Goal: Task Accomplishment & Management: Complete application form

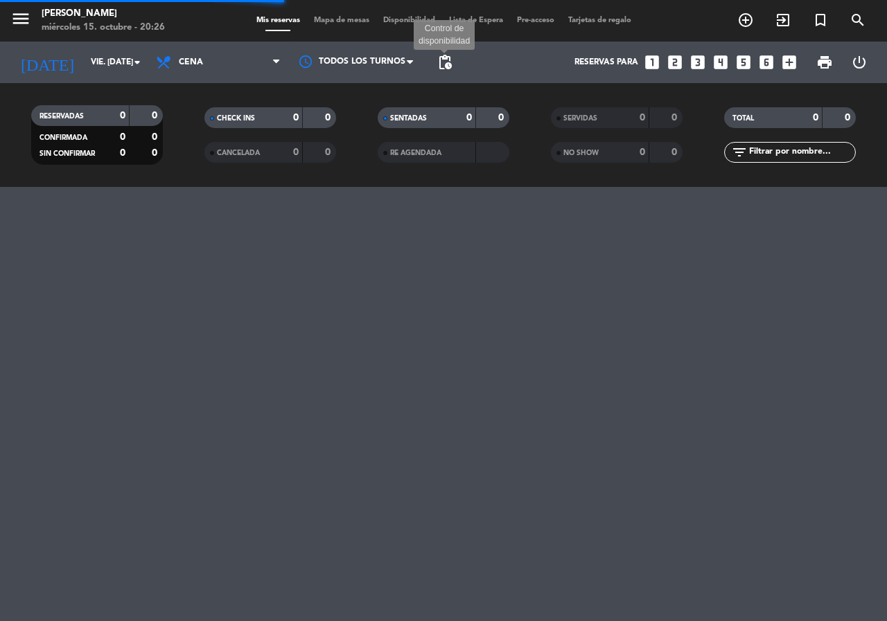
click at [445, 67] on span "pending_actions" at bounding box center [444, 62] width 17 height 17
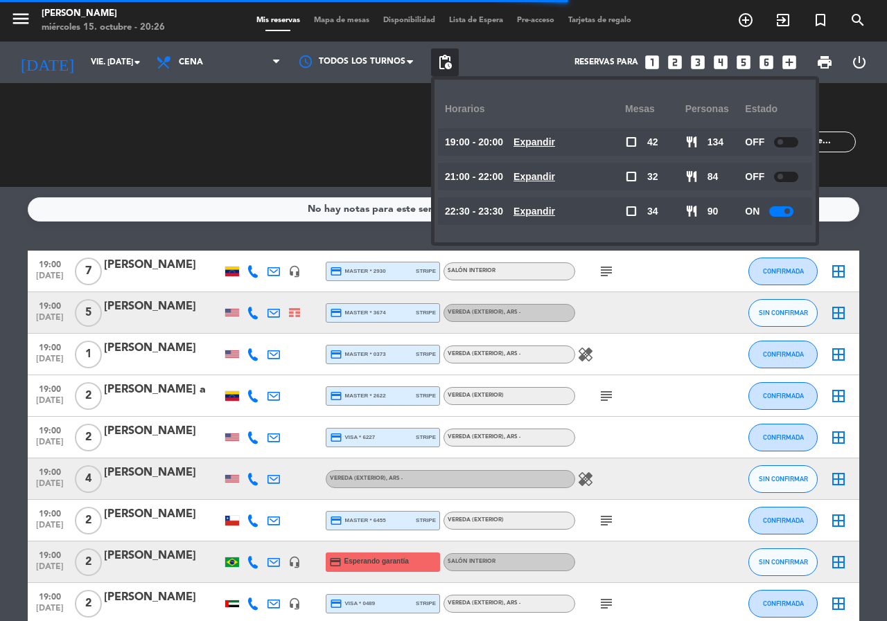
click at [551, 213] on u "Expandir" at bounding box center [534, 211] width 42 height 11
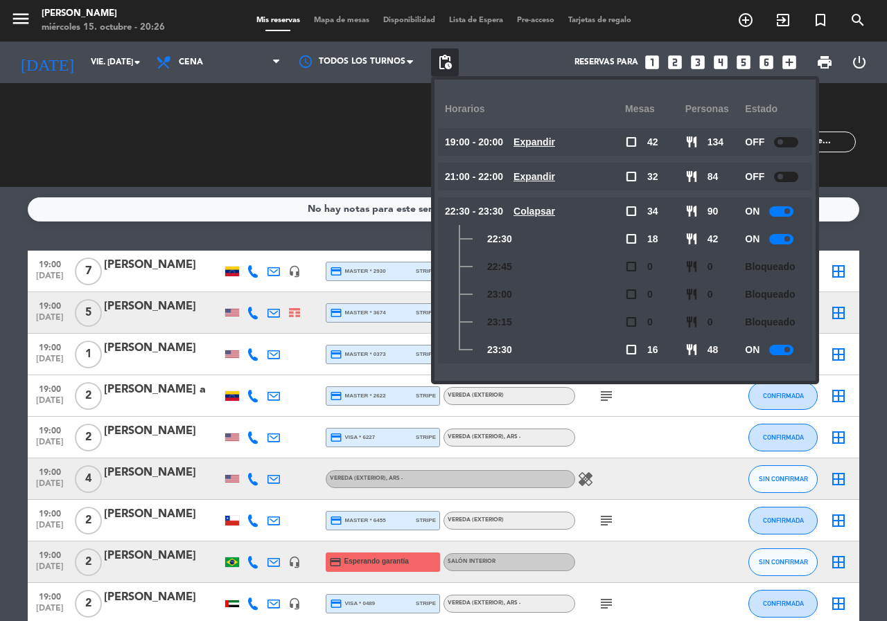
click at [555, 206] on u "Colapsar" at bounding box center [534, 211] width 42 height 11
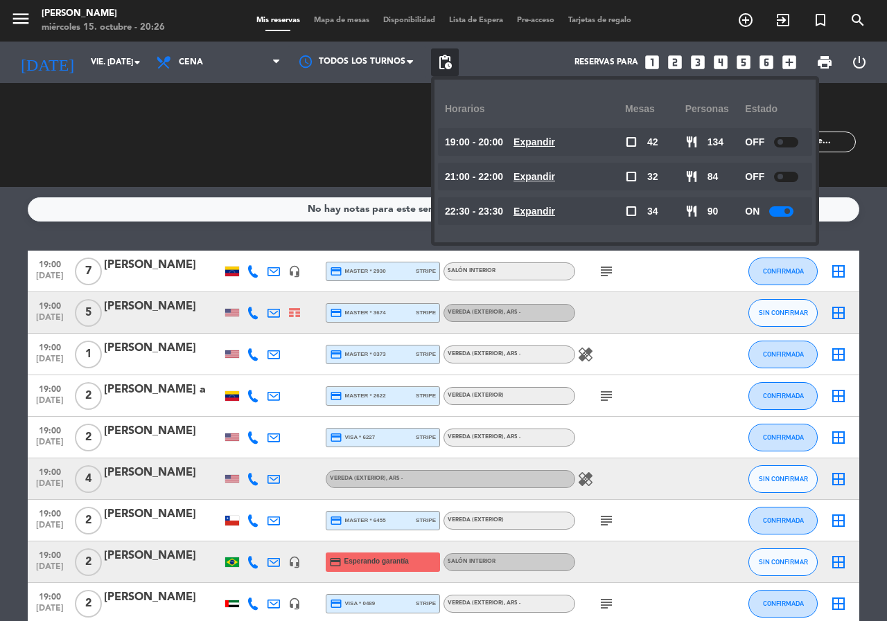
click at [358, 237] on div "No hay notas para este servicio. Haz clic para agregar una 19:00 [DATE] 7 [PERS…" at bounding box center [443, 404] width 887 height 434
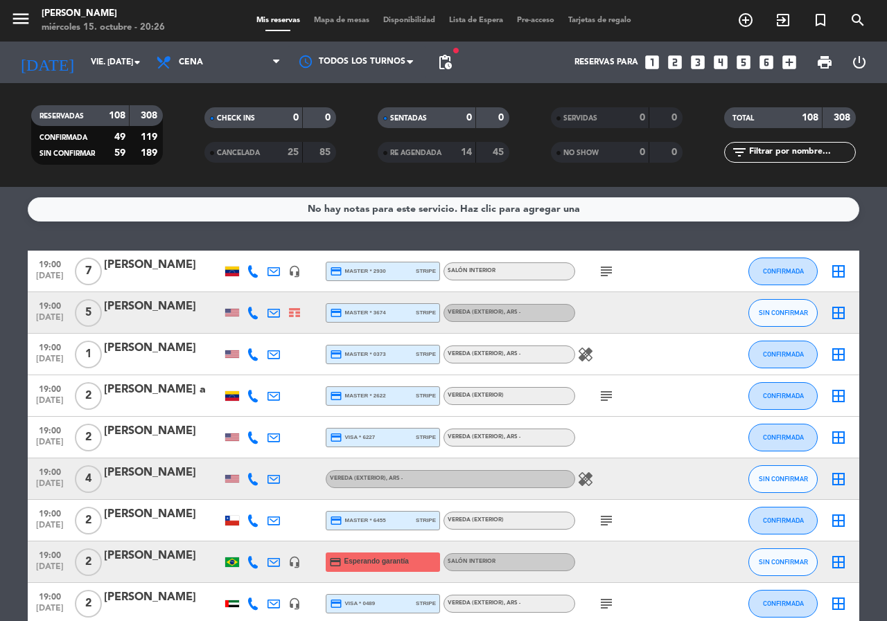
click at [654, 61] on icon "looks_one" at bounding box center [652, 62] width 18 height 18
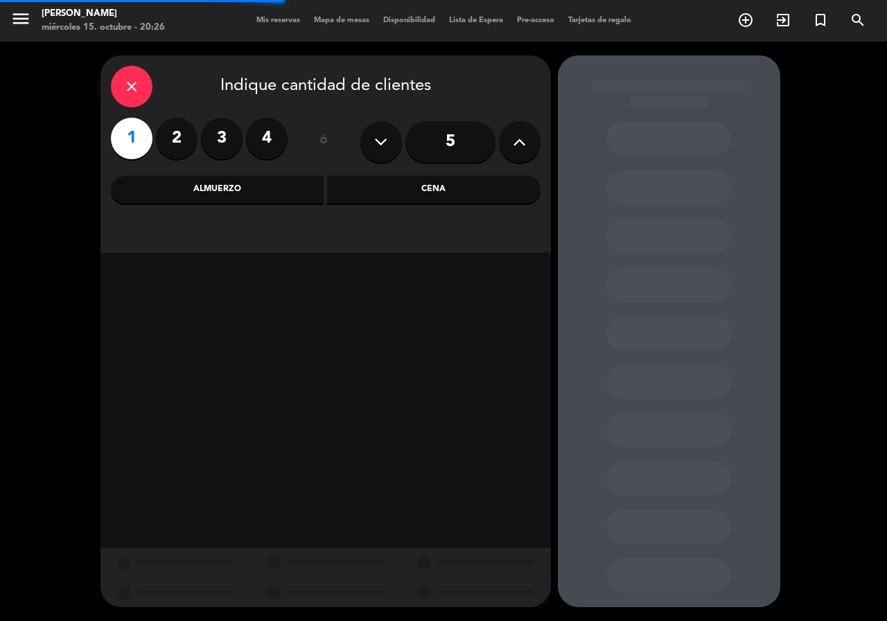
click at [407, 193] on div "Cena" at bounding box center [433, 190] width 213 height 28
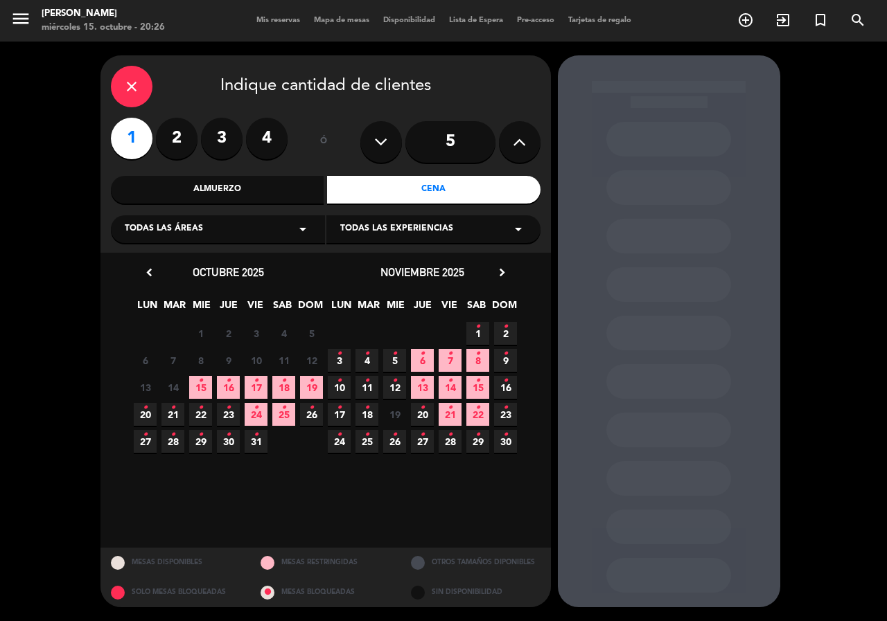
click at [265, 390] on span "17 •" at bounding box center [256, 387] width 23 height 23
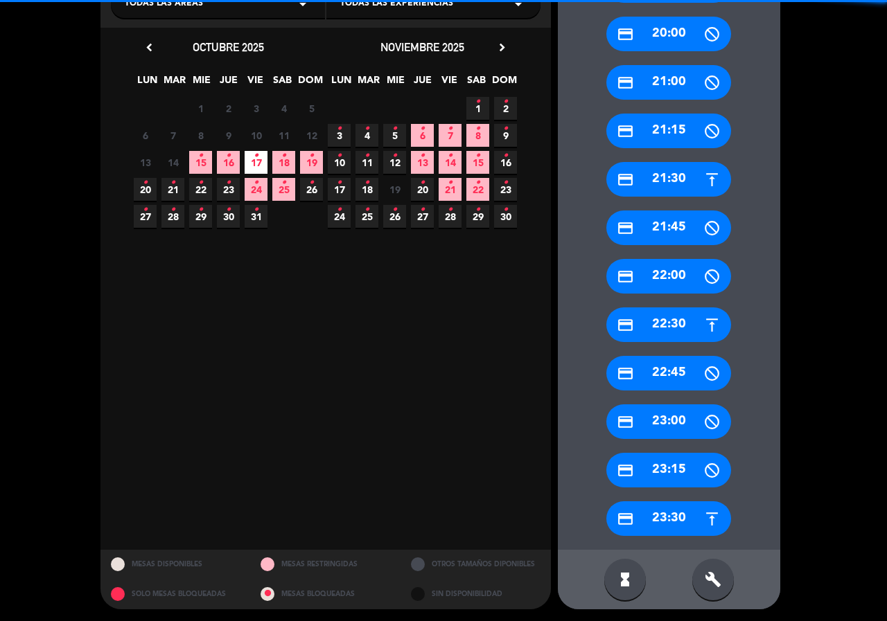
scroll to position [227, 0]
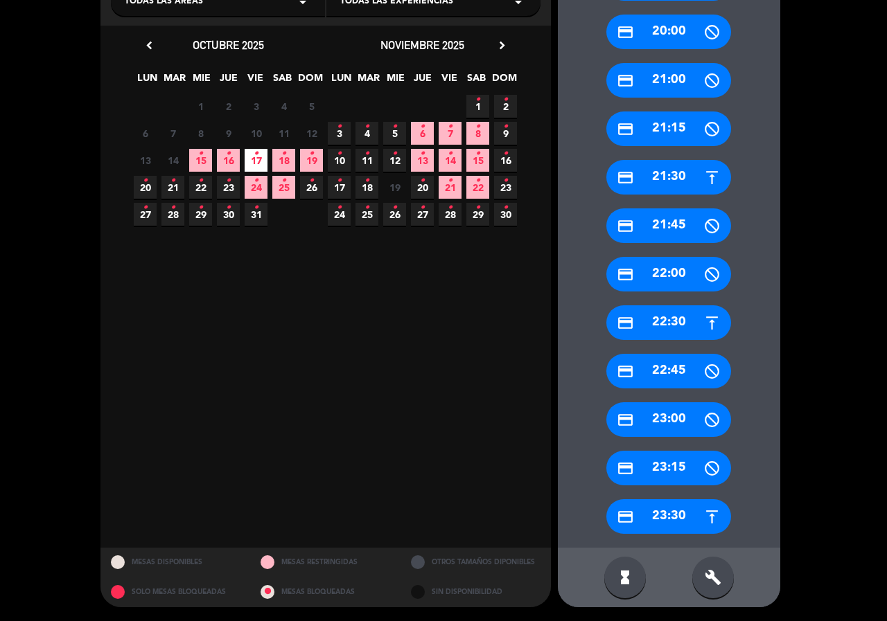
click at [661, 311] on div "credit_card 22:30" at bounding box center [668, 323] width 125 height 35
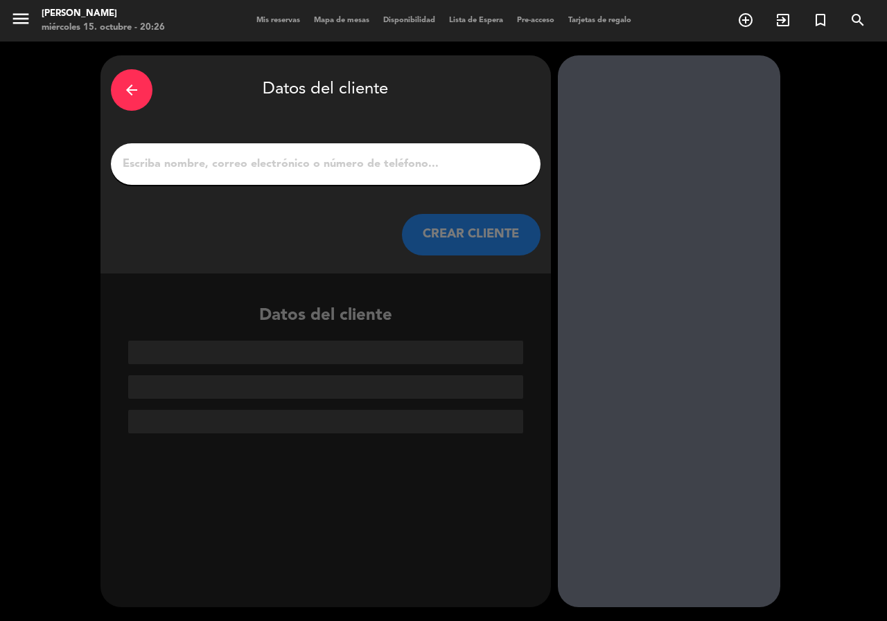
scroll to position [0, 0]
click at [417, 236] on button "CREAR CLIENTE" at bounding box center [471, 235] width 139 height 42
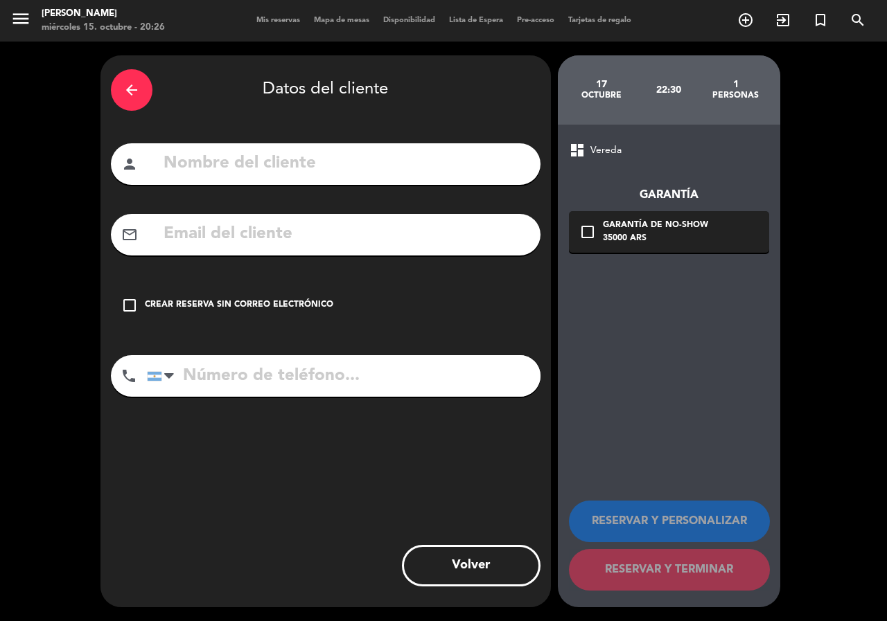
drag, startPoint x: 382, startPoint y: 191, endPoint x: 379, endPoint y: 171, distance: 19.6
click at [382, 188] on div "arrow_back Datos del cliente person mail_outline check_box_outline_blank Crear …" at bounding box center [325, 331] width 450 height 552
click at [378, 170] on input "text" at bounding box center [346, 164] width 368 height 28
type input "[PERSON_NAME]"
click at [380, 245] on input "text" at bounding box center [346, 234] width 368 height 28
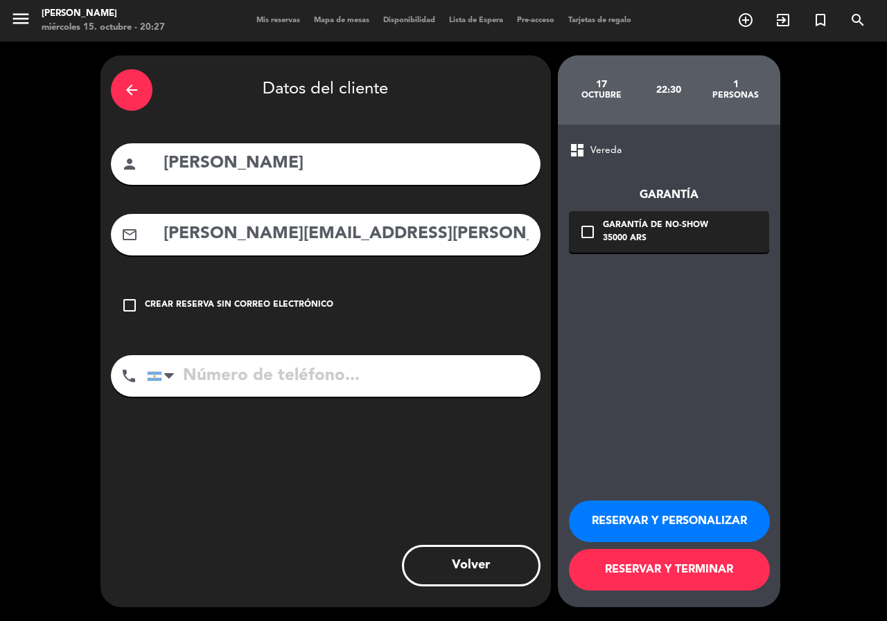
type input "[PERSON_NAME][EMAIL_ADDRESS][PERSON_NAME][DOMAIN_NAME]"
click at [339, 373] on input "tel" at bounding box center [343, 376] width 393 height 42
type input "[PHONE_NUMBER]"
click at [745, 230] on div "check_box_outline_blank Garantía de no-show 35000 ARS" at bounding box center [669, 232] width 200 height 42
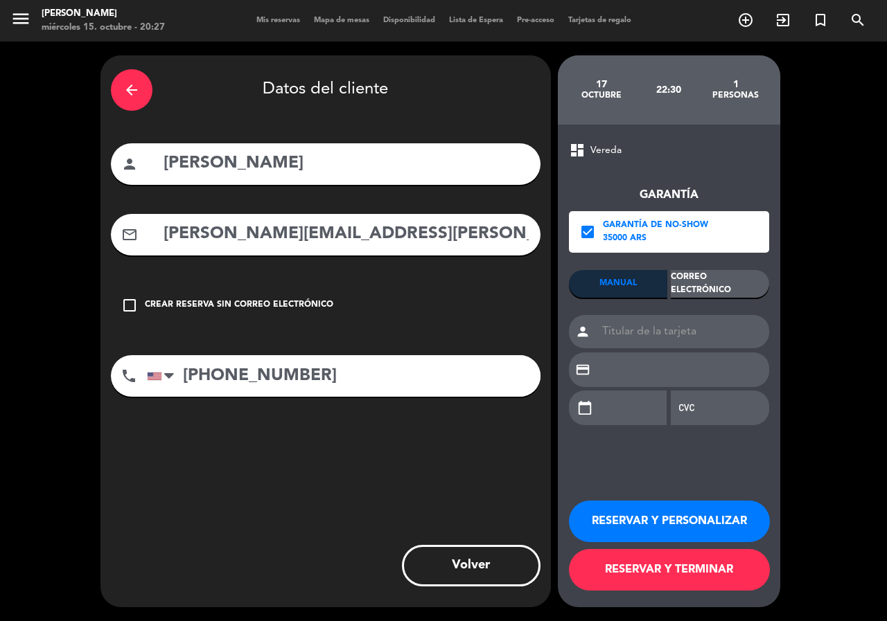
click at [696, 276] on div "Correo Electrónico" at bounding box center [720, 284] width 98 height 28
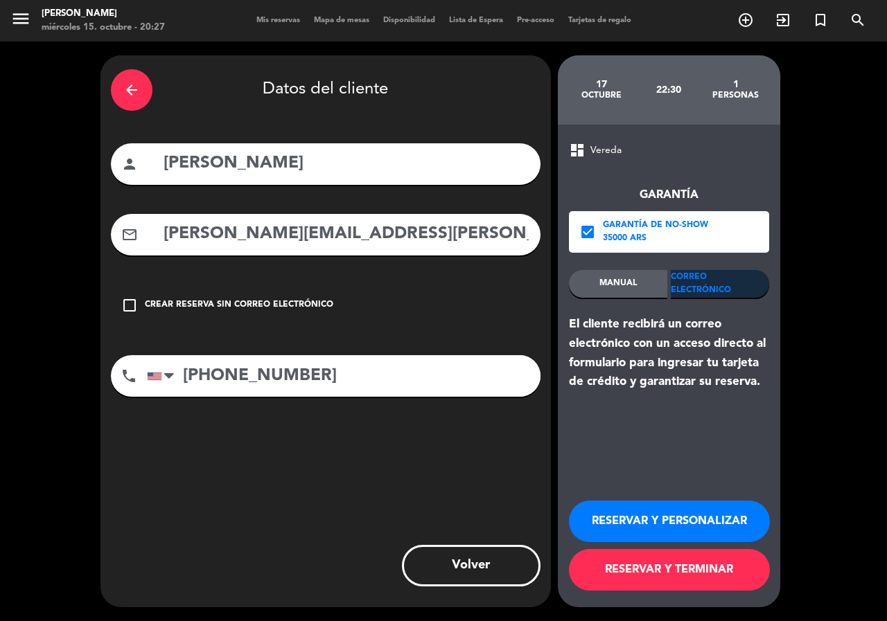
click at [601, 524] on button "RESERVAR Y PERSONALIZAR" at bounding box center [669, 522] width 201 height 42
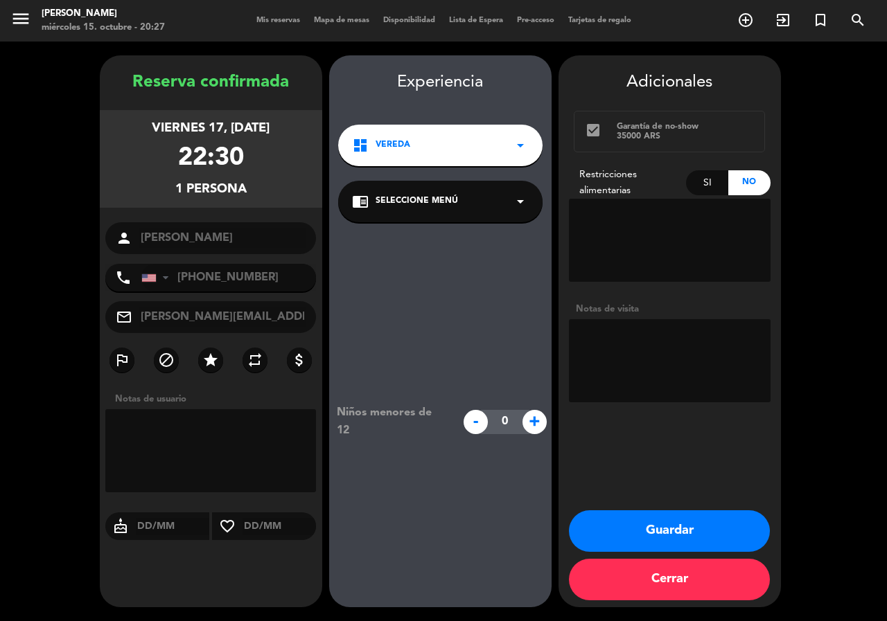
click at [416, 161] on div "dashboard Vereda arrow_drop_down" at bounding box center [440, 146] width 204 height 42
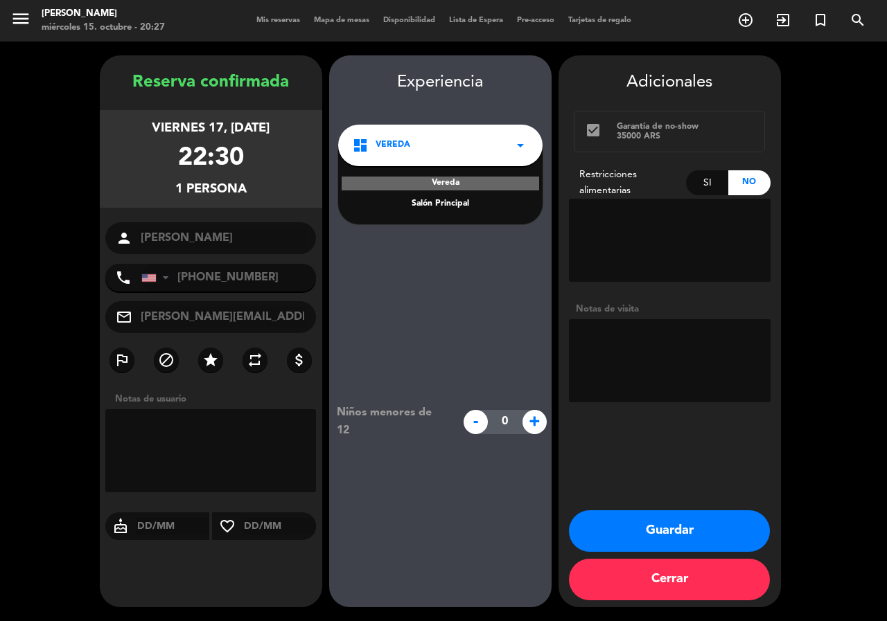
click at [425, 197] on div "Salón Principal" at bounding box center [440, 204] width 177 height 14
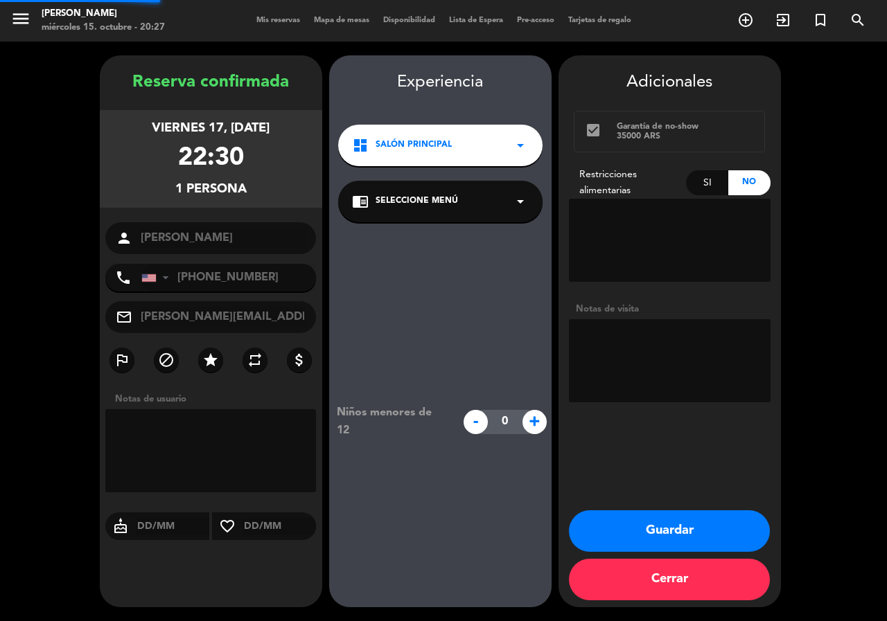
click at [428, 201] on span "Seleccione Menú" at bounding box center [416, 202] width 82 height 14
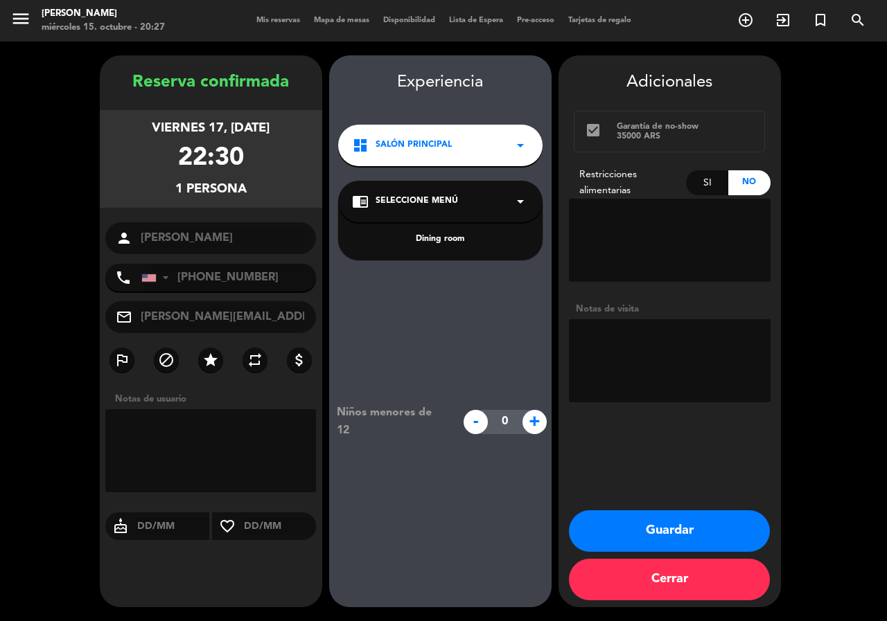
click at [446, 239] on div "Dining room" at bounding box center [440, 240] width 177 height 14
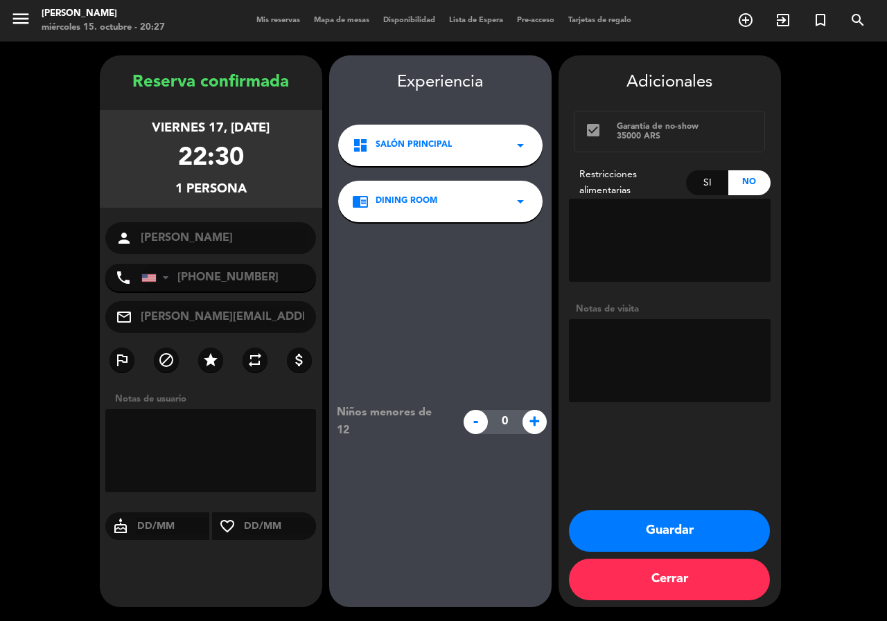
click at [724, 536] on button "Guardar" at bounding box center [669, 532] width 201 height 42
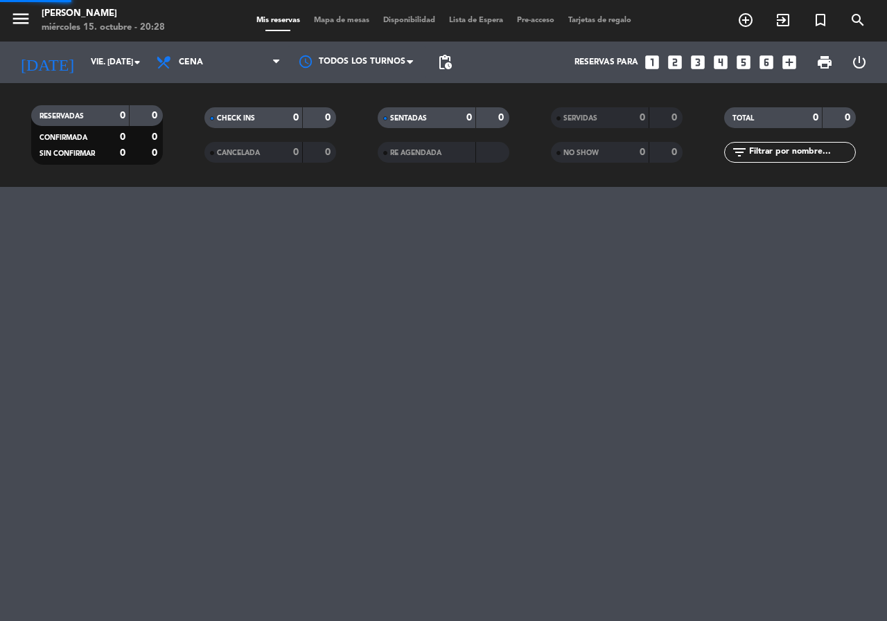
click at [719, 64] on icon "looks_4" at bounding box center [720, 62] width 18 height 18
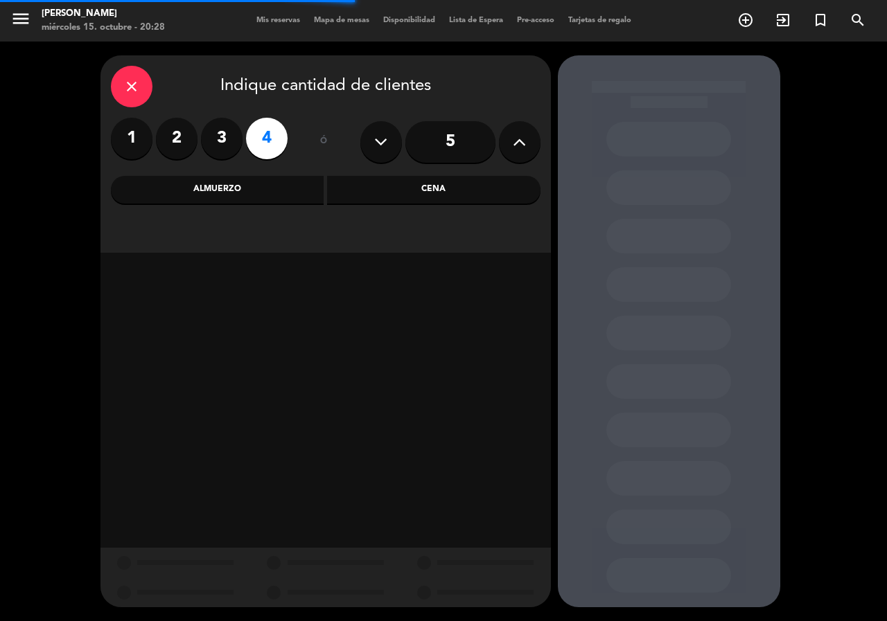
click at [478, 191] on div "Cena" at bounding box center [433, 190] width 213 height 28
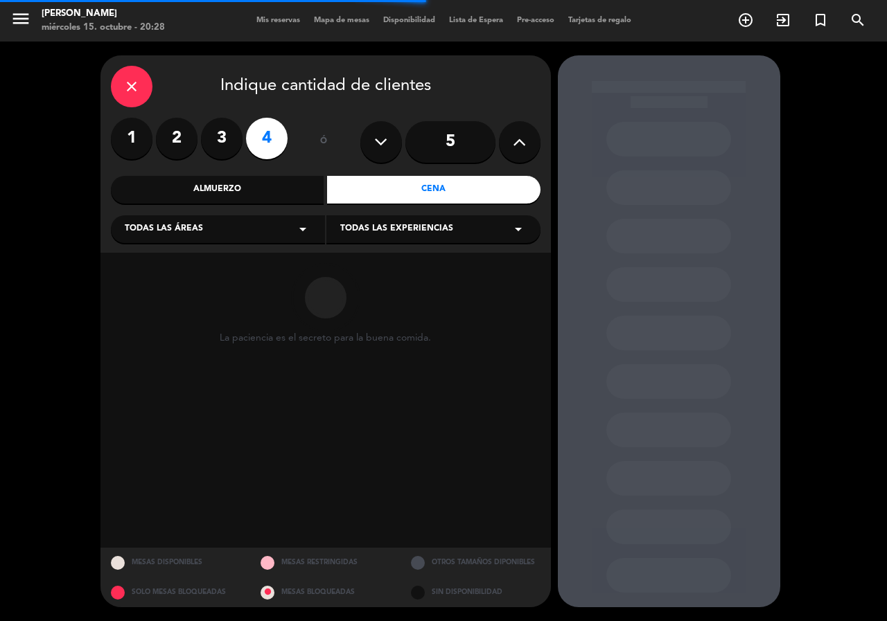
drag, startPoint x: 251, startPoint y: 161, endPoint x: 255, endPoint y: 177, distance: 15.8
click at [251, 161] on div "1 2 3 4" at bounding box center [199, 142] width 177 height 48
click at [258, 179] on div "Almuerzo" at bounding box center [217, 190] width 213 height 28
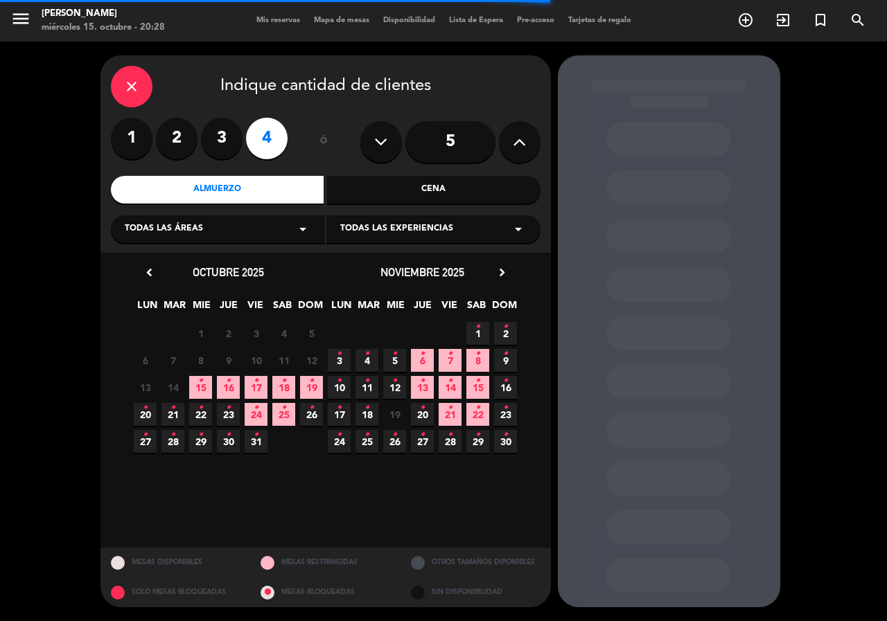
click at [308, 385] on span "19 •" at bounding box center [311, 387] width 23 height 23
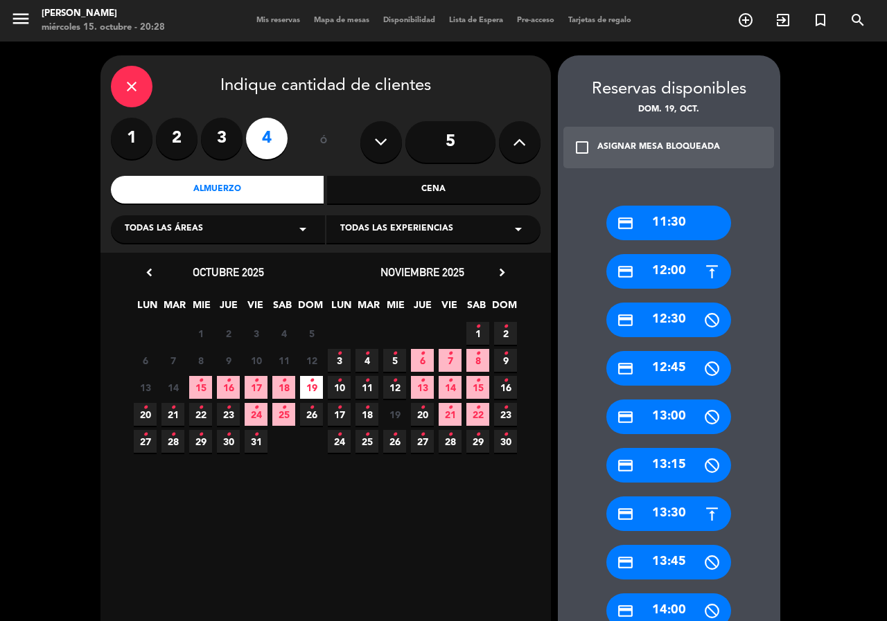
click at [693, 520] on div "credit_card 13:30" at bounding box center [668, 514] width 125 height 35
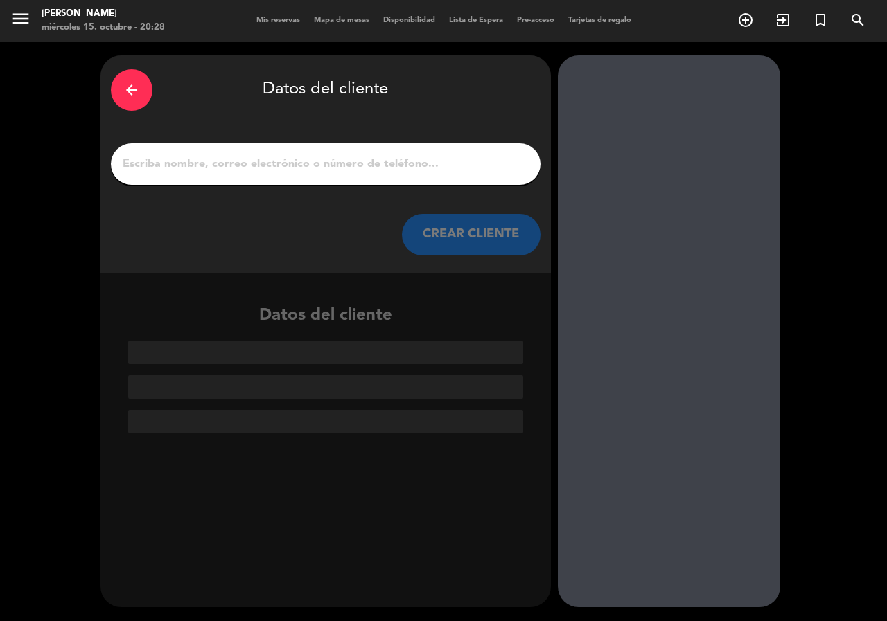
click at [364, 168] on input "1" at bounding box center [325, 163] width 409 height 19
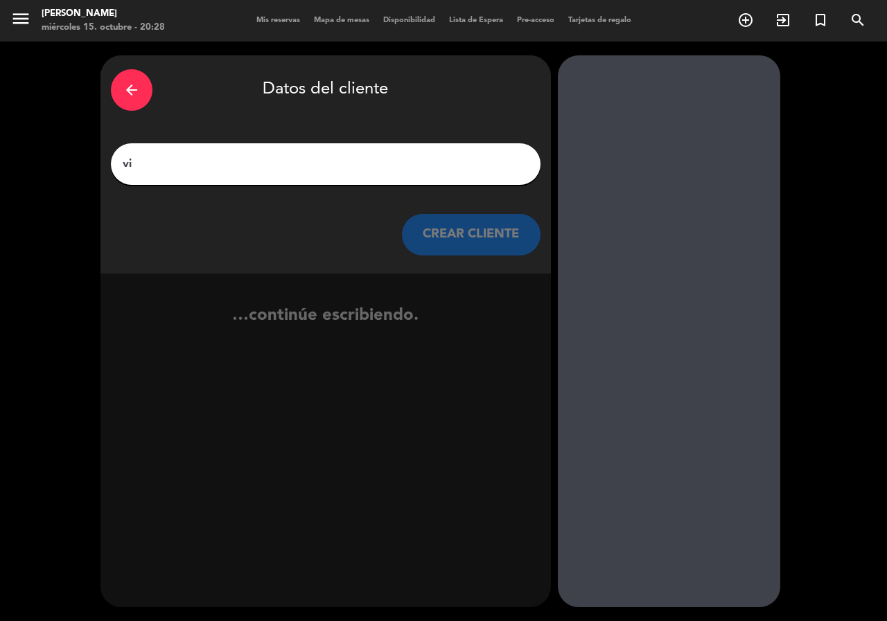
type input "v"
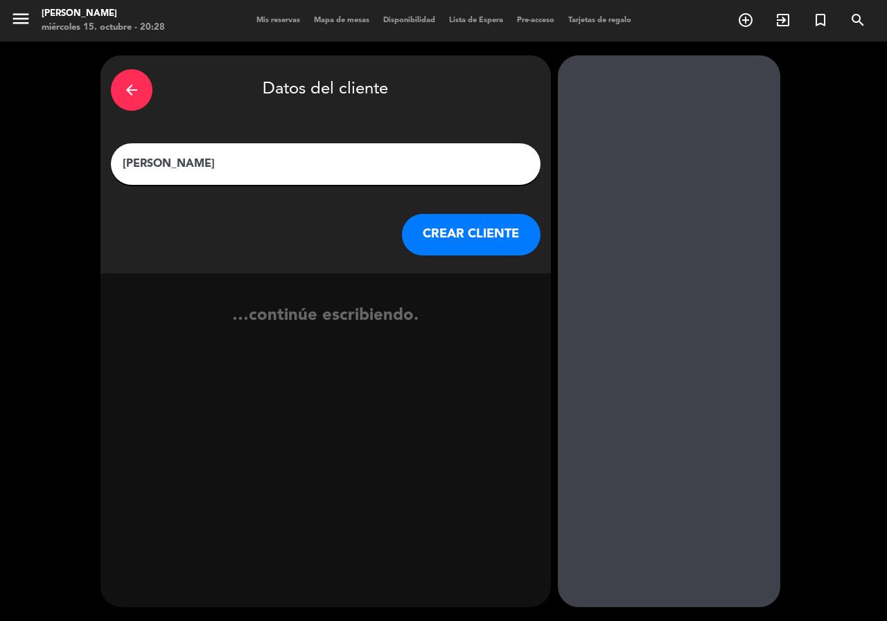
type input "[PERSON_NAME]"
click at [486, 236] on button "CREAR CLIENTE" at bounding box center [471, 235] width 139 height 42
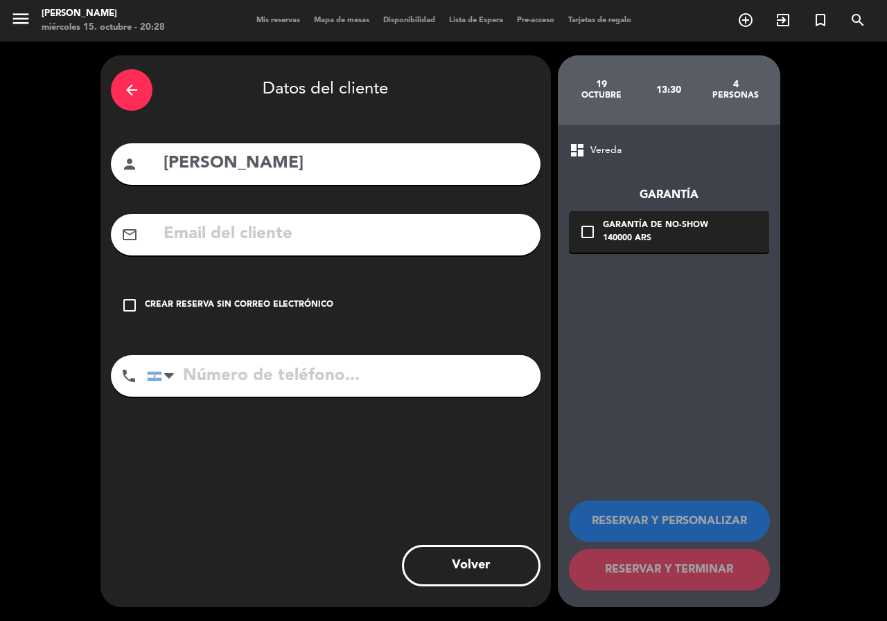
click at [279, 289] on div "check_box_outline_blank Crear reserva sin correo electrónico" at bounding box center [326, 306] width 430 height 42
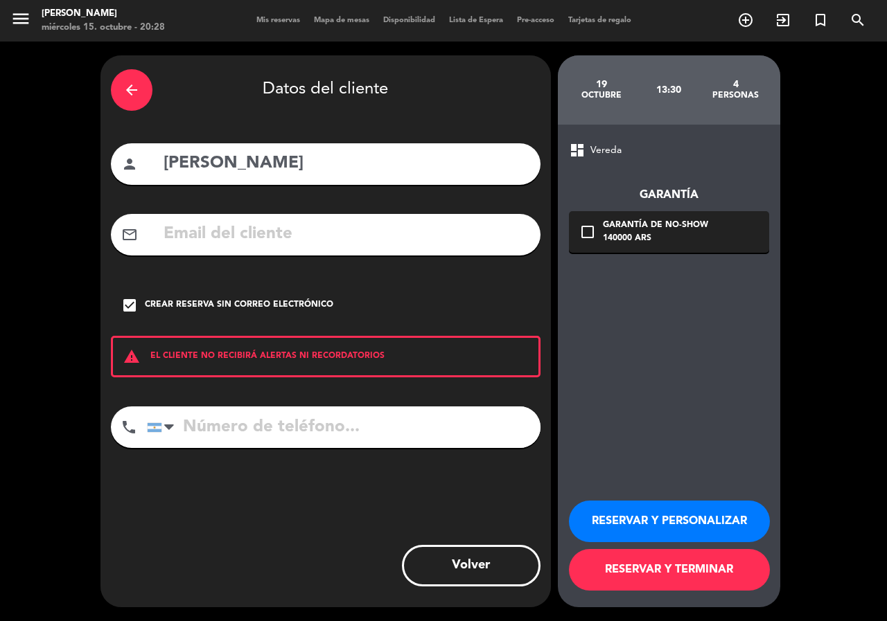
click at [661, 522] on button "RESERVAR Y PERSONALIZAR" at bounding box center [669, 522] width 201 height 42
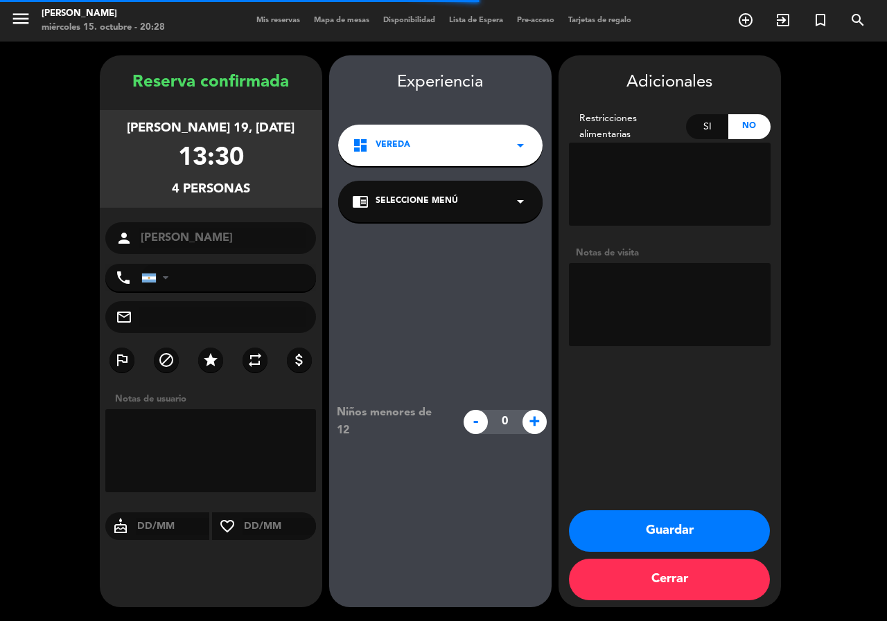
click at [651, 314] on textarea at bounding box center [670, 304] width 202 height 83
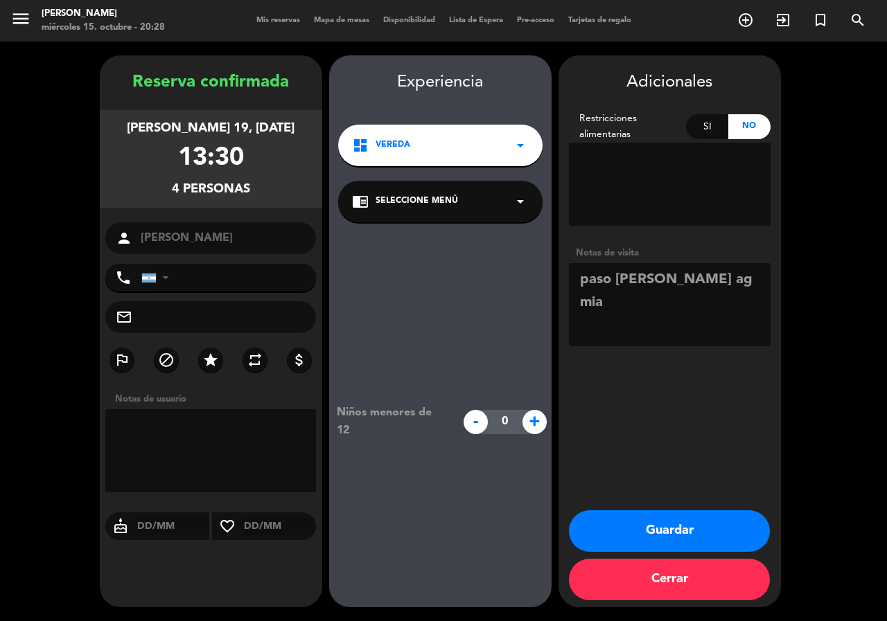
type textarea "paso [PERSON_NAME] ag mia"
click at [420, 143] on div "dashboard Vereda arrow_drop_down" at bounding box center [440, 146] width 204 height 42
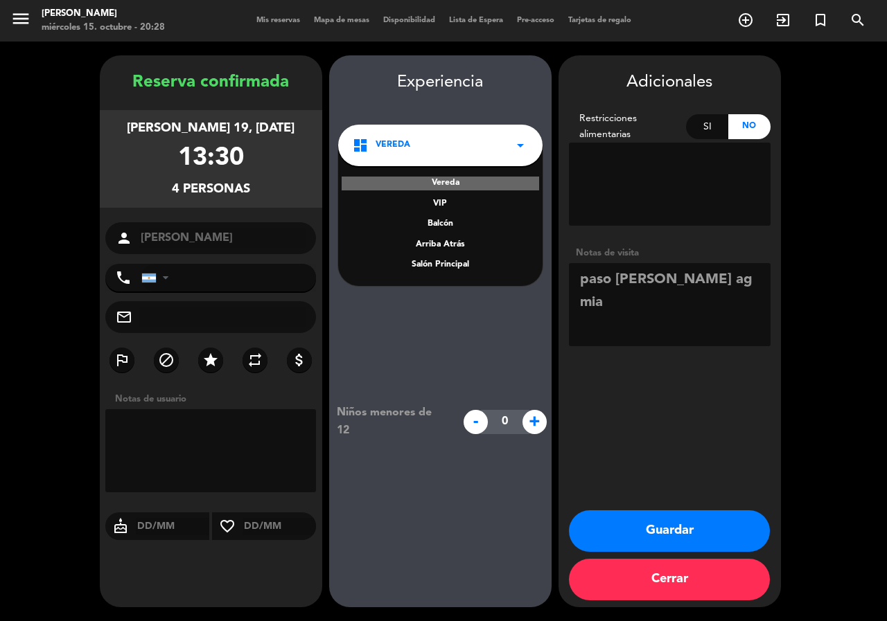
drag, startPoint x: 443, startPoint y: 265, endPoint x: 439, endPoint y: 231, distance: 34.3
click at [444, 266] on div "Salón Principal" at bounding box center [440, 265] width 177 height 14
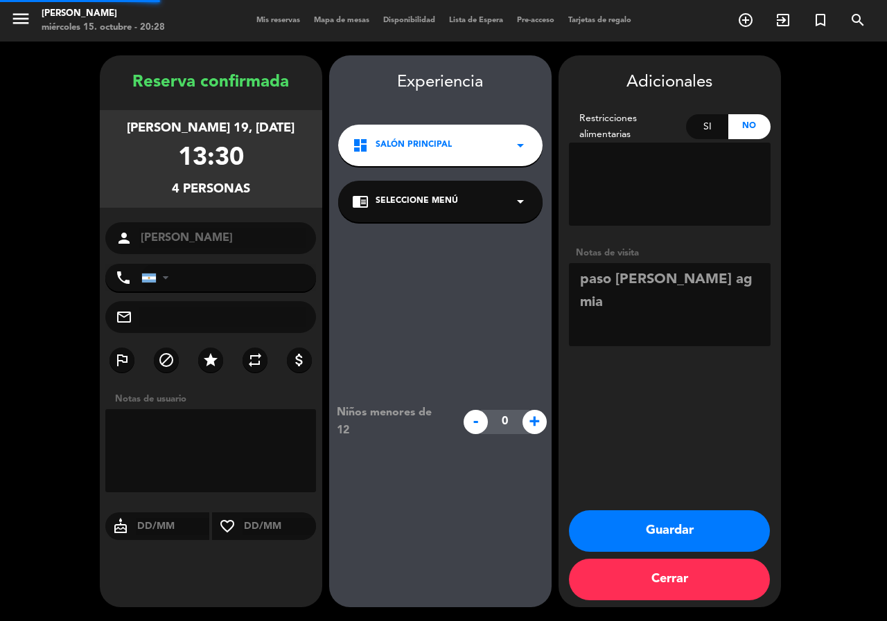
click at [436, 221] on div "chrome_reader_mode Seleccione Menú arrow_drop_down" at bounding box center [440, 202] width 204 height 42
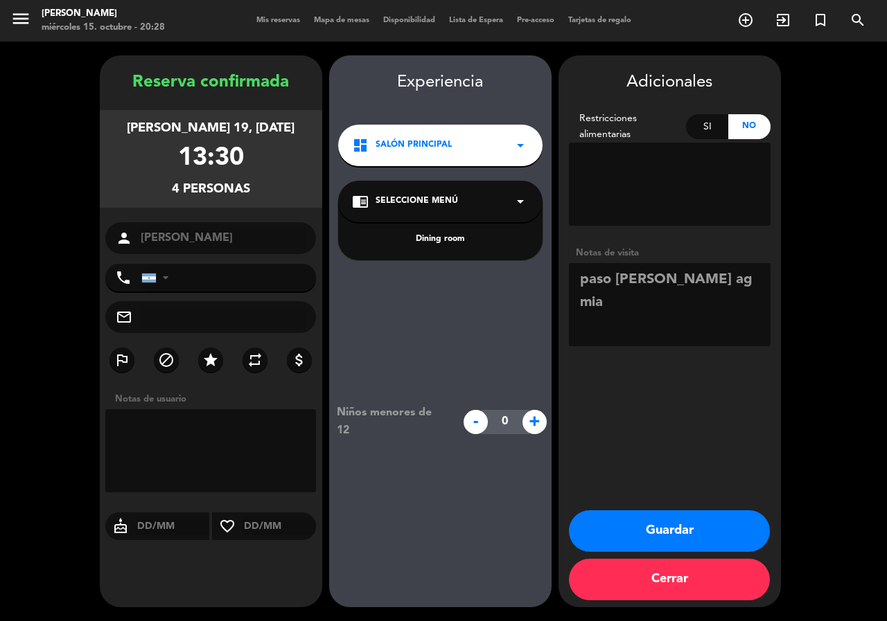
click at [439, 236] on div "Dining room" at bounding box center [440, 240] width 177 height 14
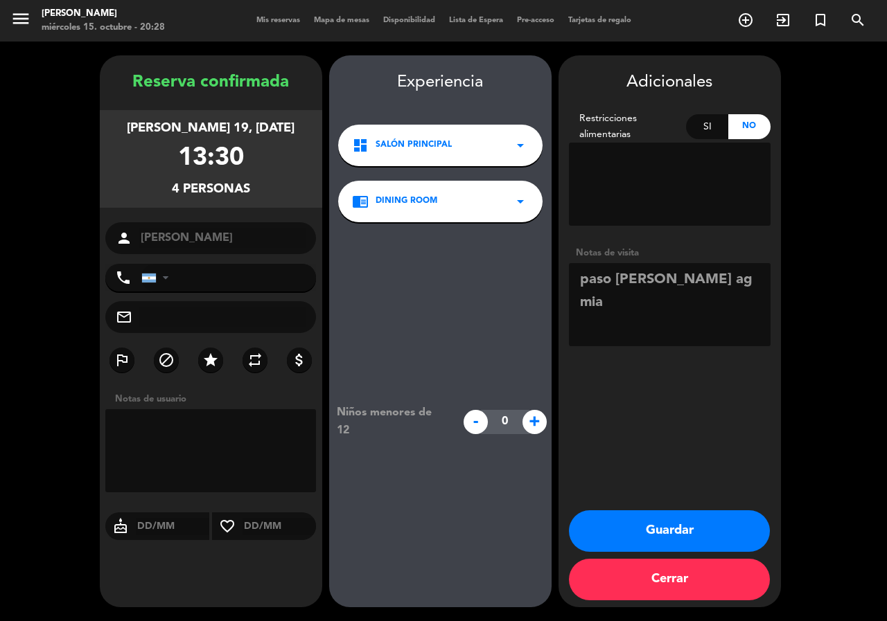
click at [675, 536] on button "Guardar" at bounding box center [669, 532] width 201 height 42
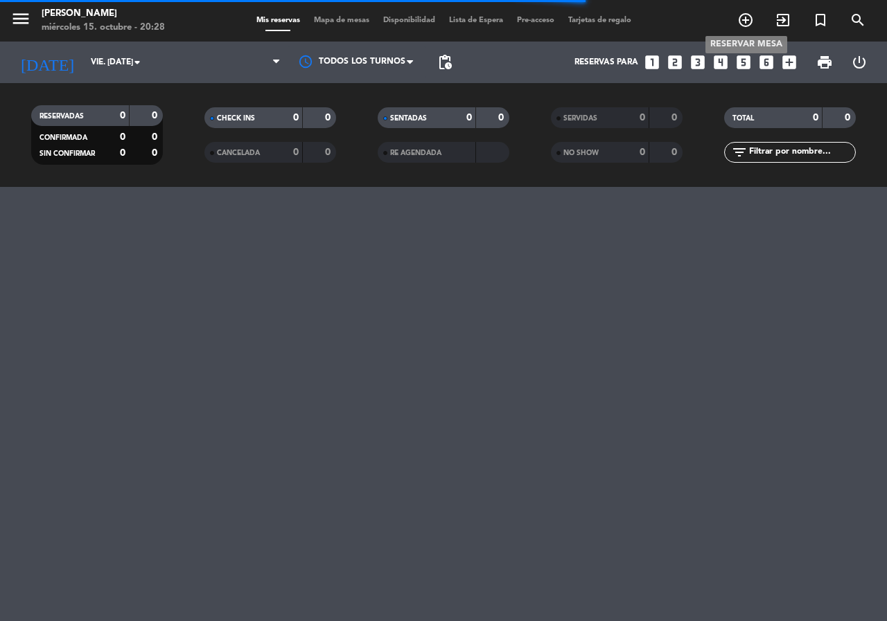
click at [749, 22] on icon "add_circle_outline" at bounding box center [745, 20] width 17 height 17
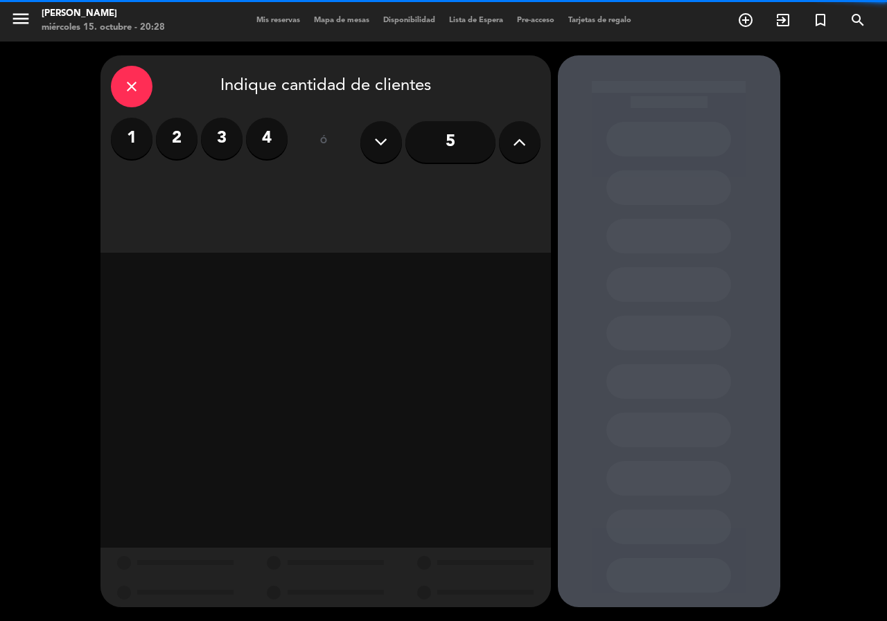
click at [533, 148] on button at bounding box center [520, 142] width 42 height 42
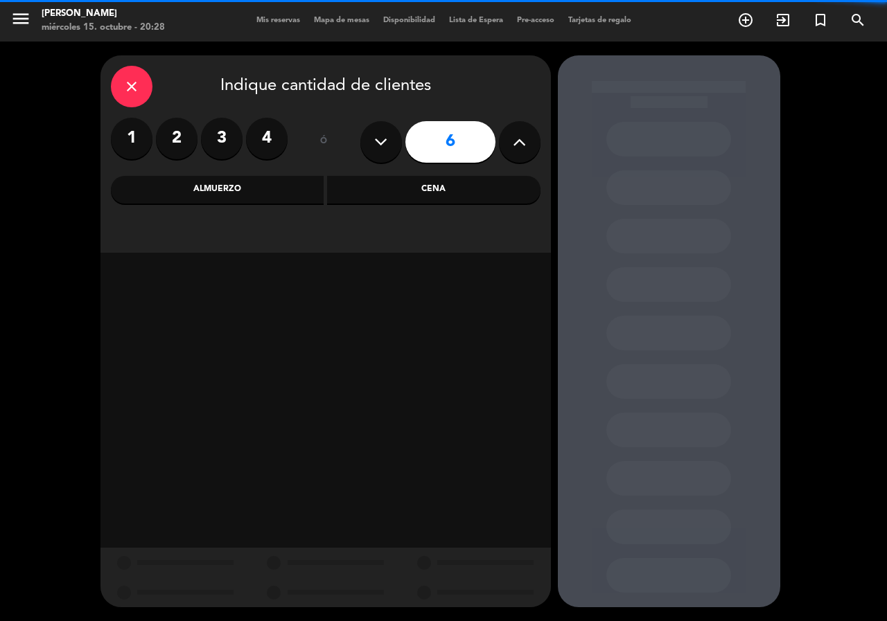
click at [524, 148] on icon at bounding box center [519, 142] width 13 height 21
click at [524, 137] on icon at bounding box center [519, 142] width 13 height 21
type input "8"
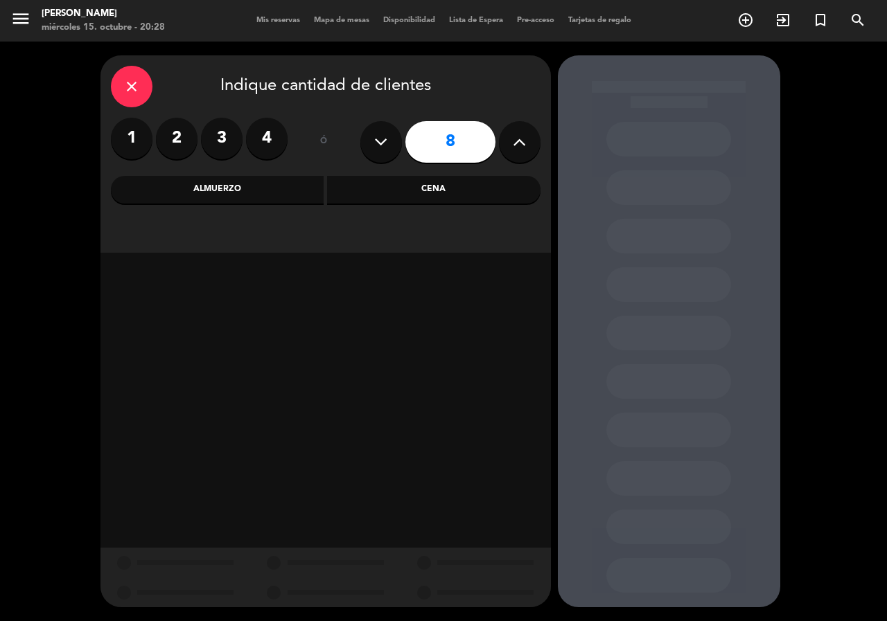
click at [345, 183] on div "Cena" at bounding box center [433, 190] width 213 height 28
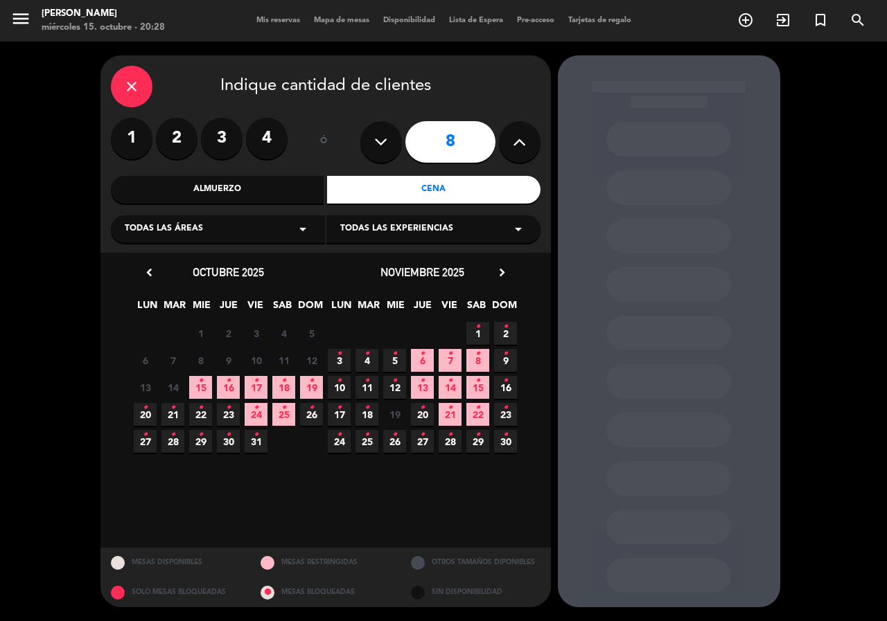
click at [502, 276] on icon "chevron_right" at bounding box center [502, 272] width 15 height 15
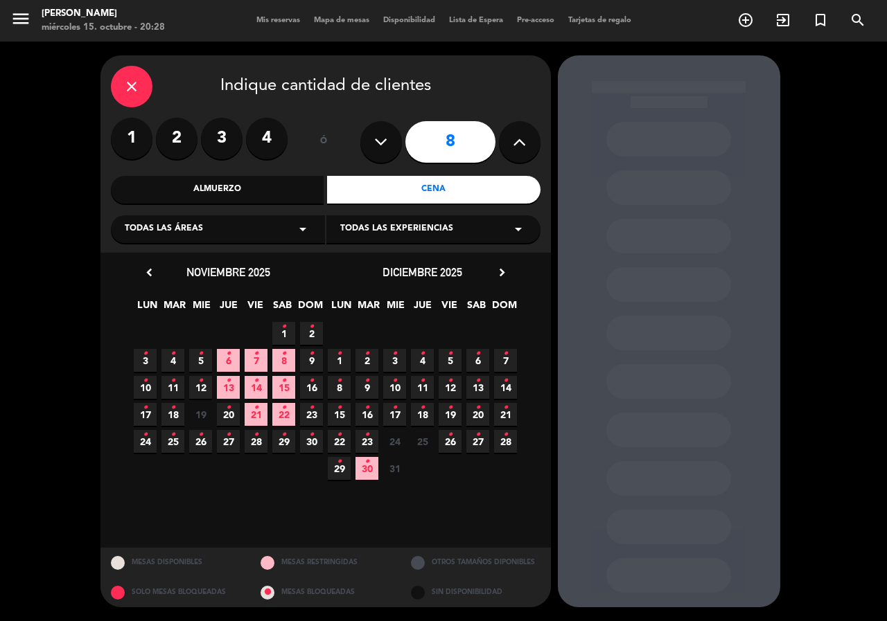
click at [335, 384] on span "8 •" at bounding box center [339, 387] width 23 height 23
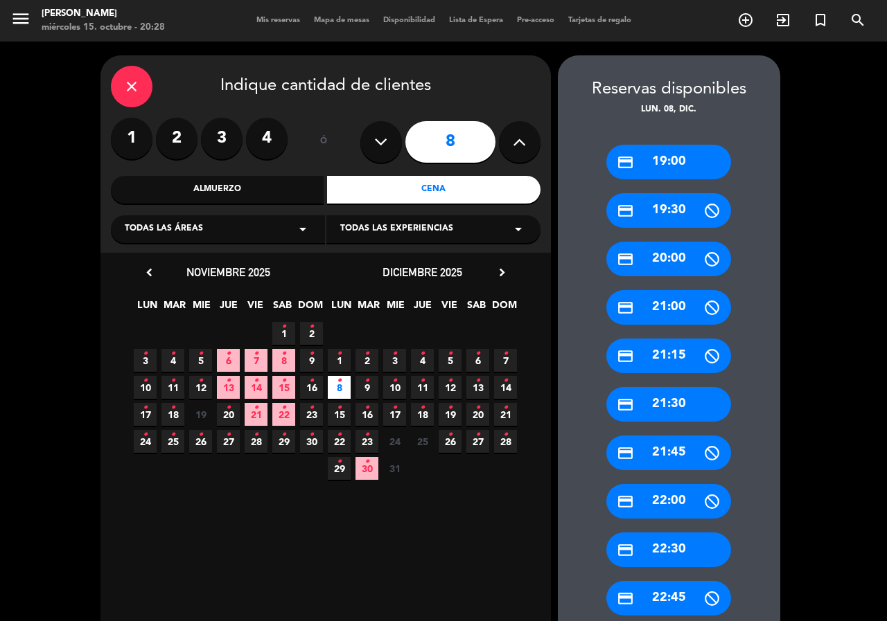
click at [672, 408] on div "credit_card 21:30" at bounding box center [668, 404] width 125 height 35
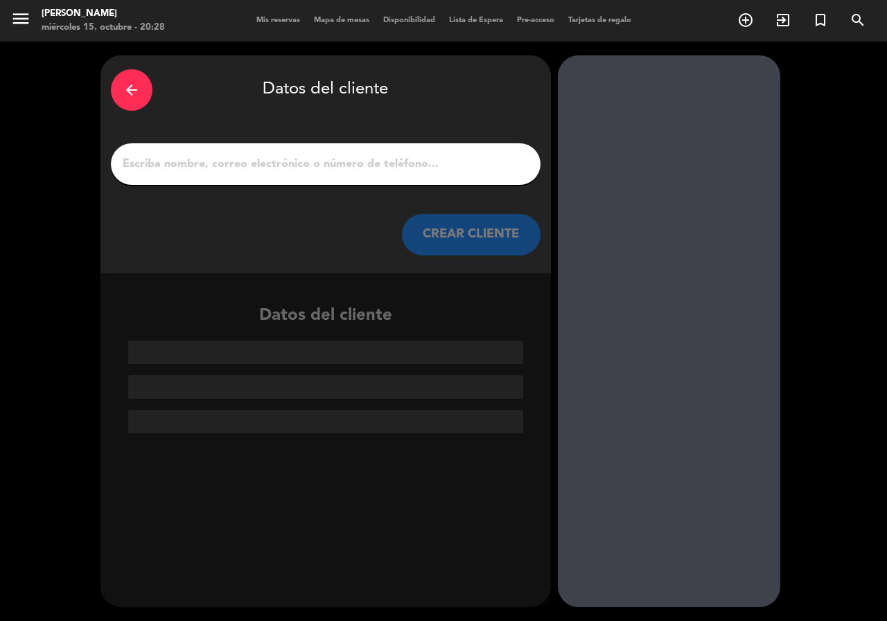
click at [335, 169] on input "1" at bounding box center [325, 163] width 409 height 19
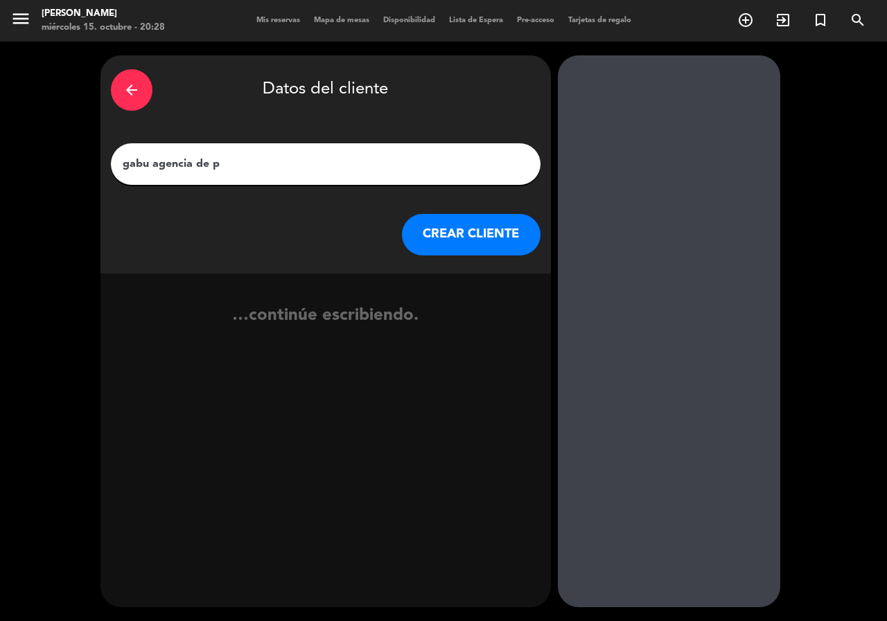
click at [141, 81] on div "arrow_back" at bounding box center [132, 90] width 42 height 42
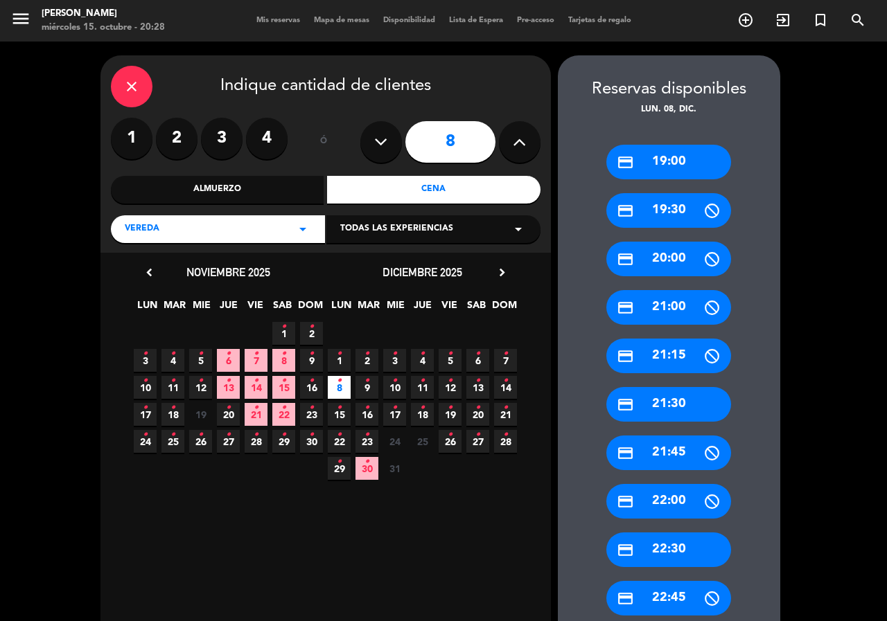
click at [425, 360] on span "4 •" at bounding box center [422, 360] width 23 height 23
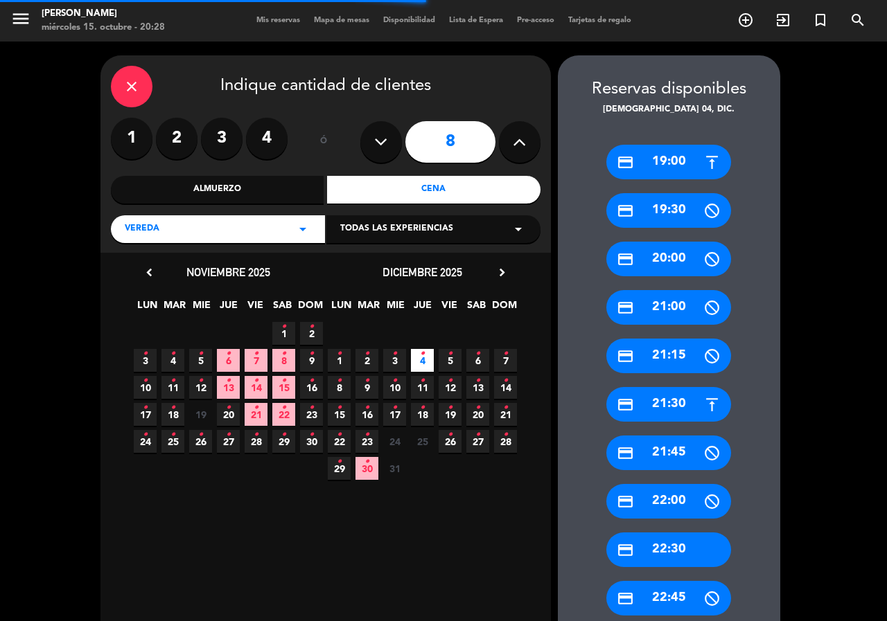
click at [672, 402] on div "credit_card 21:30" at bounding box center [668, 404] width 125 height 35
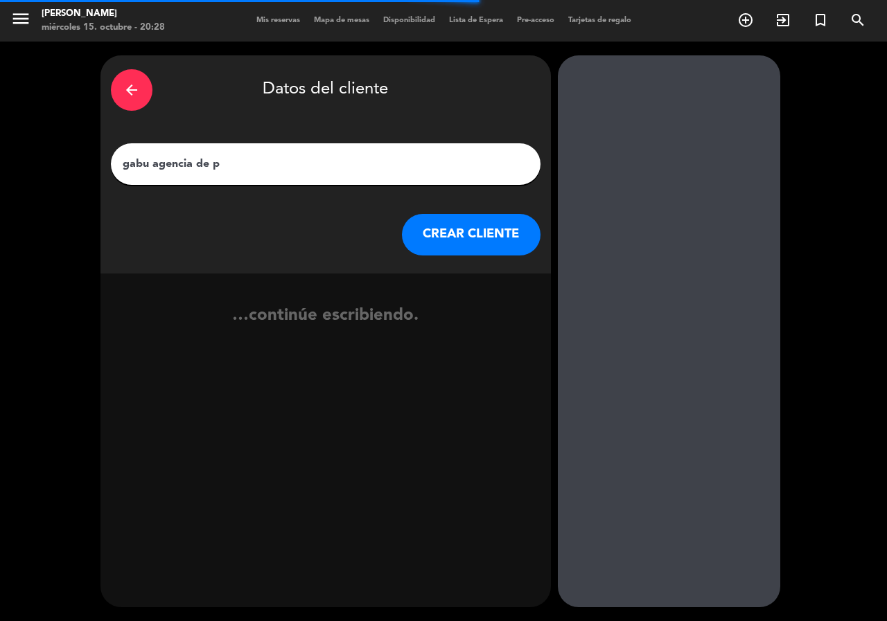
click at [375, 172] on input "gabu agencia de p" at bounding box center [325, 163] width 409 height 19
click at [148, 156] on input "gabu agencia de pasajes" at bounding box center [325, 163] width 409 height 19
type input "gaby agencia de pasajes"
click at [495, 238] on button "CREAR CLIENTE" at bounding box center [471, 235] width 139 height 42
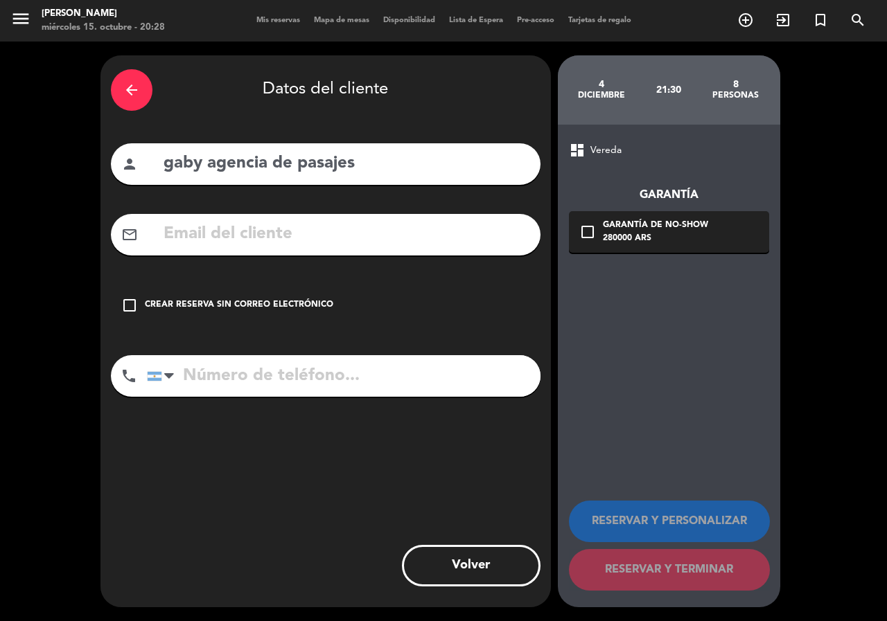
click at [382, 304] on div "check_box_outline_blank Crear reserva sin correo electrónico" at bounding box center [326, 306] width 430 height 42
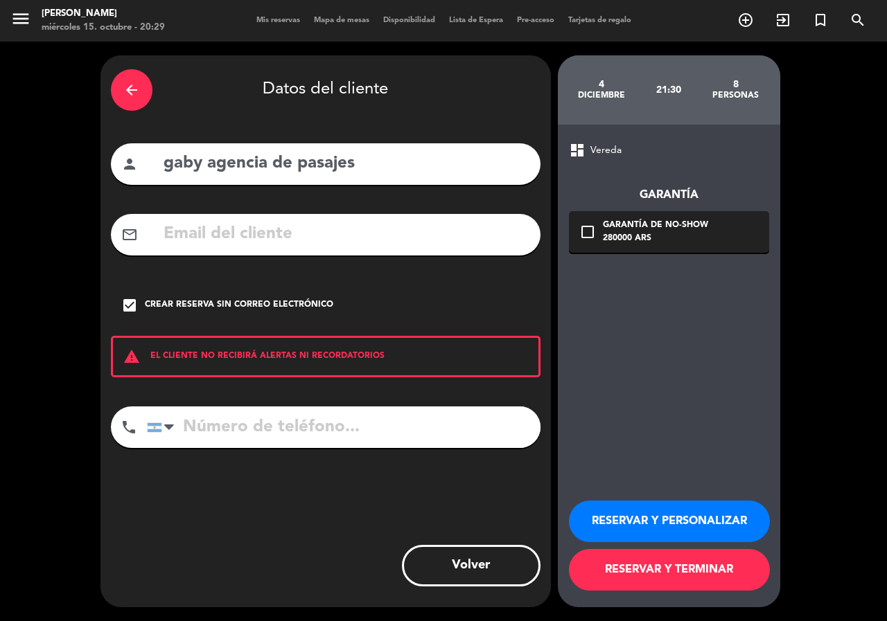
click at [685, 542] on div "RESERVAR Y PERSONALIZAR RESERVAR Y TERMINAR" at bounding box center [669, 540] width 200 height 136
click at [683, 517] on button "RESERVAR Y PERSONALIZAR" at bounding box center [669, 522] width 201 height 42
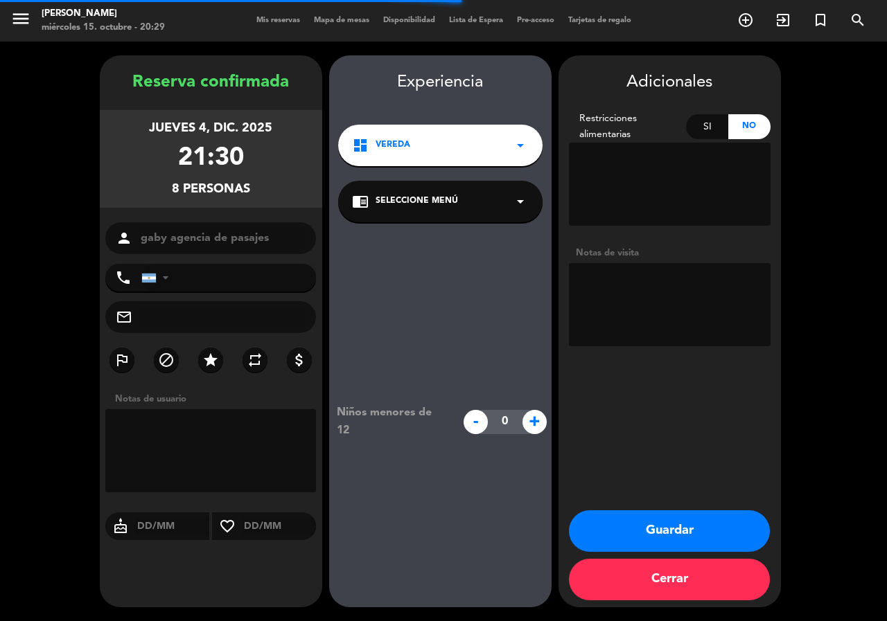
click at [622, 304] on textarea at bounding box center [670, 304] width 202 height 83
click at [486, 127] on div "dashboard Vereda arrow_drop_down" at bounding box center [440, 146] width 204 height 42
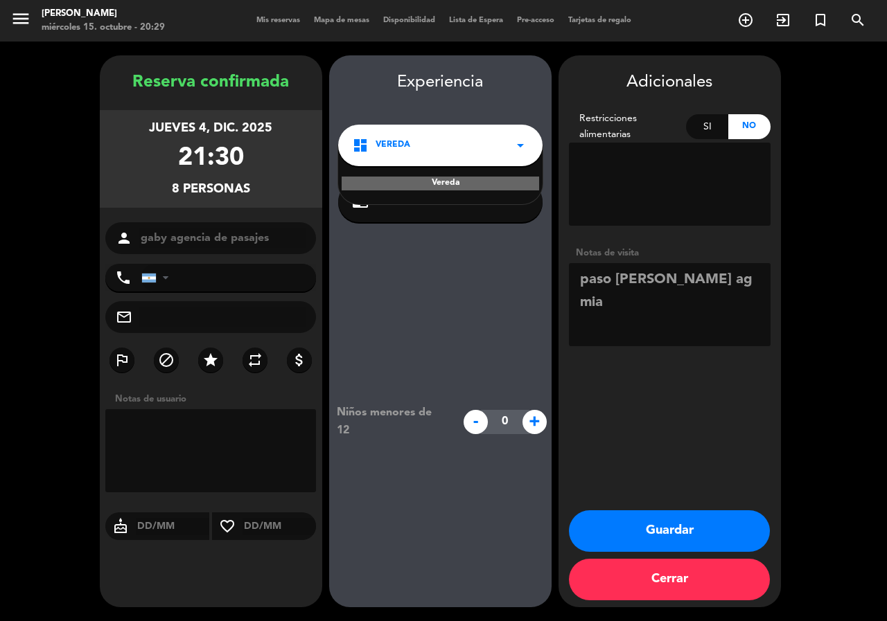
drag, startPoint x: 439, startPoint y: 295, endPoint x: 531, endPoint y: 295, distance: 92.1
click at [440, 294] on div "Niños menores de 12 - 0 +" at bounding box center [440, 421] width 222 height 399
click at [698, 294] on textarea at bounding box center [670, 304] width 202 height 83
click at [709, 287] on textarea at bounding box center [670, 304] width 202 height 83
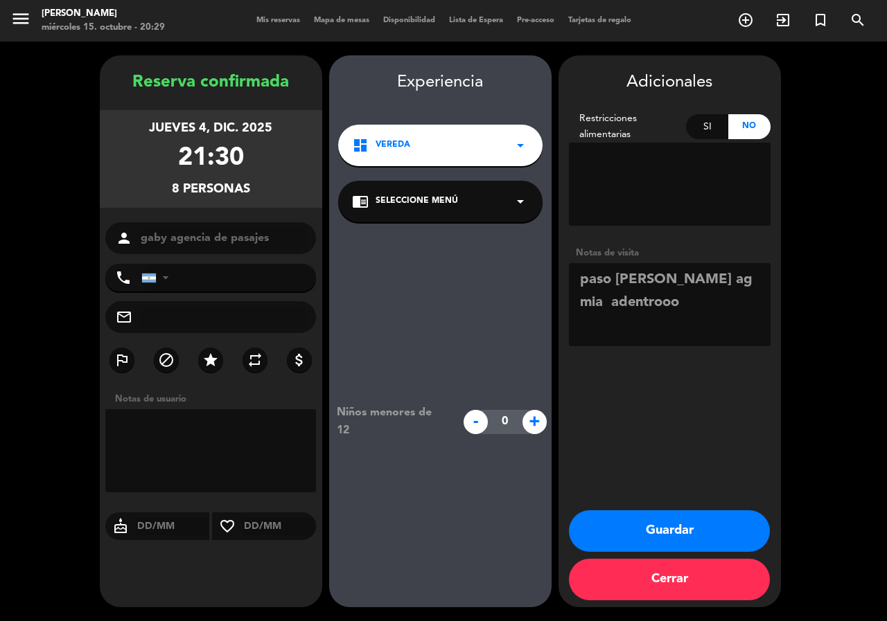
type textarea "paso [PERSON_NAME] ag mia adentrooo"
click at [639, 520] on button "Guardar" at bounding box center [669, 532] width 201 height 42
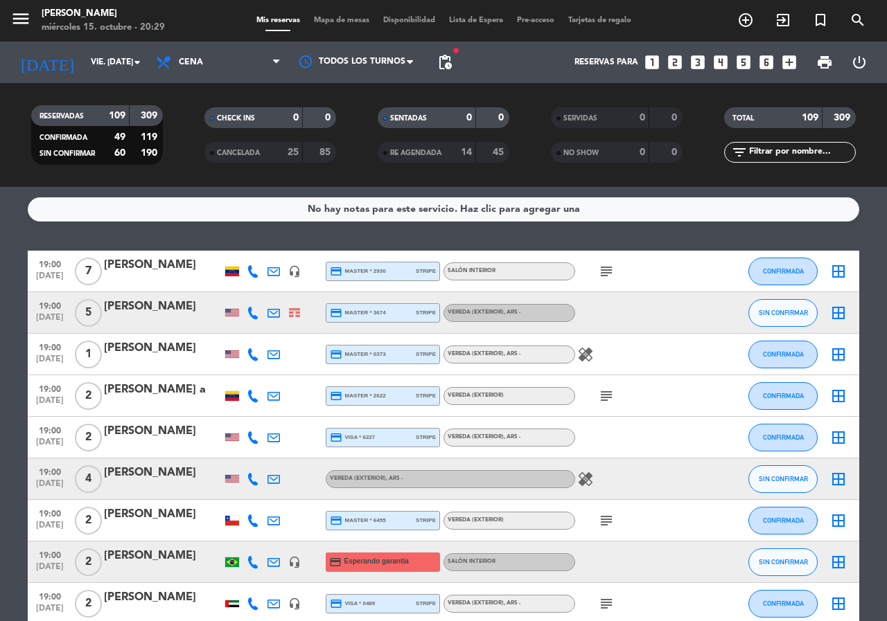
click at [283, 242] on div "No hay notas para este servicio. Haz clic para agregar una 19:00 [DATE] 7 [PERS…" at bounding box center [443, 404] width 887 height 434
click at [181, 140] on filter-checkbox "RESERVADAS 109 309 CONFIRMADA 49 119 SIN CONFIRMAR 60 190" at bounding box center [96, 135] width 173 height 60
click at [103, 66] on input "vie. [DATE]" at bounding box center [139, 63] width 110 height 24
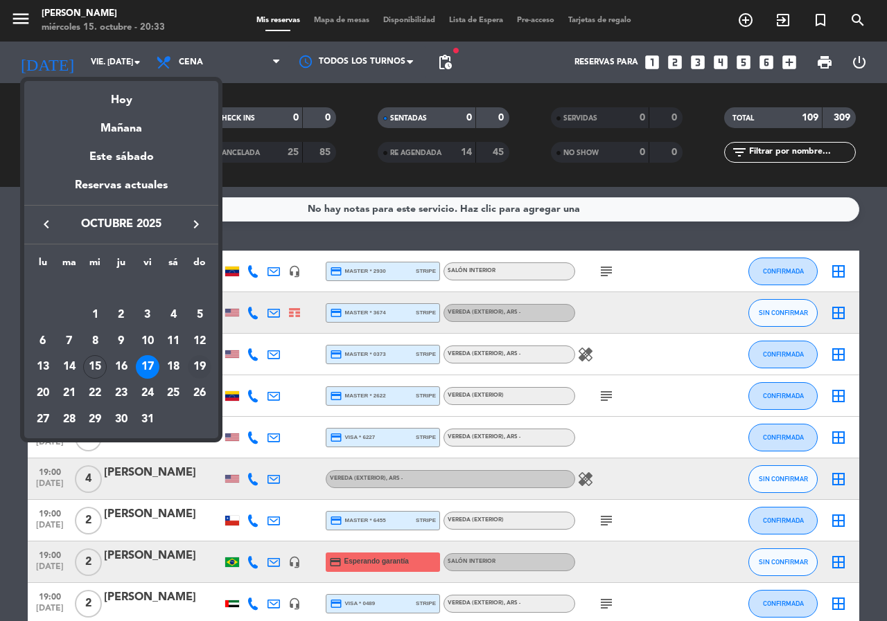
click at [207, 364] on div "19" at bounding box center [200, 367] width 24 height 24
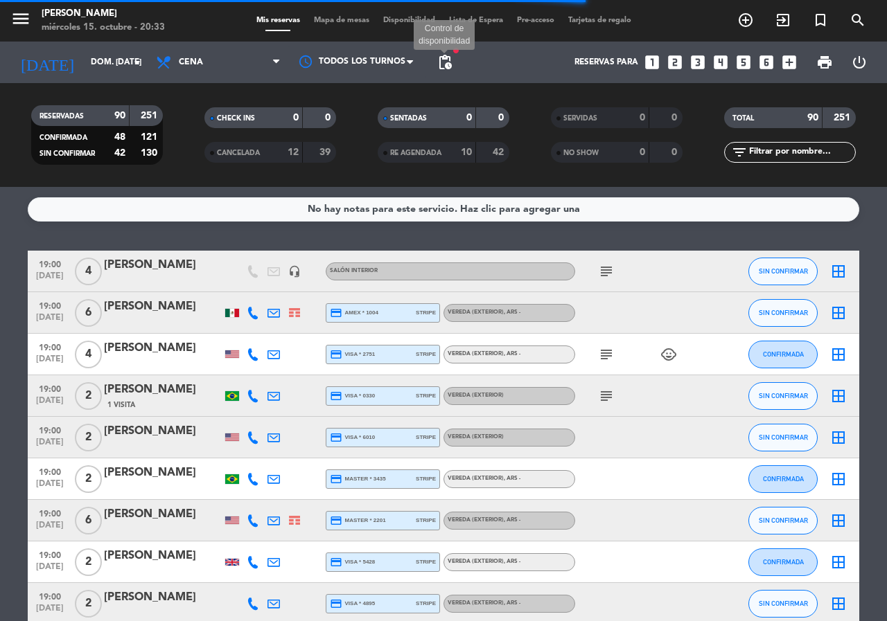
click at [446, 66] on span "pending_actions" at bounding box center [444, 62] width 17 height 17
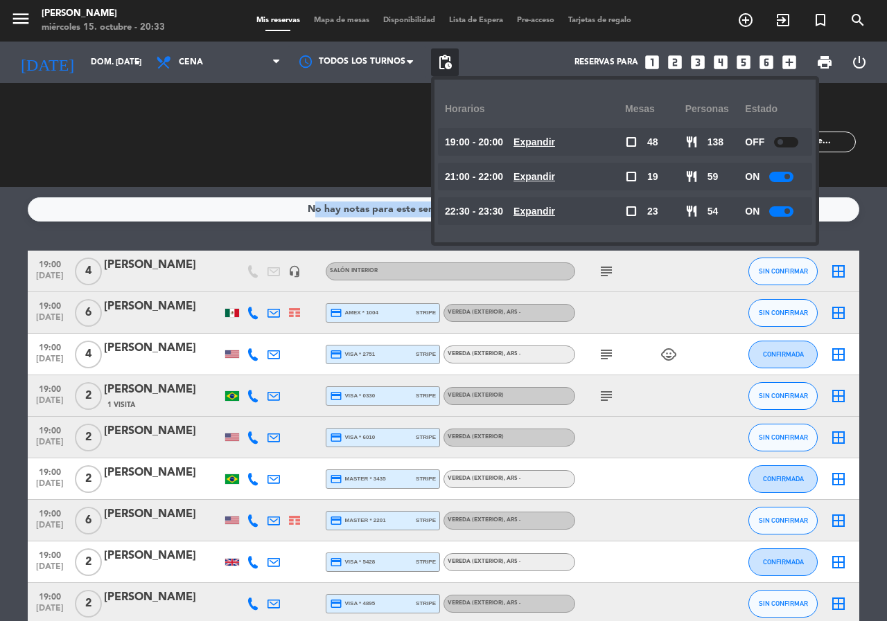
click at [224, 217] on div "No hay notas para este servicio. Haz clic para agregar una 19:00 [DATE] 4 [PERS…" at bounding box center [443, 404] width 887 height 434
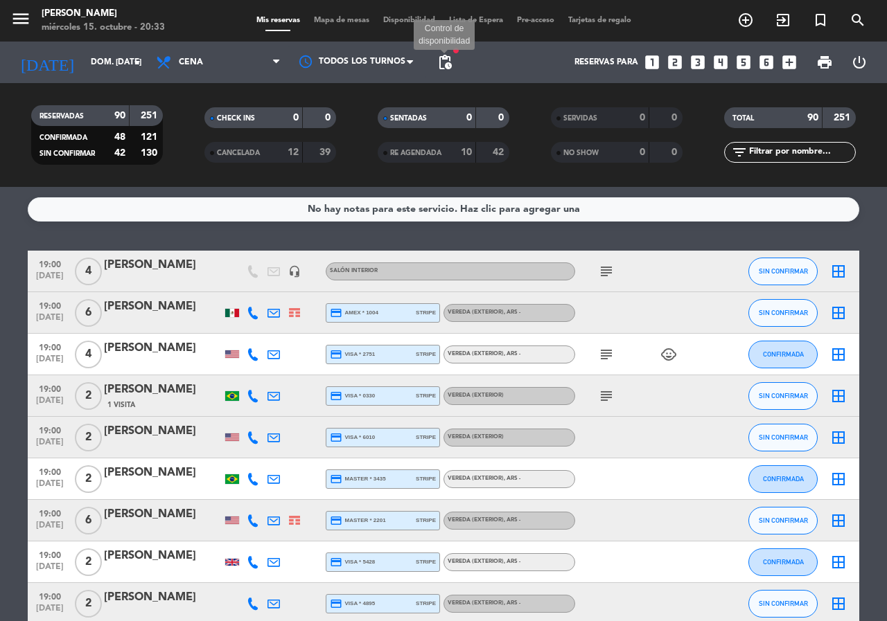
click at [450, 61] on span "pending_actions" at bounding box center [444, 62] width 17 height 17
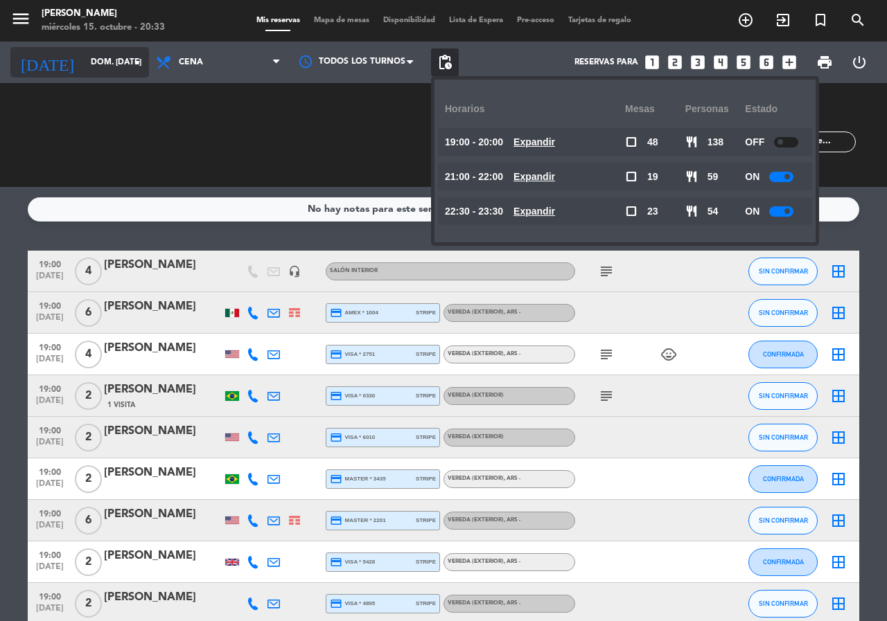
click at [128, 68] on input "dom. [DATE]" at bounding box center [139, 63] width 110 height 24
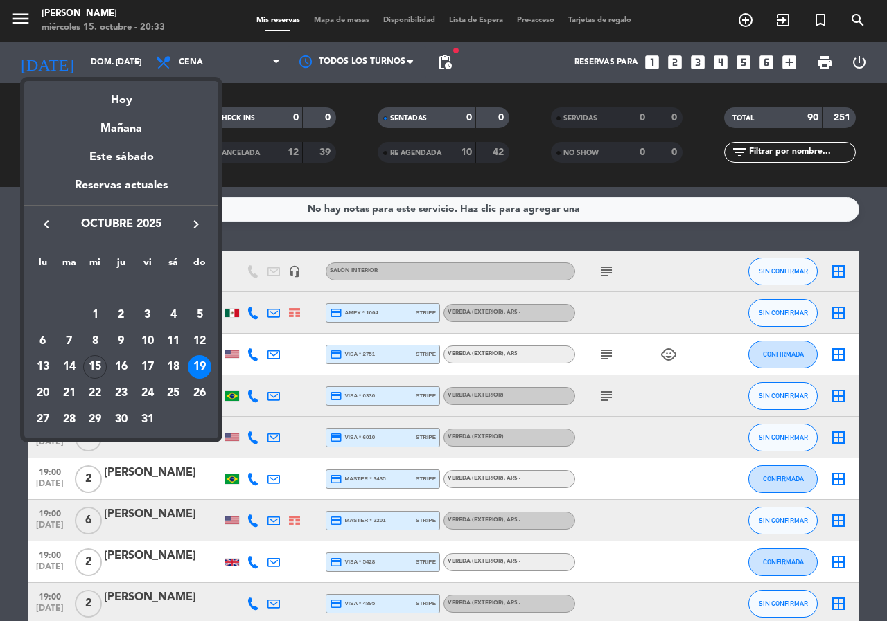
click at [39, 391] on div "20" at bounding box center [43, 394] width 24 height 24
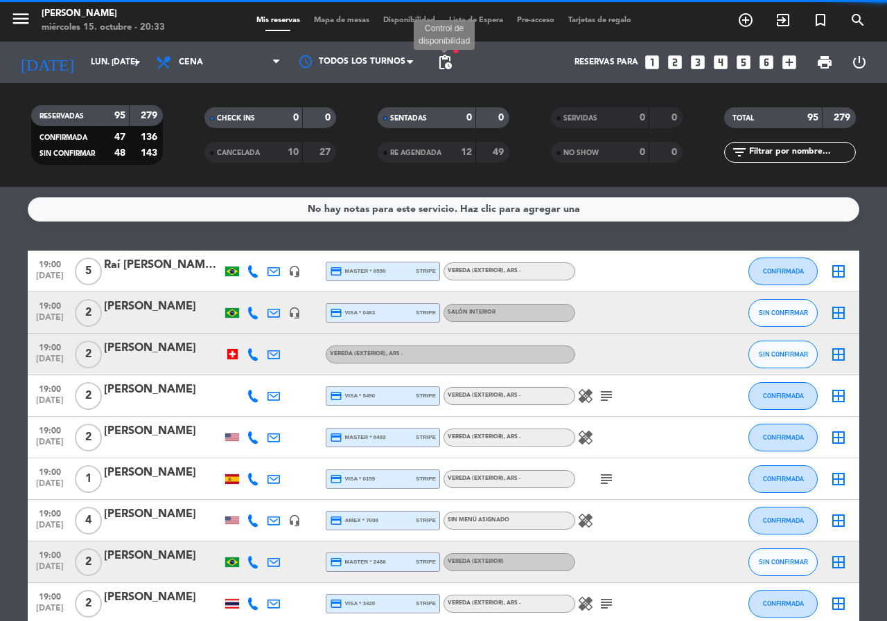
click at [447, 65] on span "pending_actions" at bounding box center [444, 62] width 17 height 17
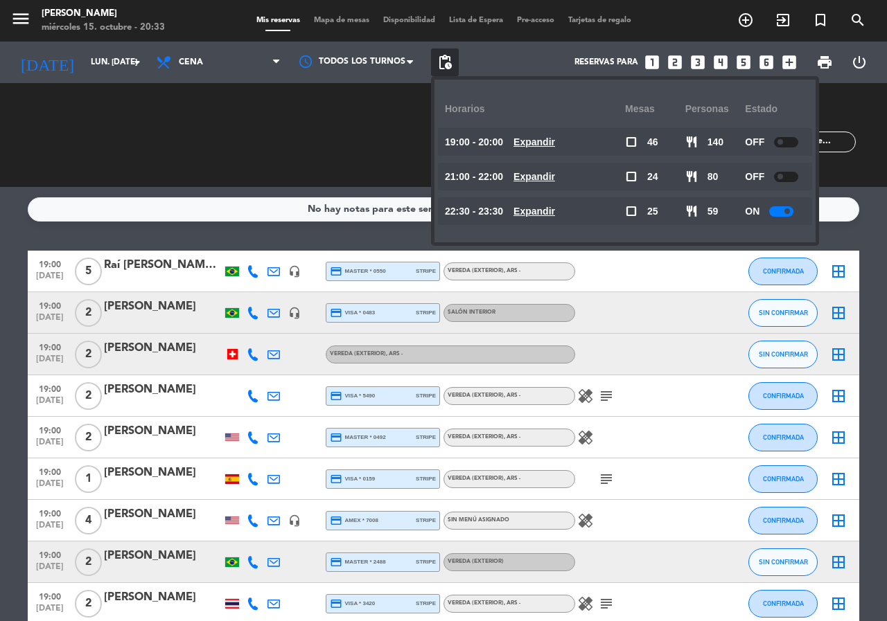
click at [555, 204] on span "Expandir" at bounding box center [534, 212] width 42 height 16
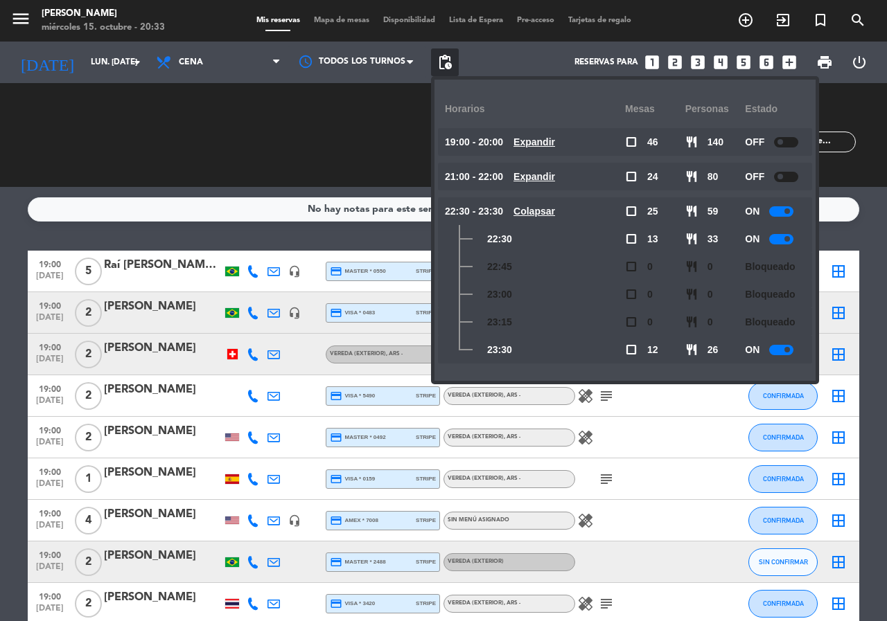
click at [572, 212] on div "22:30 - 23:30 Colapsar" at bounding box center [535, 211] width 180 height 28
click at [570, 210] on div "22:30 - 23:30 Colapsar" at bounding box center [535, 211] width 180 height 28
click at [555, 207] on u "Colapsar" at bounding box center [534, 211] width 42 height 11
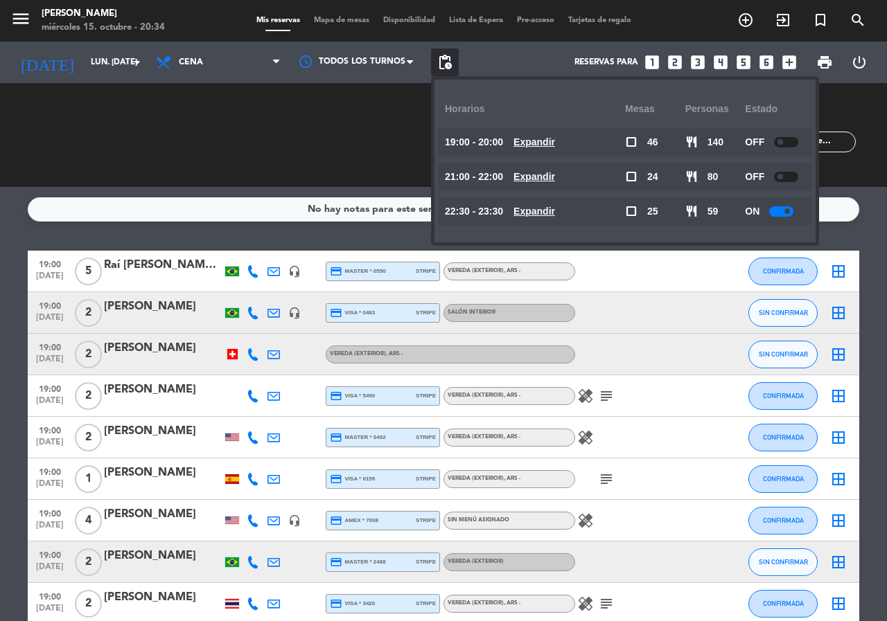
click at [342, 230] on div "No hay notas para este servicio. Haz clic para agregar una 19:00 [DATE] 5 Raí […" at bounding box center [443, 404] width 887 height 434
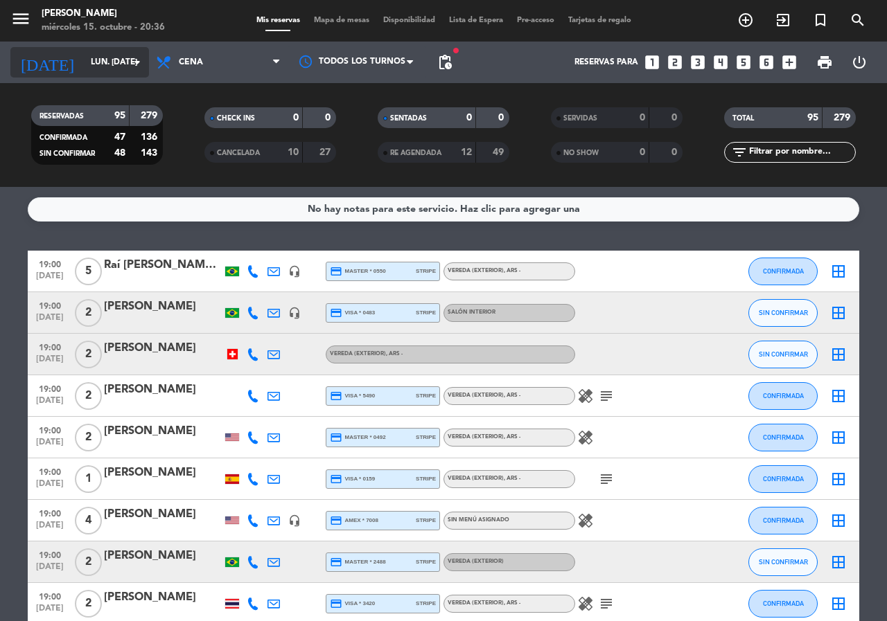
click at [95, 71] on input "lun. [DATE]" at bounding box center [139, 63] width 110 height 24
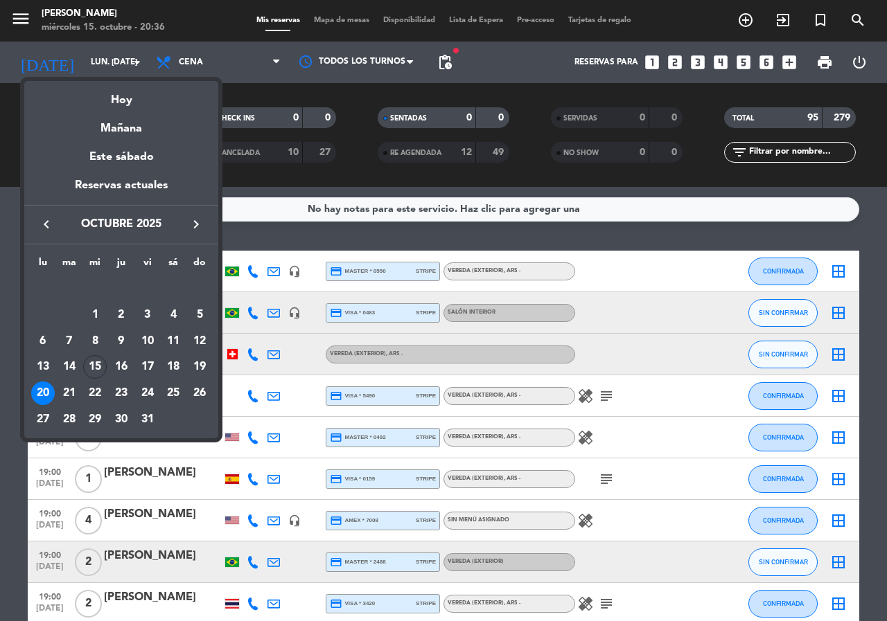
click at [245, 70] on div at bounding box center [443, 310] width 887 height 621
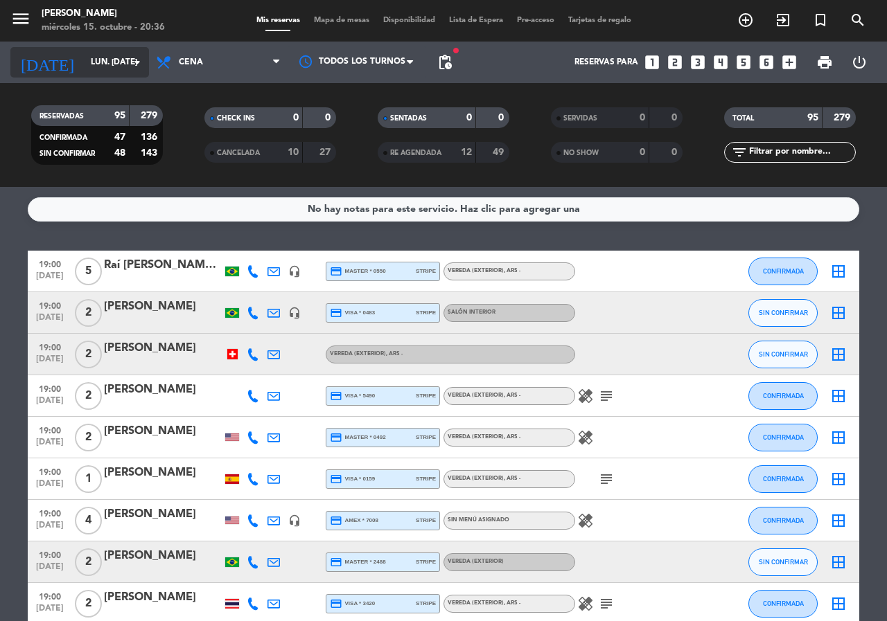
click at [84, 70] on input "lun. [DATE]" at bounding box center [139, 63] width 110 height 24
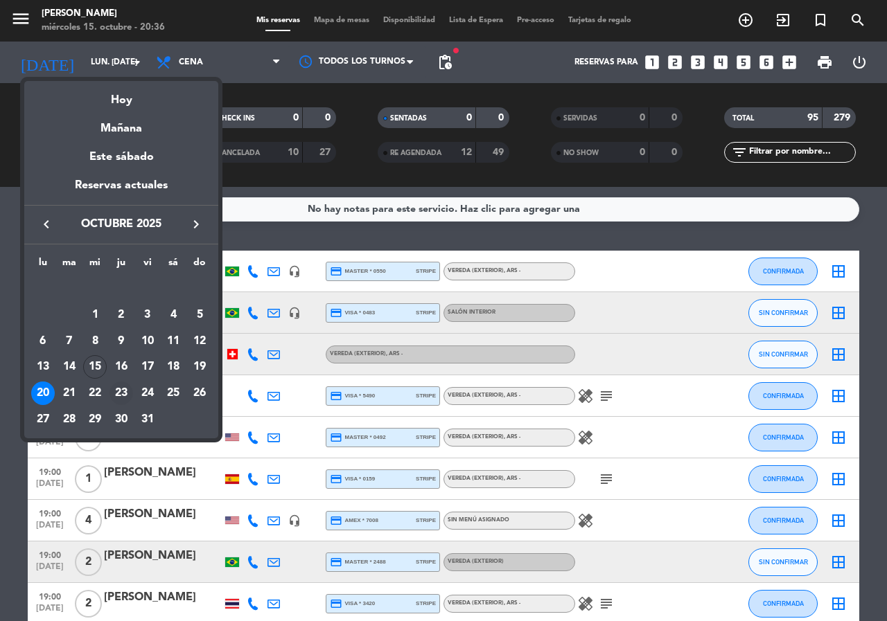
click at [119, 389] on div "23" at bounding box center [121, 394] width 24 height 24
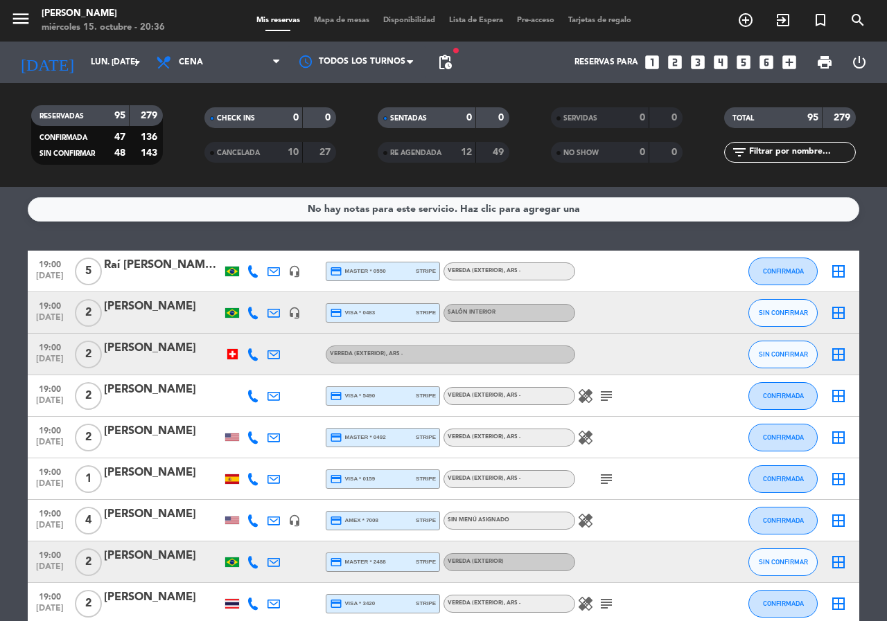
type input "[DEMOGRAPHIC_DATA] [DATE]"
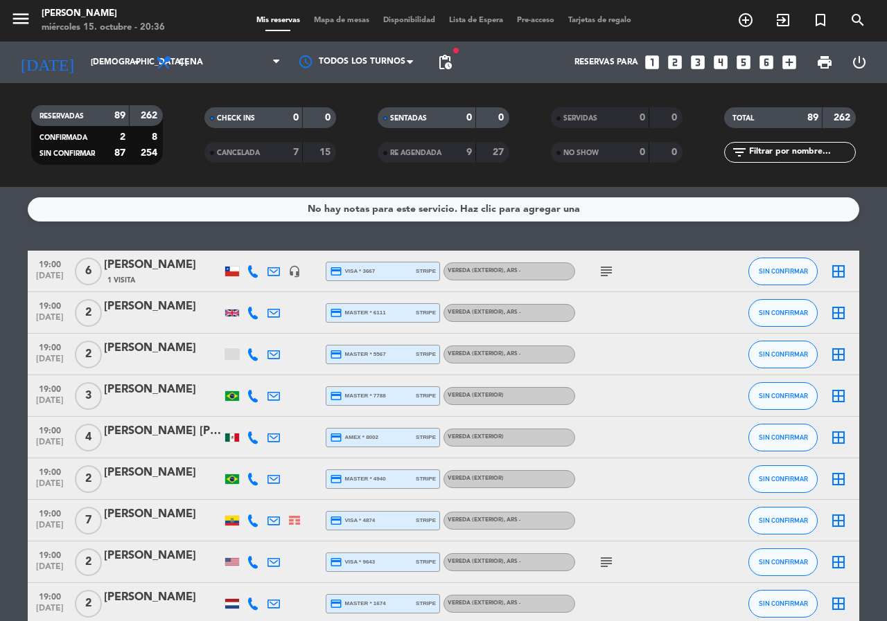
click at [446, 59] on span "pending_actions" at bounding box center [444, 62] width 17 height 17
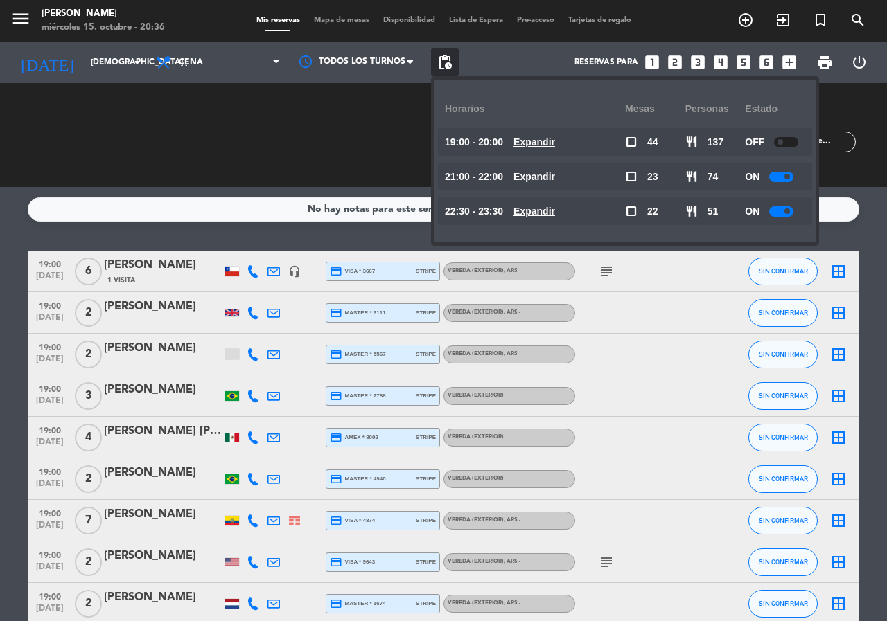
click at [326, 229] on div "No hay notas para este servicio. Haz clic para agregar una 19:00 [DATE] 6 [PERS…" at bounding box center [443, 404] width 887 height 434
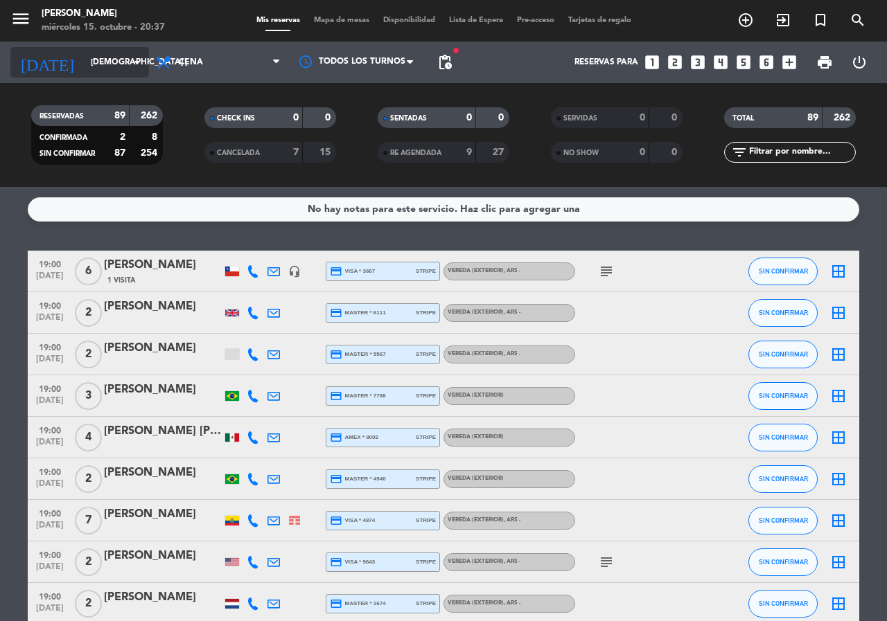
click at [132, 71] on input "[DEMOGRAPHIC_DATA] [DATE]" at bounding box center [139, 63] width 110 height 24
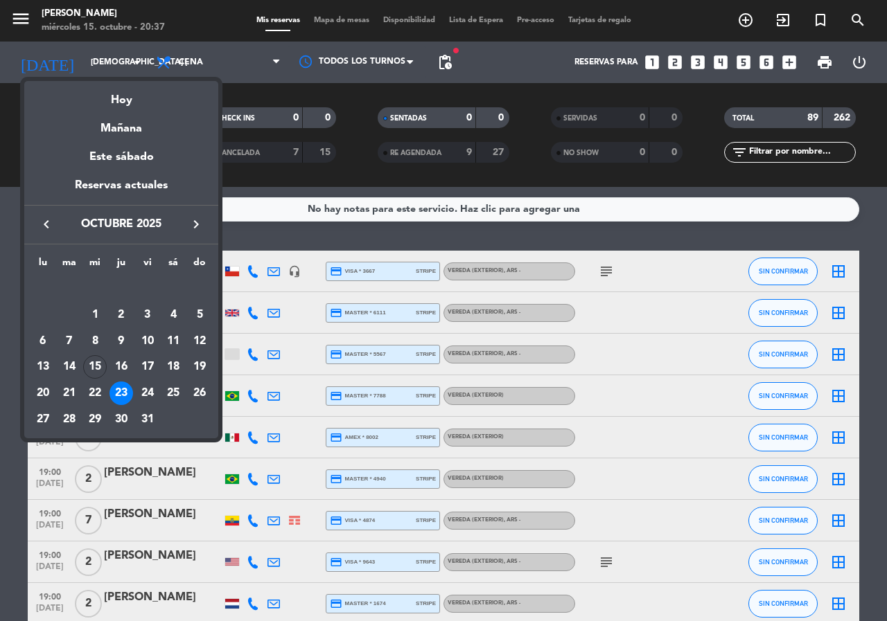
click at [338, 238] on div at bounding box center [443, 310] width 887 height 621
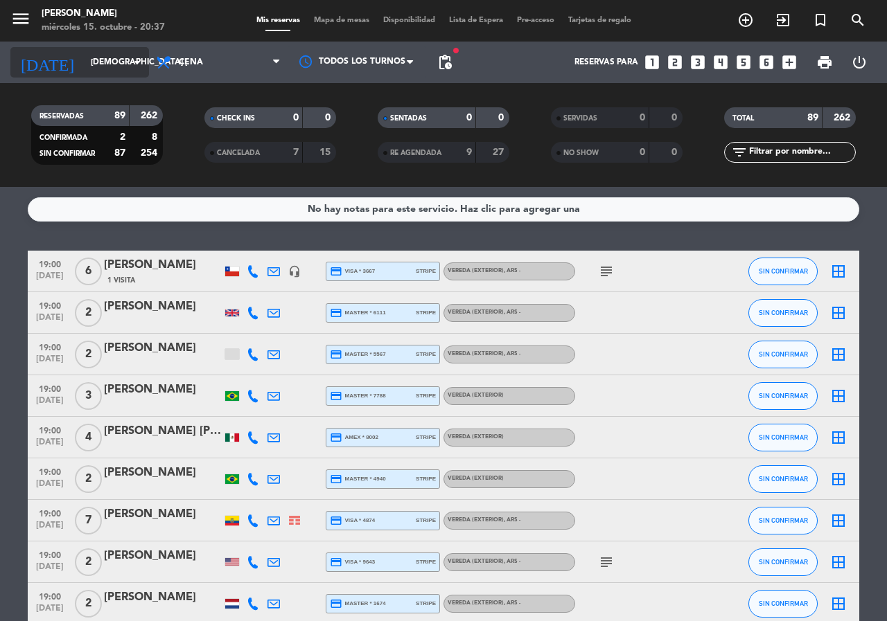
click at [116, 76] on div "[DATE] [DEMOGRAPHIC_DATA] [DATE] arrow_drop_down" at bounding box center [79, 62] width 139 height 30
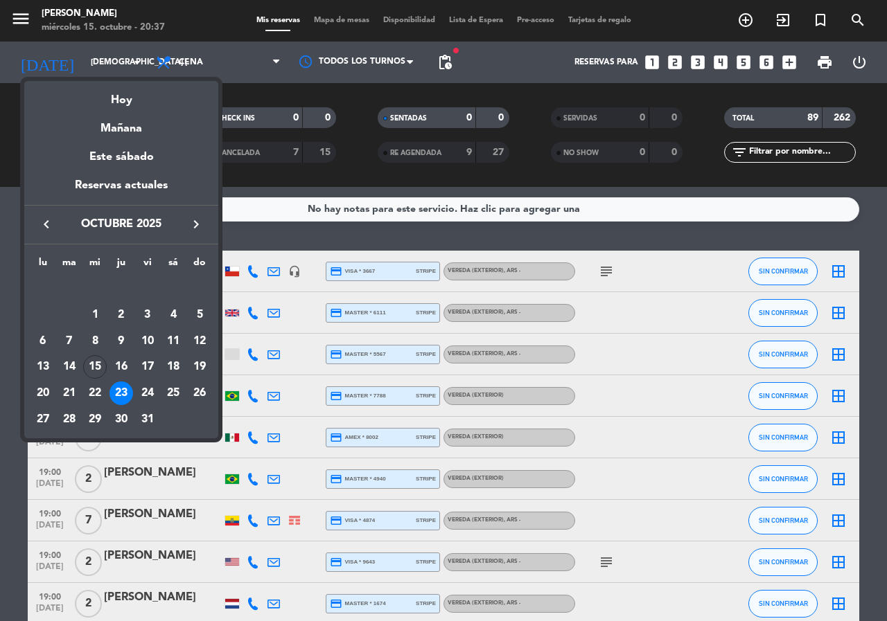
click at [671, 61] on div at bounding box center [443, 310] width 887 height 621
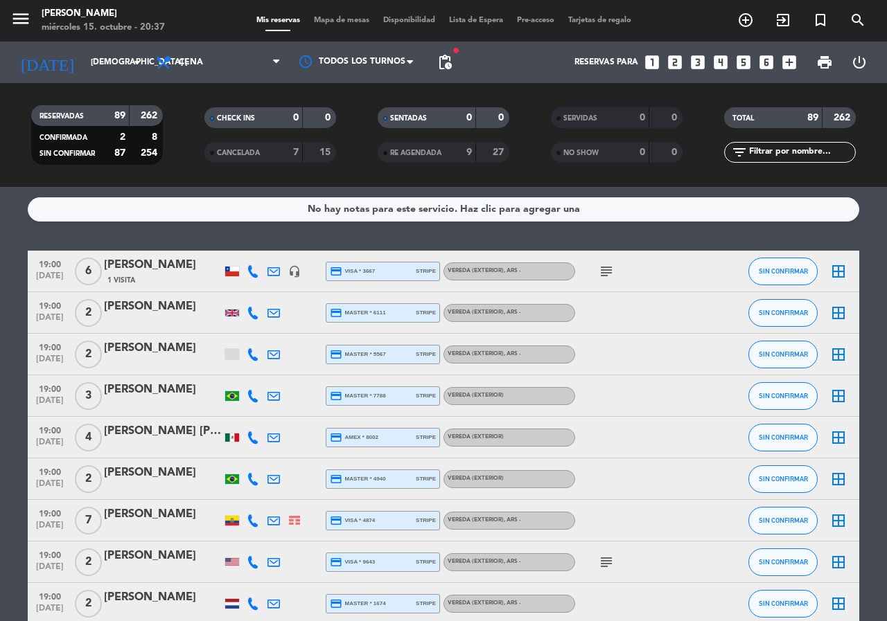
click at [671, 60] on icon "looks_two" at bounding box center [675, 62] width 18 height 18
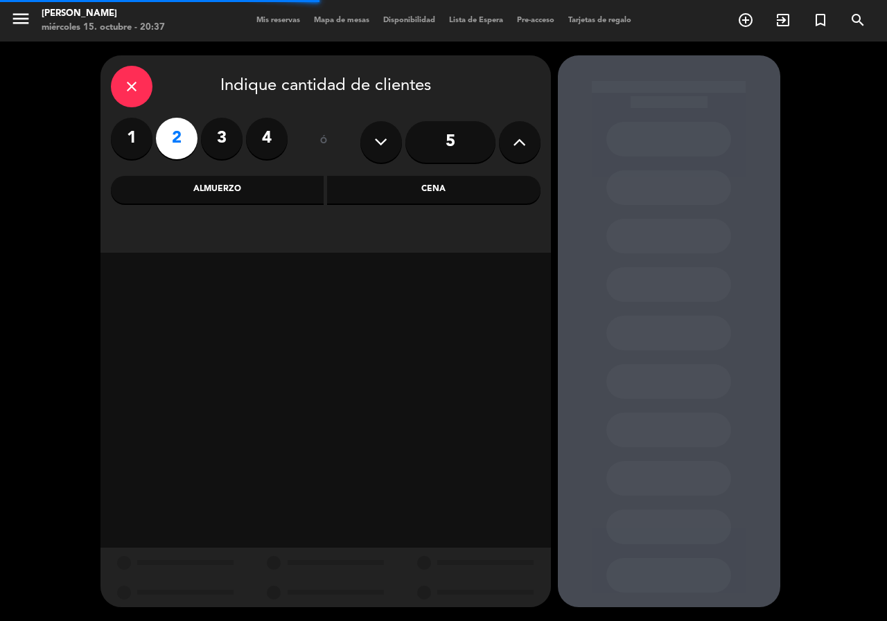
click at [223, 135] on label "3" at bounding box center [222, 139] width 42 height 42
click at [419, 200] on div "Cena" at bounding box center [433, 190] width 213 height 28
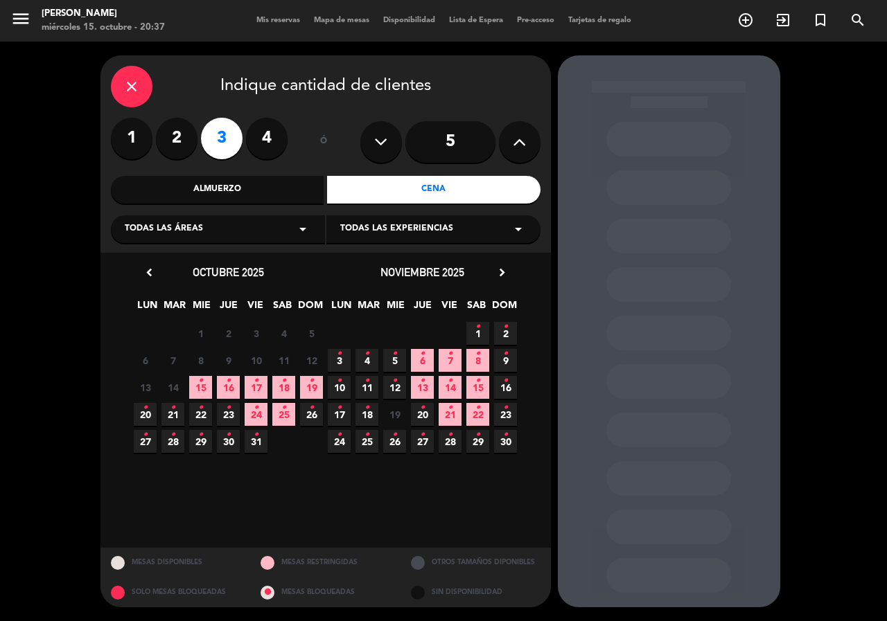
click at [231, 389] on span "16 •" at bounding box center [228, 387] width 23 height 23
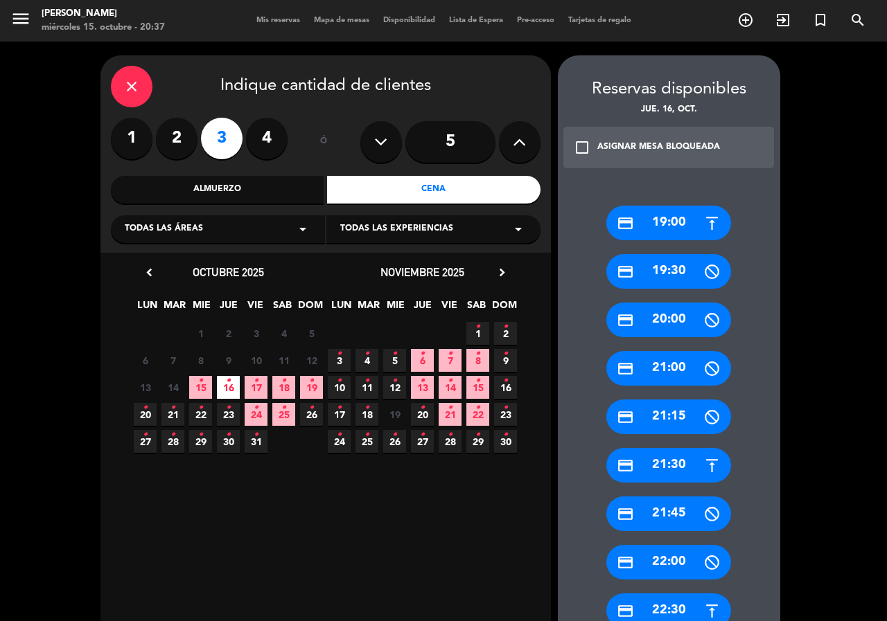
click at [250, 196] on div "Almuerzo" at bounding box center [217, 190] width 213 height 28
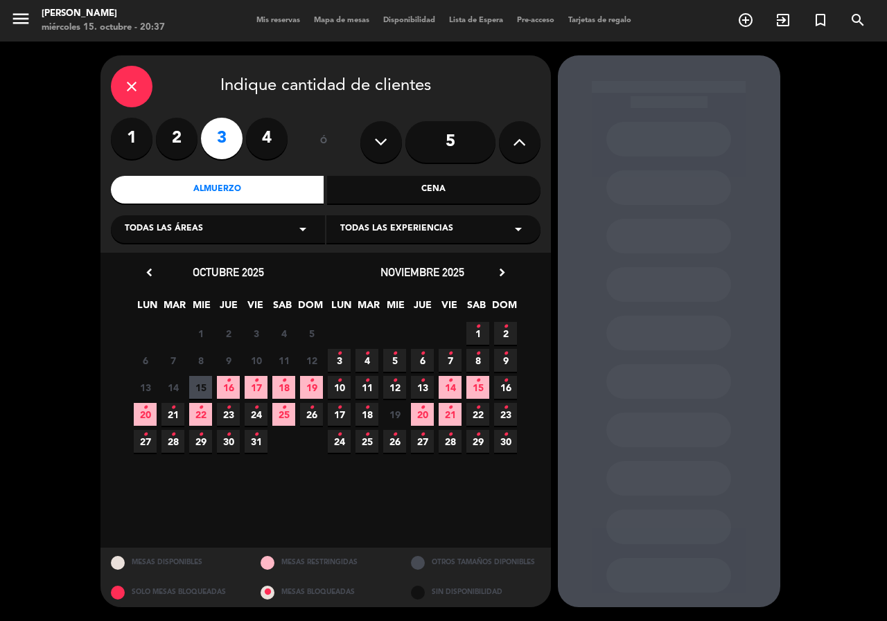
click at [228, 384] on icon "•" at bounding box center [228, 381] width 5 height 22
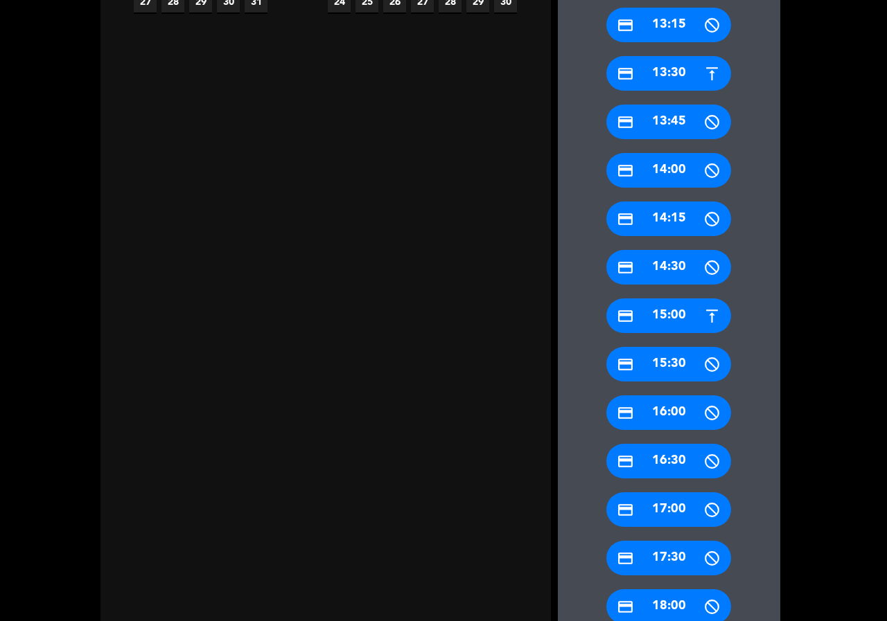
scroll to position [531, 0]
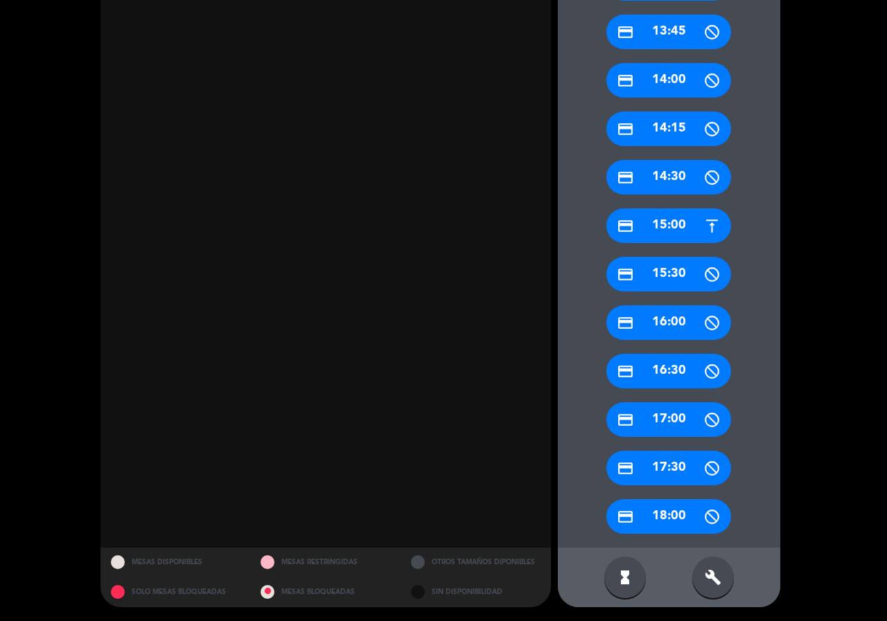
click at [664, 224] on div "credit_card 15:00" at bounding box center [668, 226] width 125 height 35
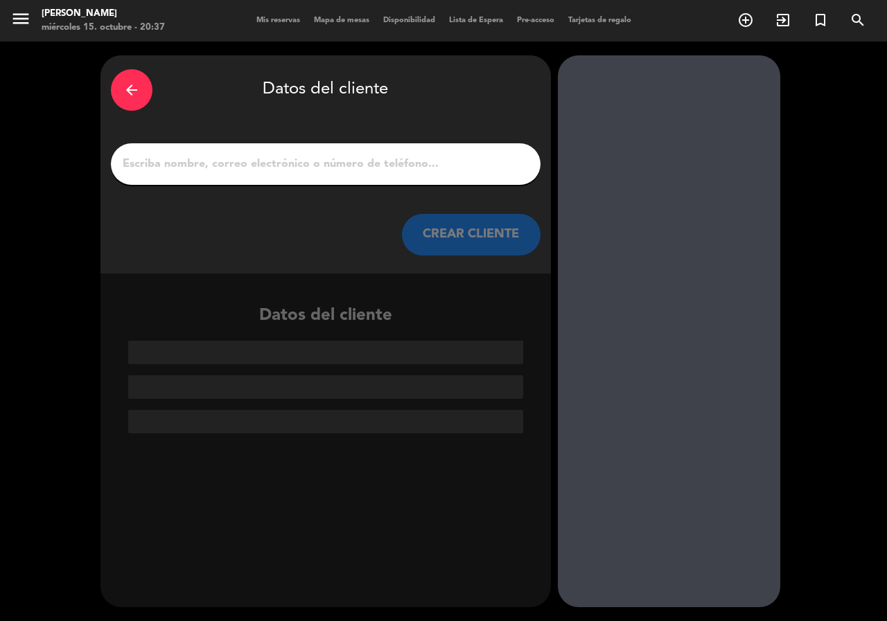
scroll to position [0, 0]
click at [200, 157] on input "1" at bounding box center [325, 163] width 409 height 19
click at [277, 176] on div at bounding box center [326, 164] width 430 height 42
click at [301, 160] on input "1" at bounding box center [325, 163] width 409 height 19
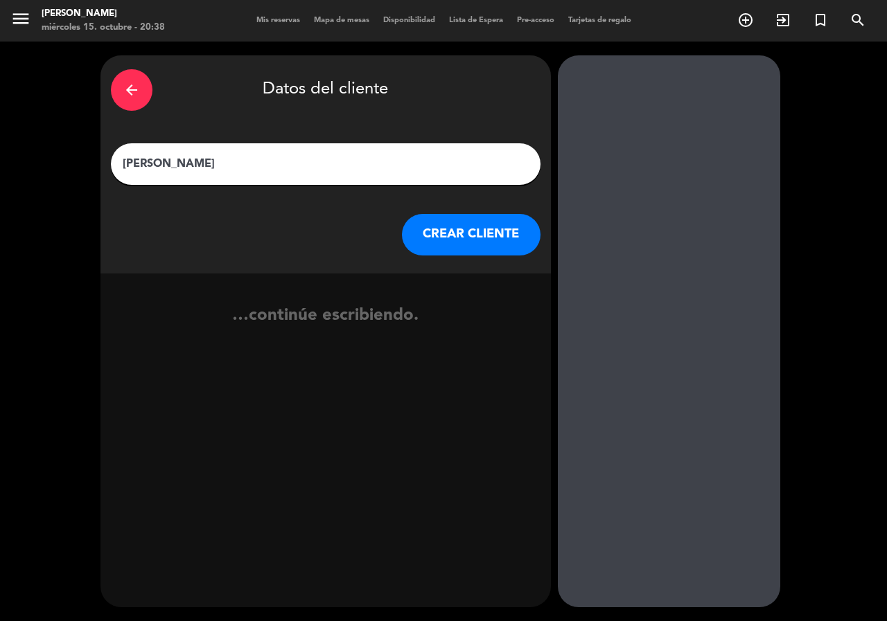
type input "[PERSON_NAME]"
click at [485, 233] on button "CREAR CLIENTE" at bounding box center [471, 235] width 139 height 42
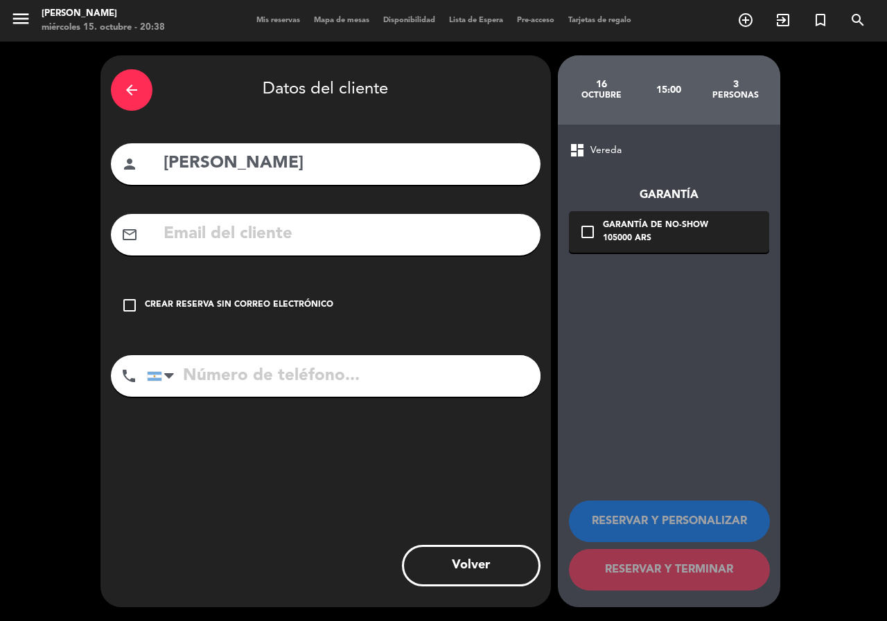
click at [300, 160] on input "[PERSON_NAME]" at bounding box center [346, 164] width 368 height 28
type input "[PERSON_NAME]"
click at [163, 44] on div "arrow_back Datos del cliente person [PERSON_NAME] mail_outline check_box_outlin…" at bounding box center [443, 332] width 887 height 580
click at [267, 231] on input "text" at bounding box center [346, 234] width 368 height 28
click at [352, 245] on input "text" at bounding box center [346, 234] width 368 height 28
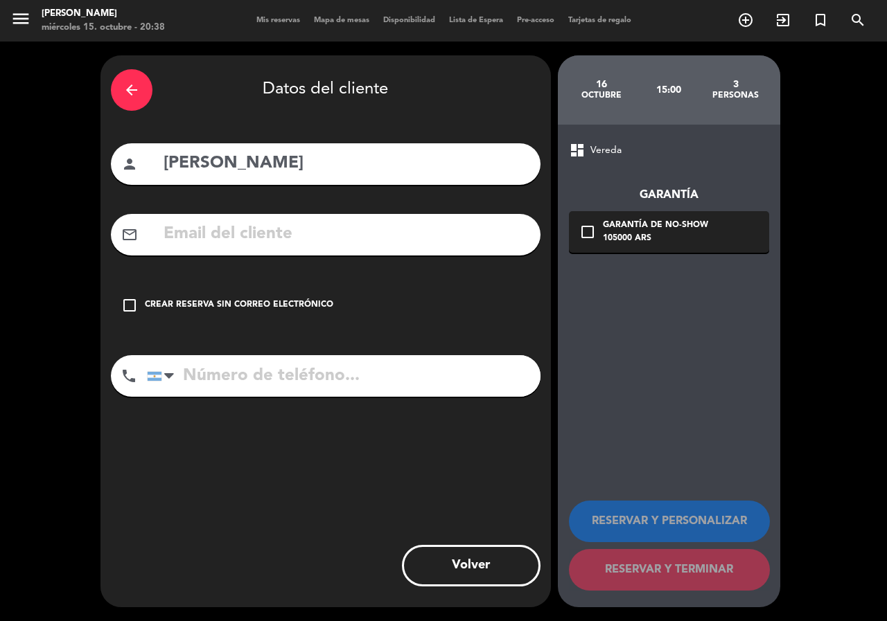
click at [367, 235] on input "text" at bounding box center [346, 234] width 368 height 28
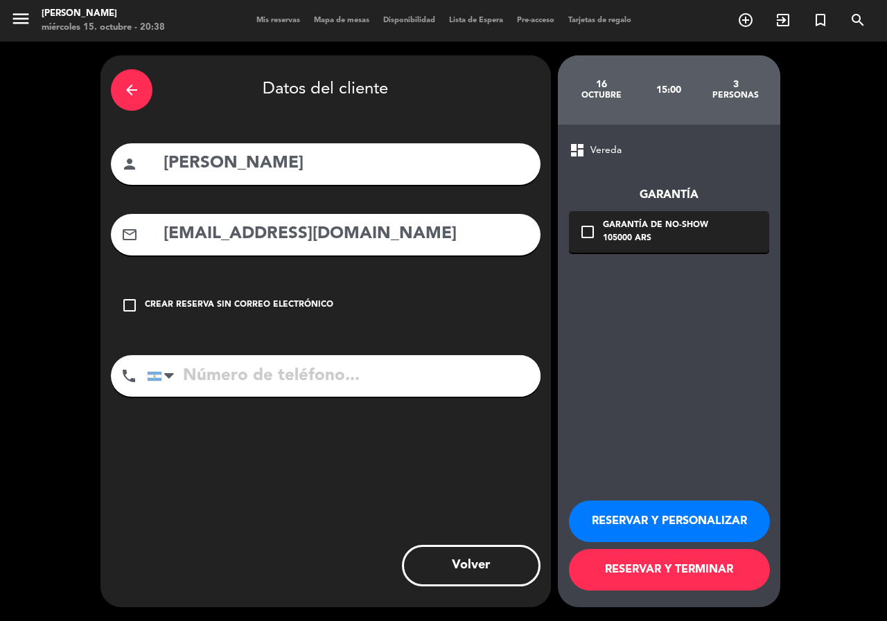
type input "[EMAIL_ADDRESS][DOMAIN_NAME]"
click at [248, 384] on input "tel" at bounding box center [343, 376] width 393 height 42
type input "[PHONE_NUMBER]"
click at [734, 239] on div "check_box_outline_blank Garantía de no-show 105000 ARS" at bounding box center [669, 232] width 200 height 42
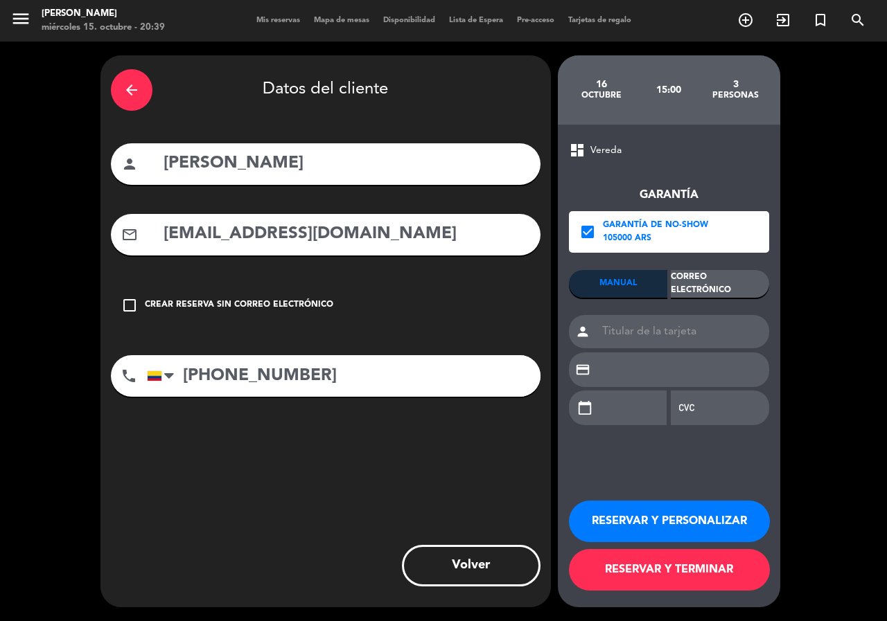
click at [707, 280] on div "Correo Electrónico" at bounding box center [720, 284] width 98 height 28
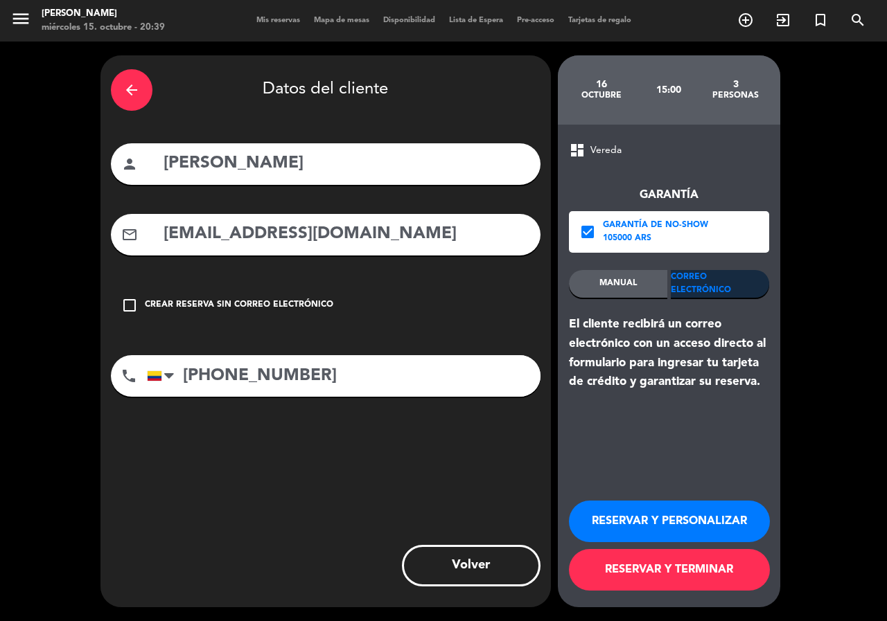
click at [746, 526] on button "RESERVAR Y PERSONALIZAR" at bounding box center [669, 522] width 201 height 42
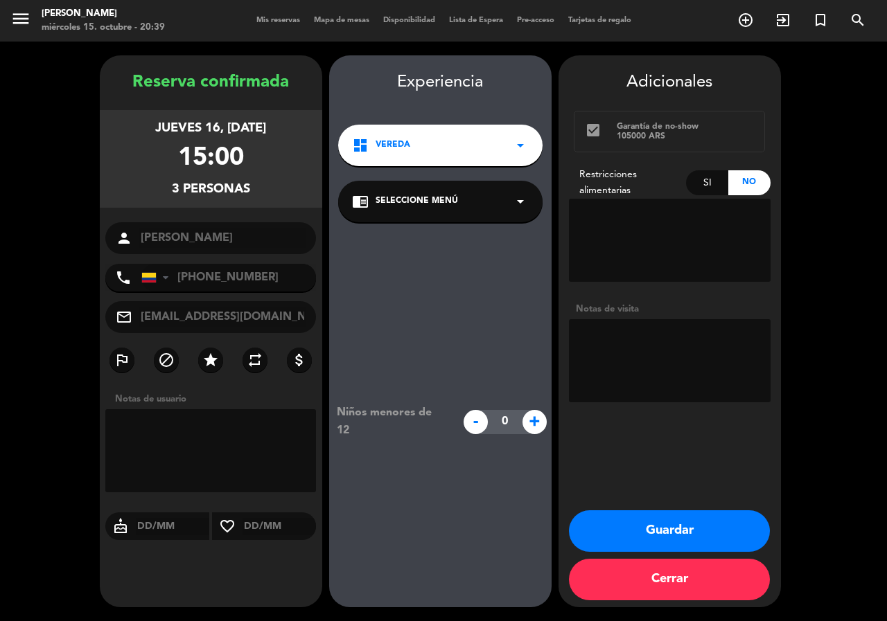
click at [531, 213] on div "chrome_reader_mode Seleccione Menú arrow_drop_down" at bounding box center [440, 202] width 204 height 42
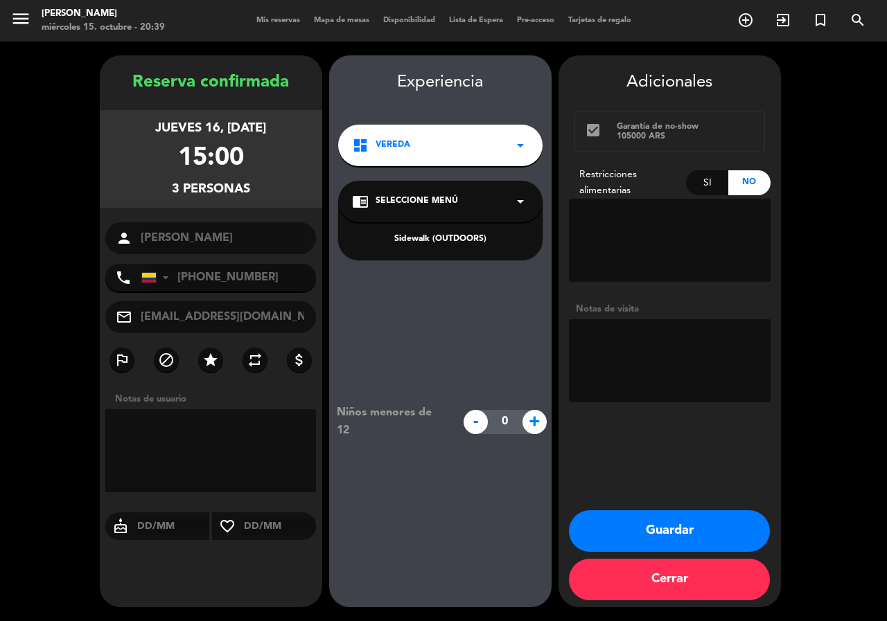
click at [461, 233] on div "Sidewalk (OUTDOORS)" at bounding box center [440, 240] width 177 height 14
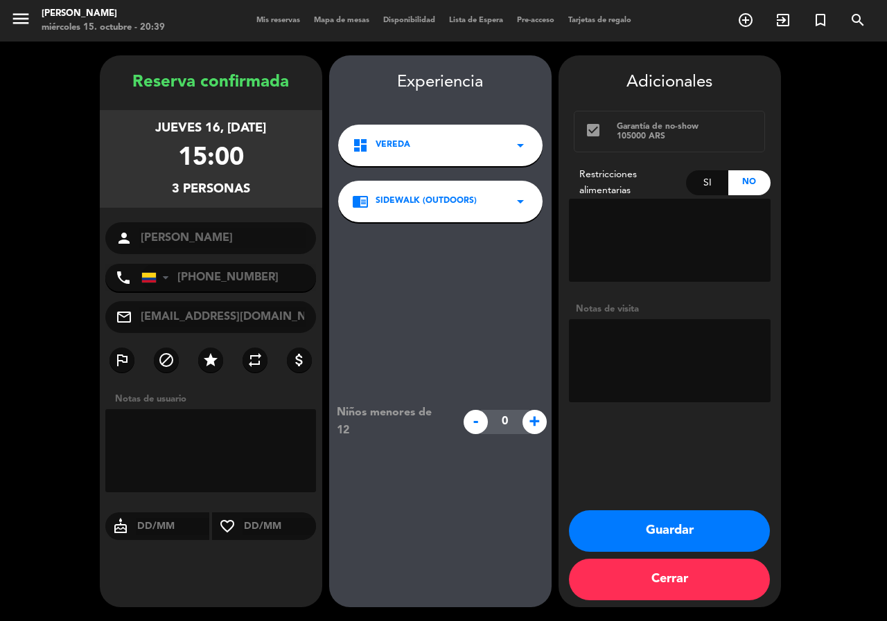
click at [429, 354] on div "Niños menores de 12 - 0 +" at bounding box center [440, 421] width 222 height 399
click at [444, 253] on div "Niños menores de 12 - 0 +" at bounding box center [440, 421] width 222 height 399
click at [666, 528] on button "Guardar" at bounding box center [669, 532] width 201 height 42
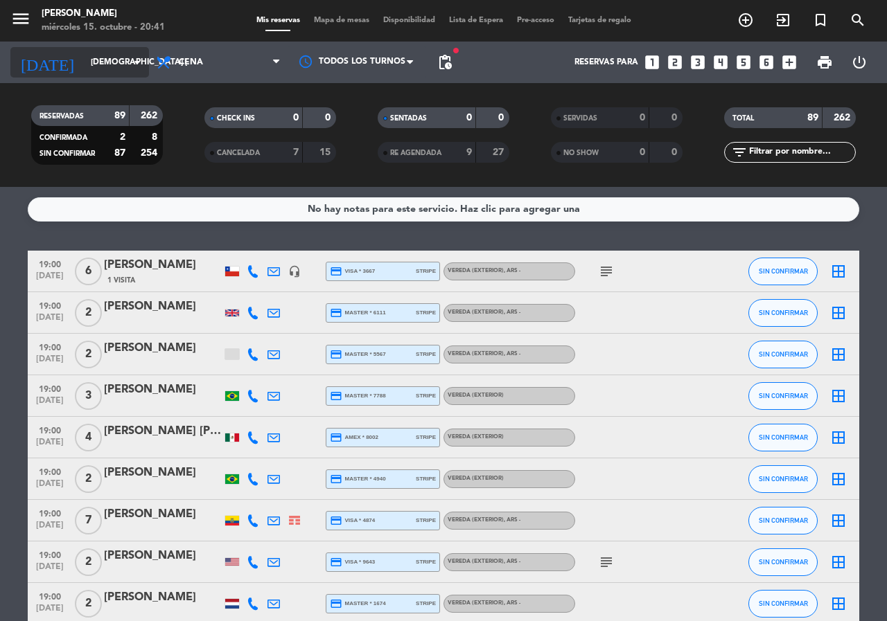
click at [128, 64] on input "[DEMOGRAPHIC_DATA] [DATE]" at bounding box center [139, 63] width 110 height 24
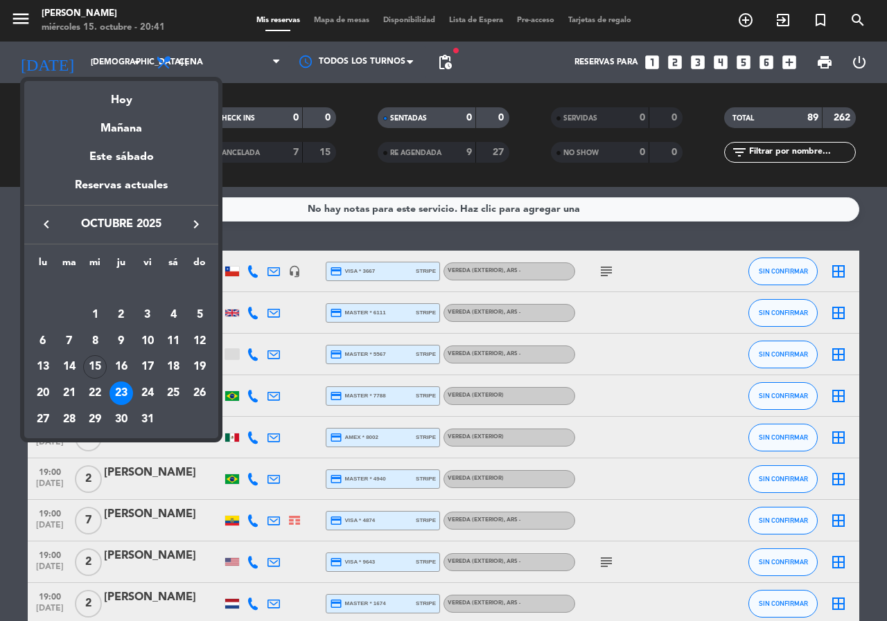
click at [119, 415] on div "30" at bounding box center [121, 420] width 24 height 24
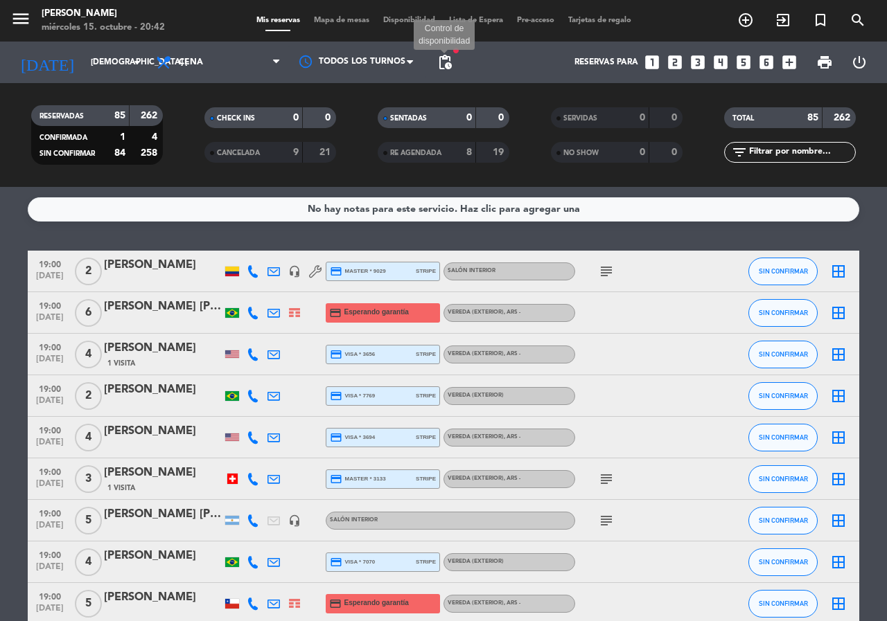
click at [442, 64] on span "pending_actions" at bounding box center [444, 62] width 17 height 17
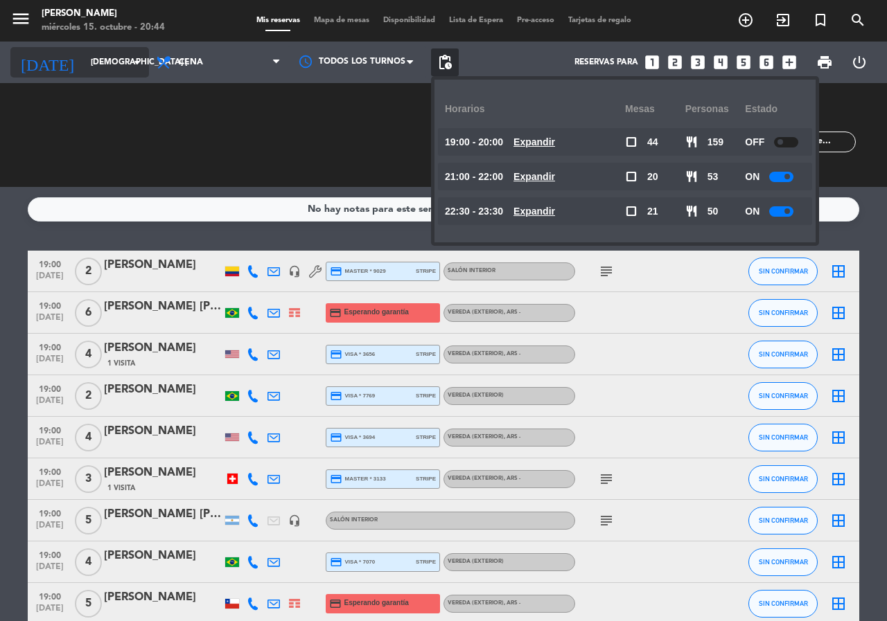
click at [87, 53] on input "[DEMOGRAPHIC_DATA] [DATE]" at bounding box center [139, 63] width 110 height 24
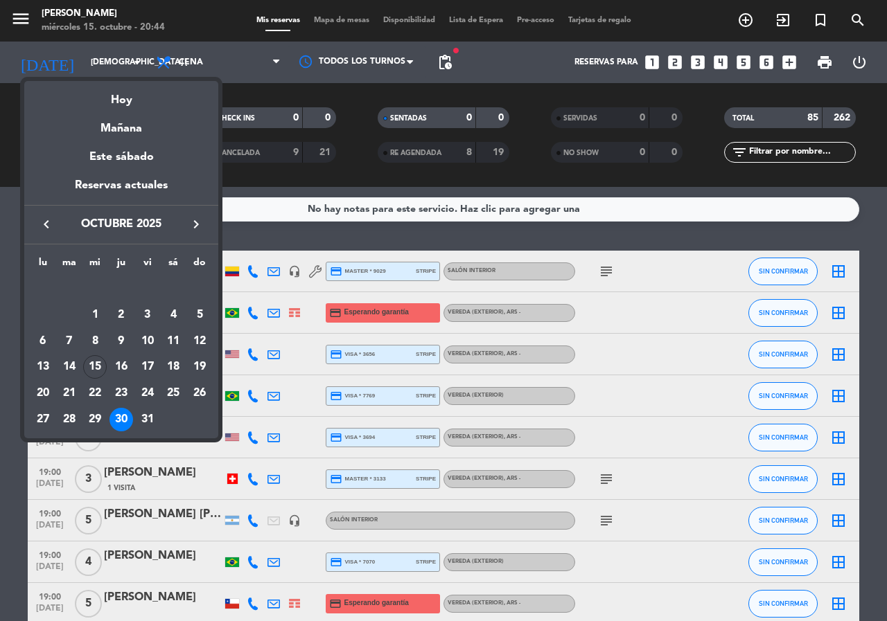
click at [204, 226] on icon "keyboard_arrow_right" at bounding box center [196, 224] width 17 height 17
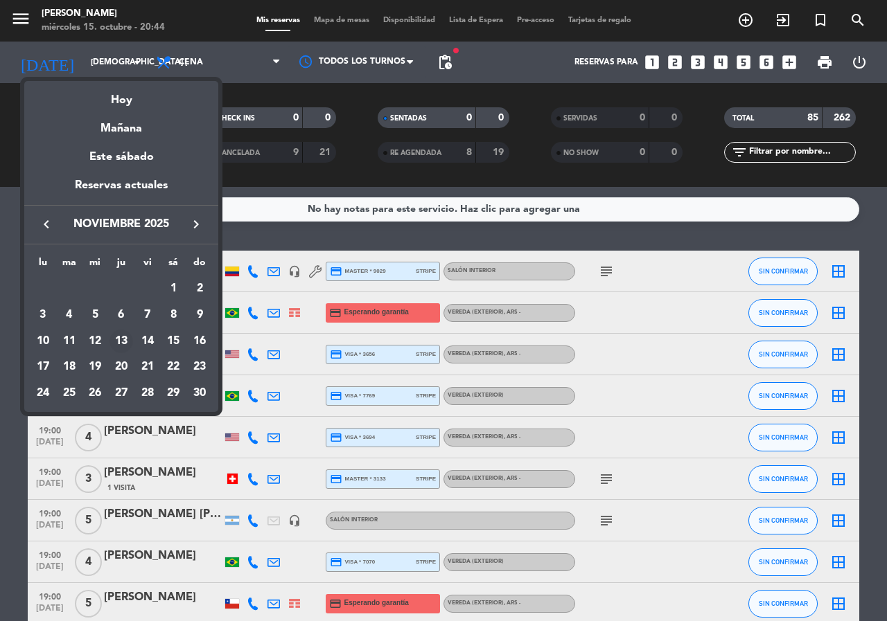
click at [126, 337] on div "13" at bounding box center [121, 342] width 24 height 24
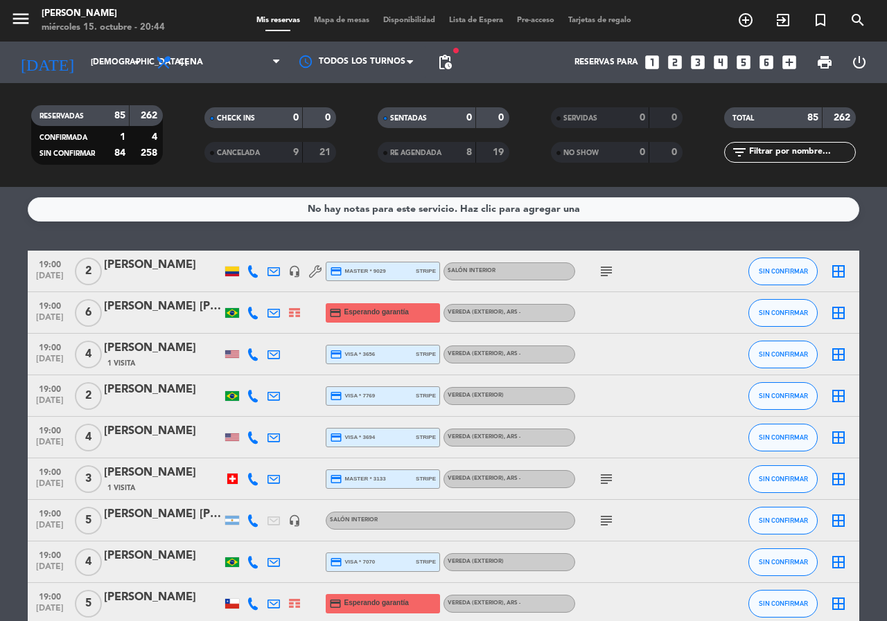
type input "jue. [DATE]"
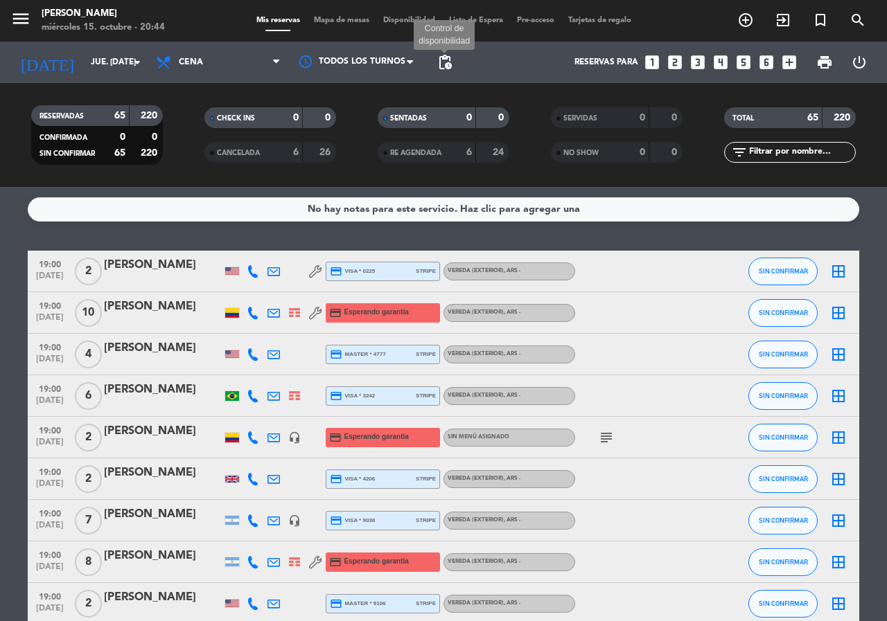
click at [446, 66] on span "pending_actions" at bounding box center [444, 62] width 17 height 17
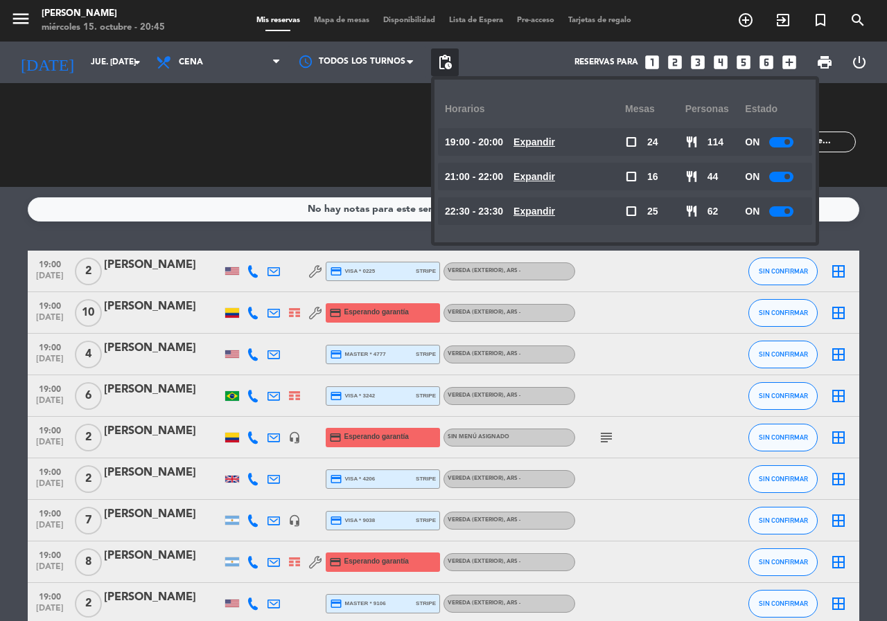
click at [742, 53] on icon "looks_5" at bounding box center [743, 62] width 18 height 18
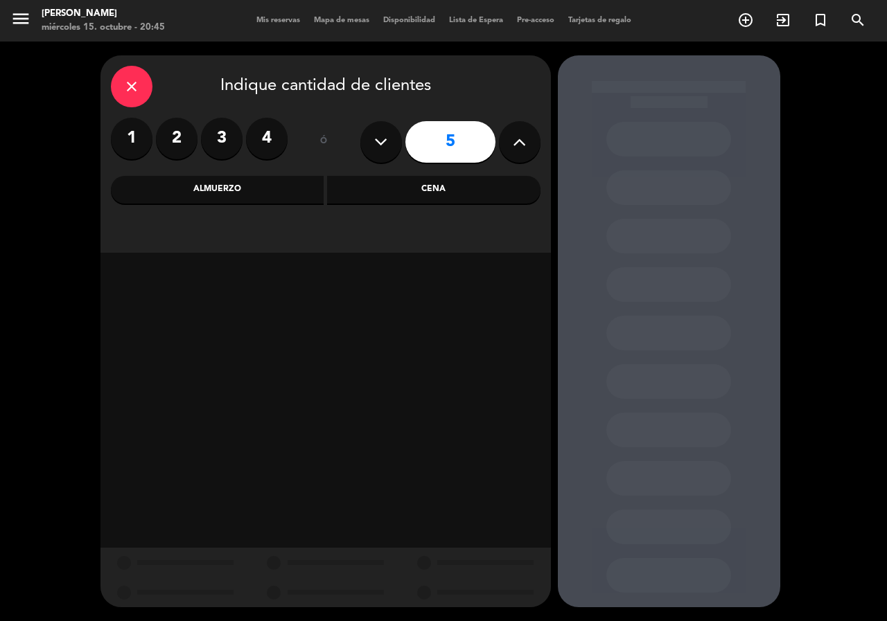
click at [203, 218] on div "close Indique cantidad de clientes 1 2 3 4 ó 5 Almuerzo Cena" at bounding box center [325, 153] width 450 height 197
click at [242, 195] on div "Almuerzo" at bounding box center [217, 190] width 213 height 28
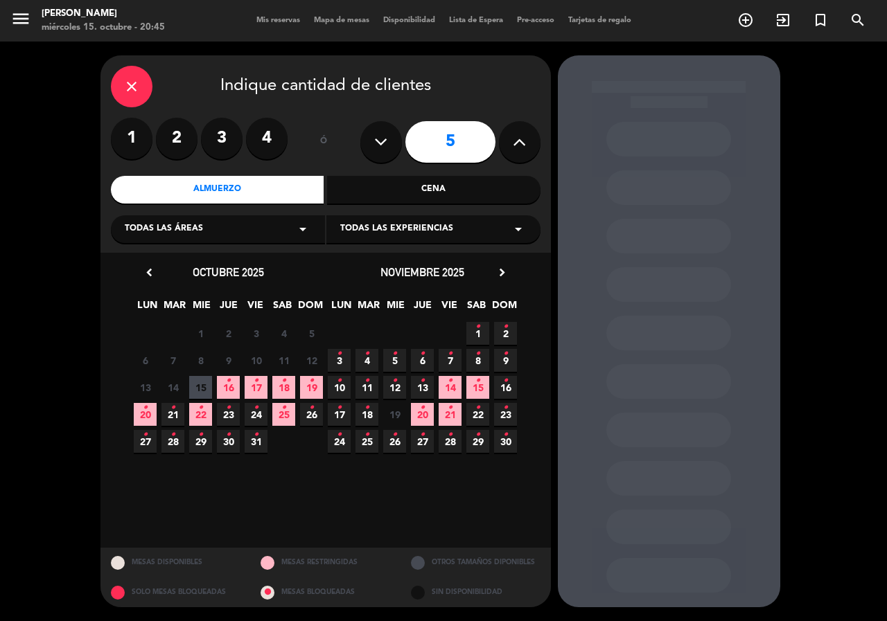
click at [312, 391] on icon "•" at bounding box center [311, 381] width 5 height 22
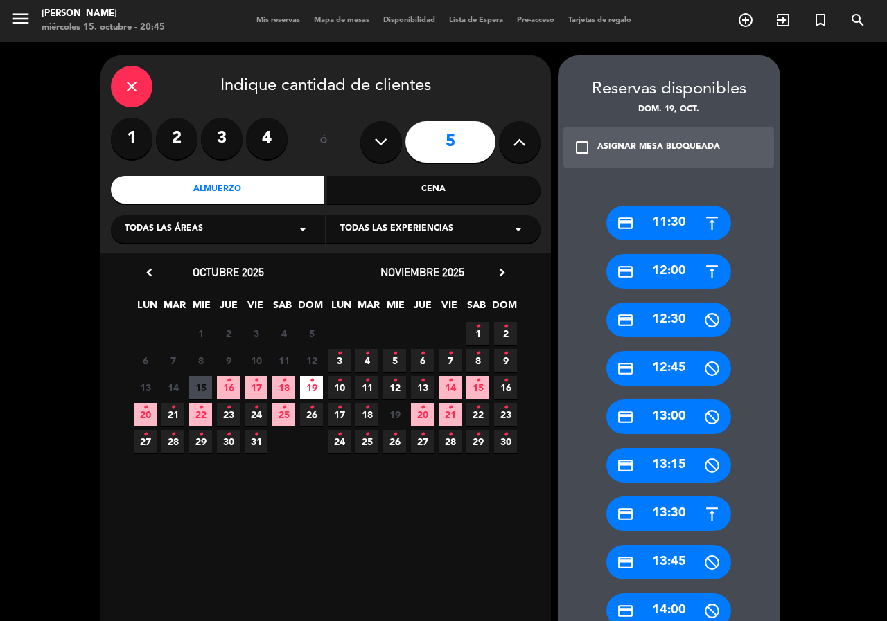
scroll to position [531, 0]
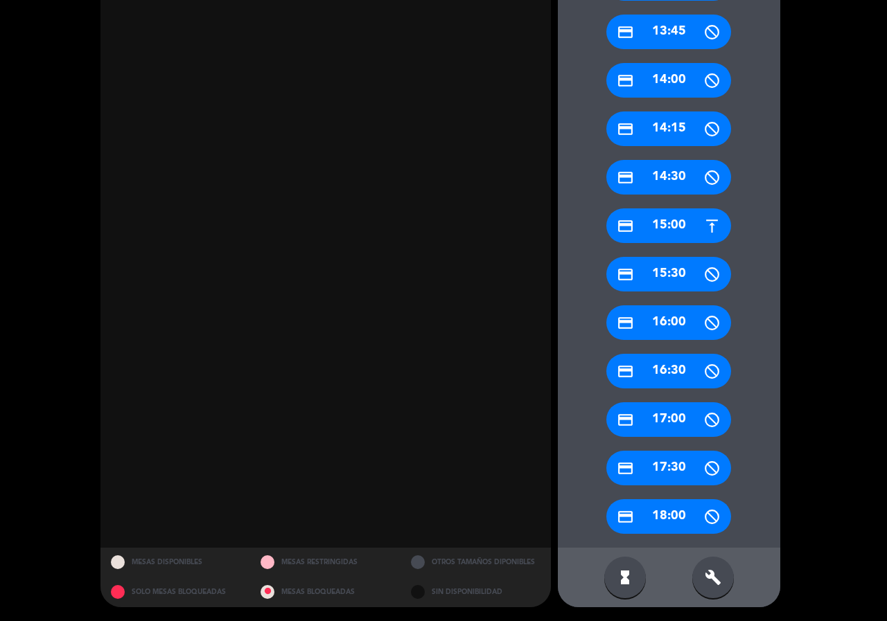
click at [670, 231] on div "credit_card 15:00" at bounding box center [668, 226] width 125 height 35
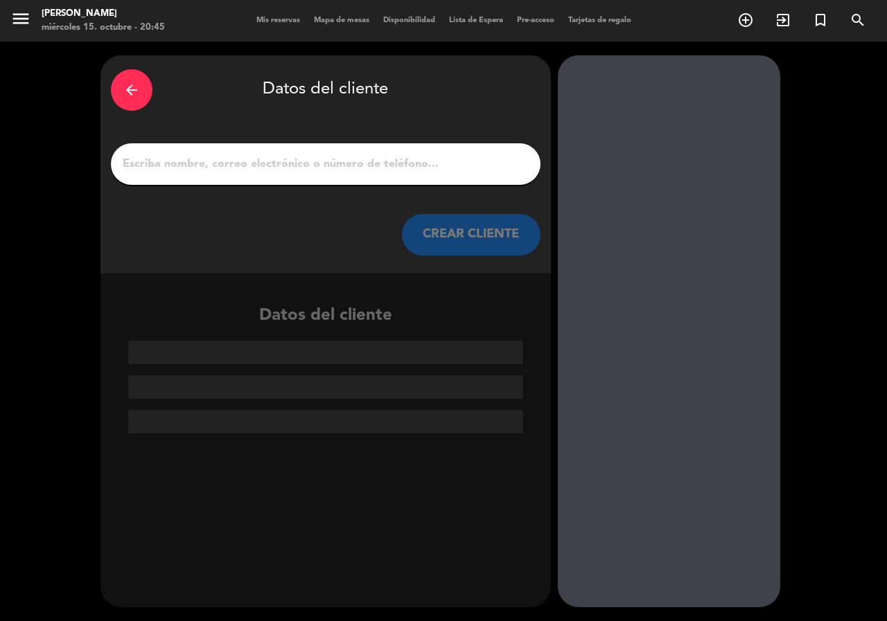
scroll to position [0, 0]
click at [483, 175] on div at bounding box center [326, 164] width 430 height 42
click at [461, 172] on input "1" at bounding box center [325, 163] width 409 height 19
paste input "[PERSON_NAME]"
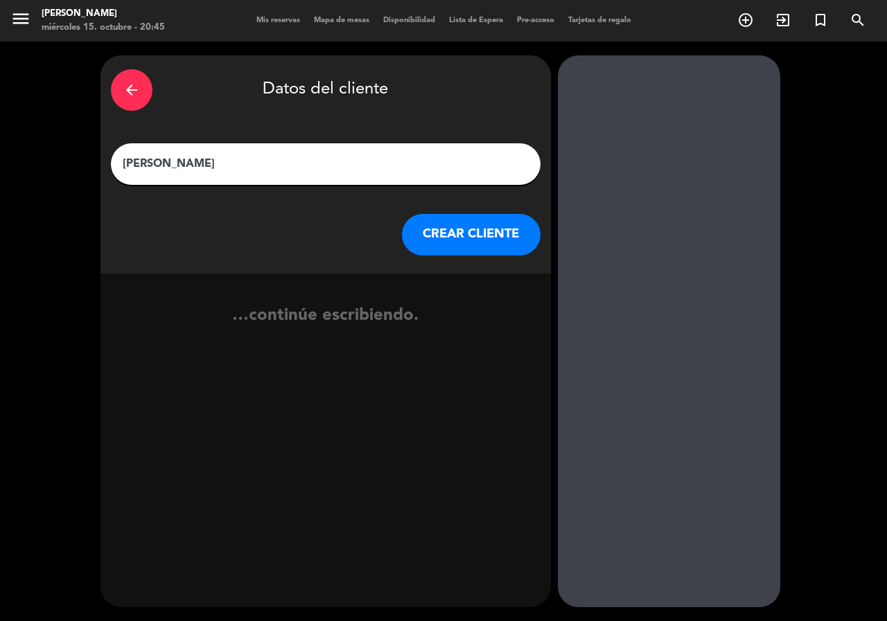
type input "[PERSON_NAME]"
click at [448, 227] on button "CREAR CLIENTE" at bounding box center [471, 235] width 139 height 42
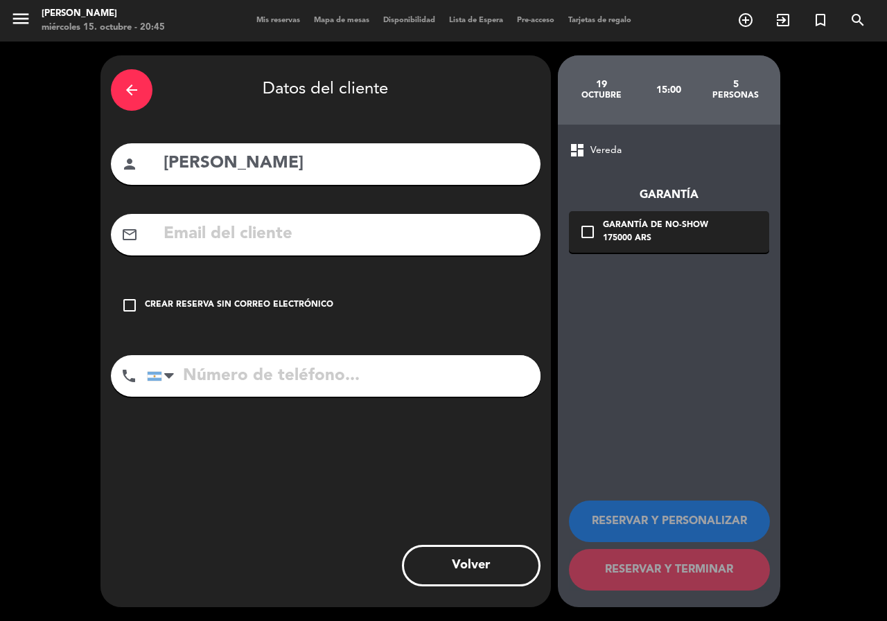
click at [346, 234] on input "text" at bounding box center [346, 234] width 368 height 28
paste input "[PHONE_NUMBER] Correo electrónico: [PERSON_NAME][EMAIL_ADDRESS][PERSON_NAME][DO…"
type input "[PHONE_NUMBER] Correo electrónico: [PERSON_NAME][EMAIL_ADDRESS][PERSON_NAME][DO…"
click at [368, 359] on div "arrow_back Datos del cliente person [PERSON_NAME] mail_outline [PHONE_NUMBER] C…" at bounding box center [325, 331] width 450 height 552
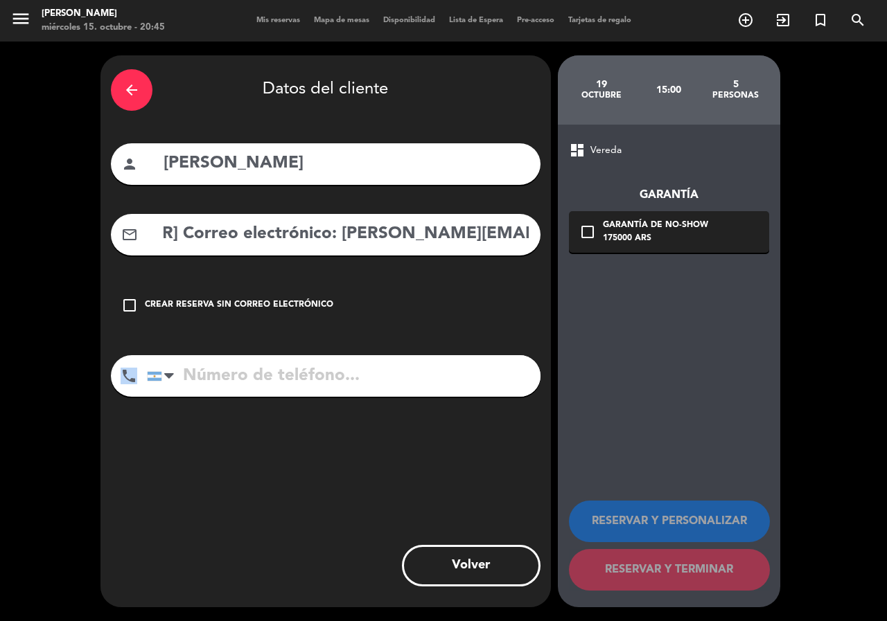
scroll to position [0, 0]
click at [405, 372] on input "tel" at bounding box center [343, 376] width 393 height 42
paste input "[PHONE_NUMBER] Correo electrónico: [PERSON_NAME][EMAIL_ADDRESS][PERSON_NAME][DO…"
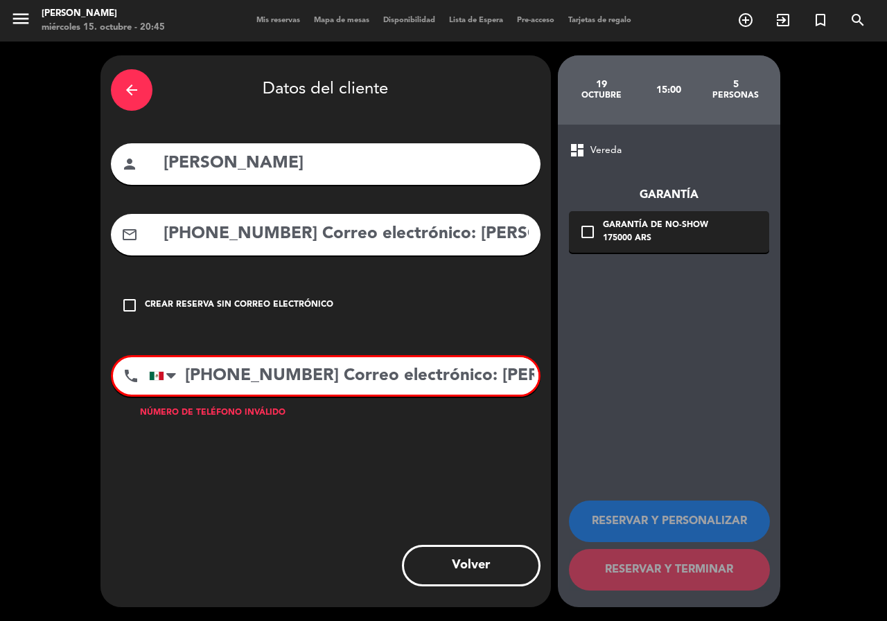
scroll to position [0, 155]
type input "[PHONE_NUMBER] Correo electrónico: [PERSON_NAME][EMAIL_ADDRESS][PERSON_NAME][DO…"
drag, startPoint x: 450, startPoint y: 236, endPoint x: 3, endPoint y: 240, distance: 446.8
click at [0, 241] on div "arrow_back Datos del cliente person [PERSON_NAME] mail_outline [PHONE_NUMBER] C…" at bounding box center [443, 332] width 887 height 580
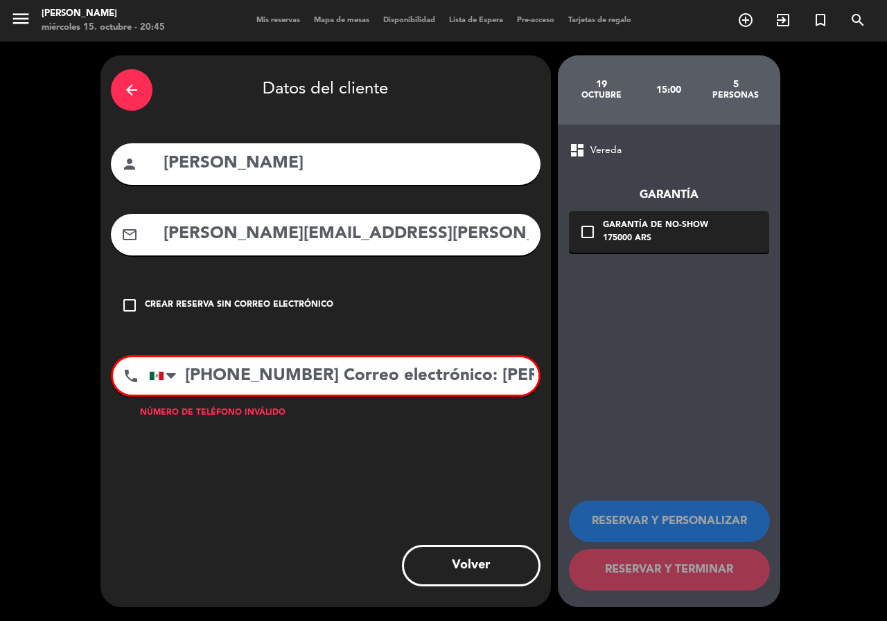
type input "[PERSON_NAME][EMAIL_ADDRESS][PERSON_NAME][DOMAIN_NAME]"
drag, startPoint x: 328, startPoint y: 370, endPoint x: 886, endPoint y: 343, distance: 559.0
click at [886, 360] on div "arrow_back Datos del cliente person [PERSON_NAME] mail_outline [PERSON_NAME][EM…" at bounding box center [443, 332] width 887 height 580
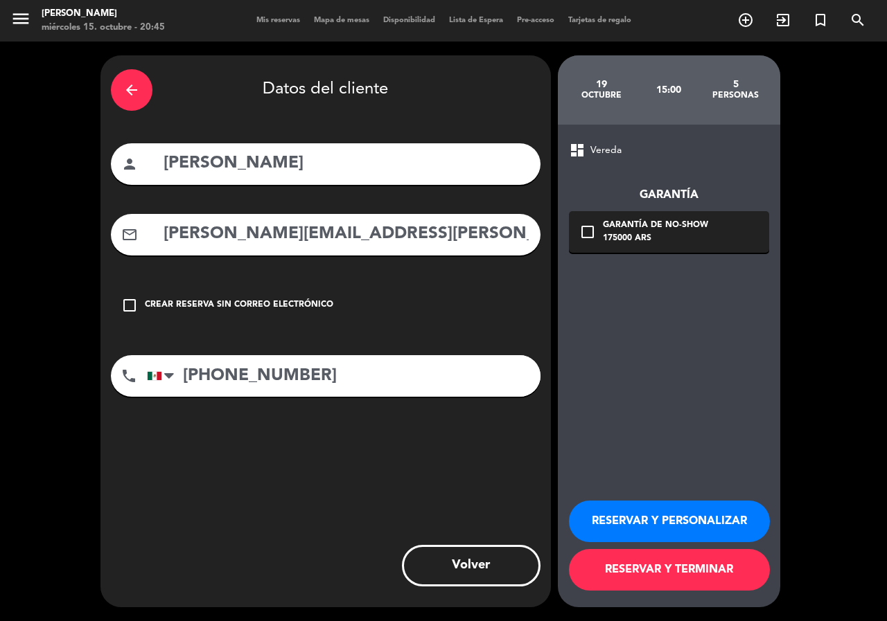
type input "[PHONE_NUMBER]"
click at [639, 229] on div "Garantía de no-show" at bounding box center [655, 226] width 105 height 14
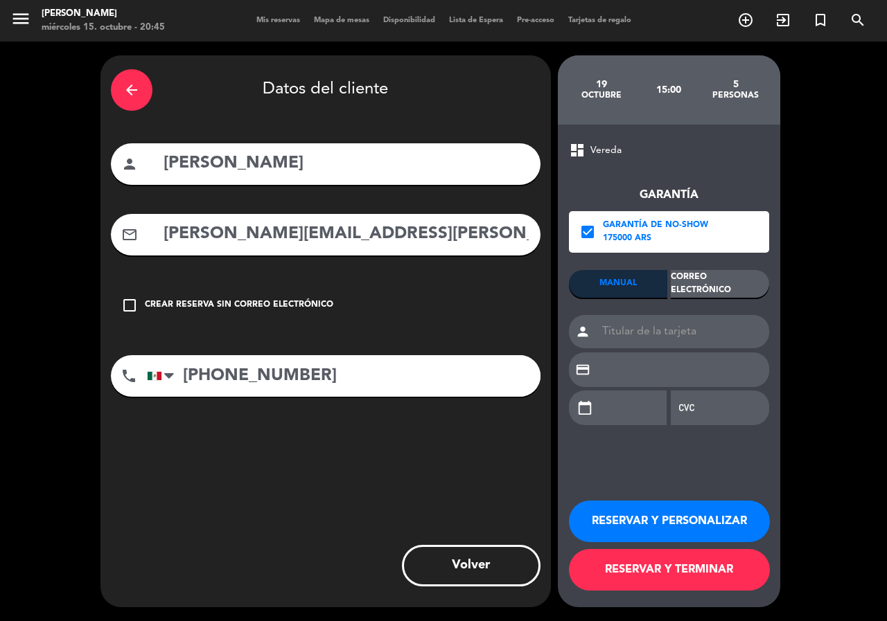
click at [697, 302] on div "MANUAL Correo Electrónico person credit_card calendar_today" at bounding box center [669, 354] width 200 height 168
click at [700, 285] on div "Correo Electrónico" at bounding box center [720, 284] width 98 height 28
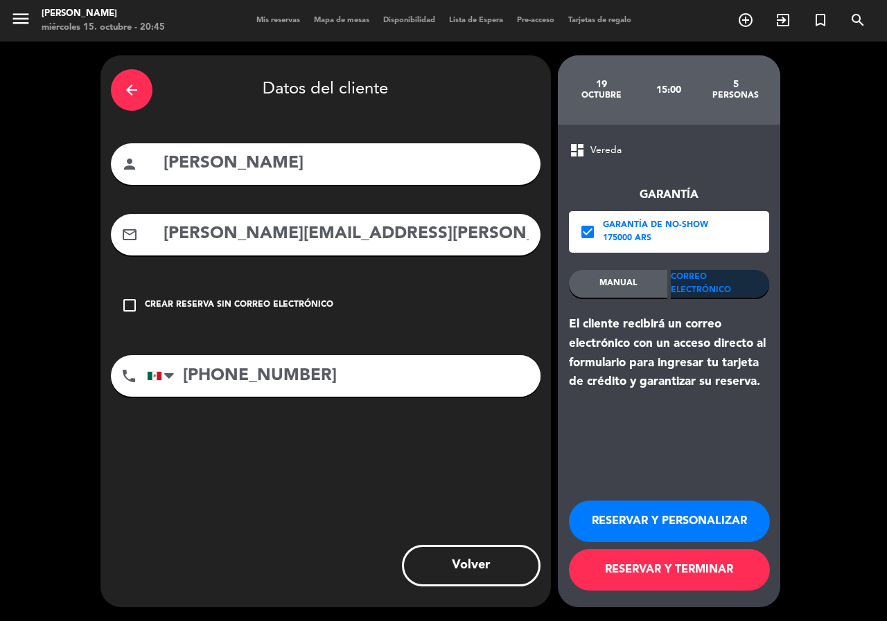
click at [713, 518] on button "RESERVAR Y PERSONALIZAR" at bounding box center [669, 522] width 201 height 42
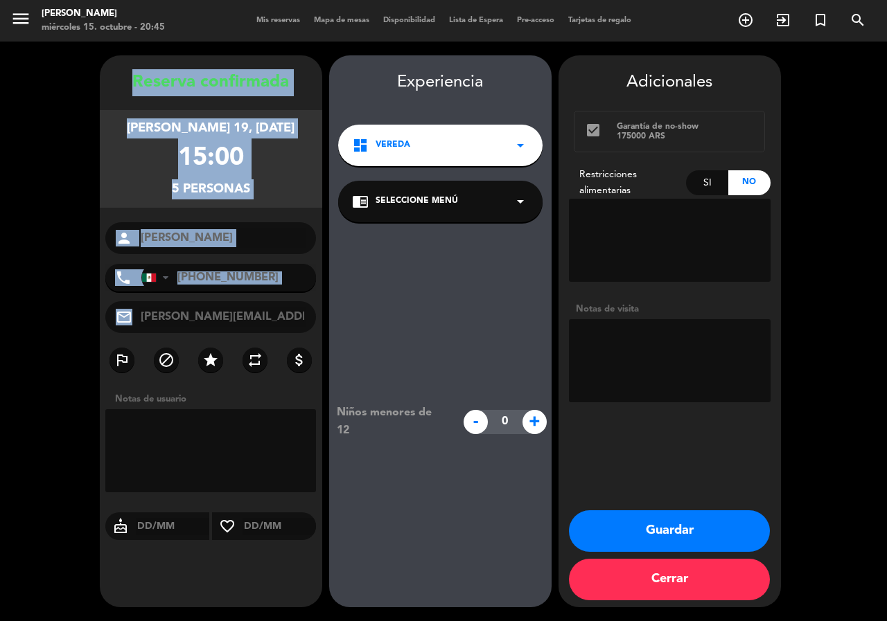
drag, startPoint x: 121, startPoint y: 55, endPoint x: 296, endPoint y: 330, distance: 325.5
click at [296, 330] on div "Reserva confirmada [PERSON_NAME] 19, [DATE] 15:00 5 personas person [PERSON_NAM…" at bounding box center [211, 331] width 222 height 552
copy div "Loremip dolorsitam consect 29, adi. 4659 20:12 0 elitsedd eiusmo tempo Incidi U…"
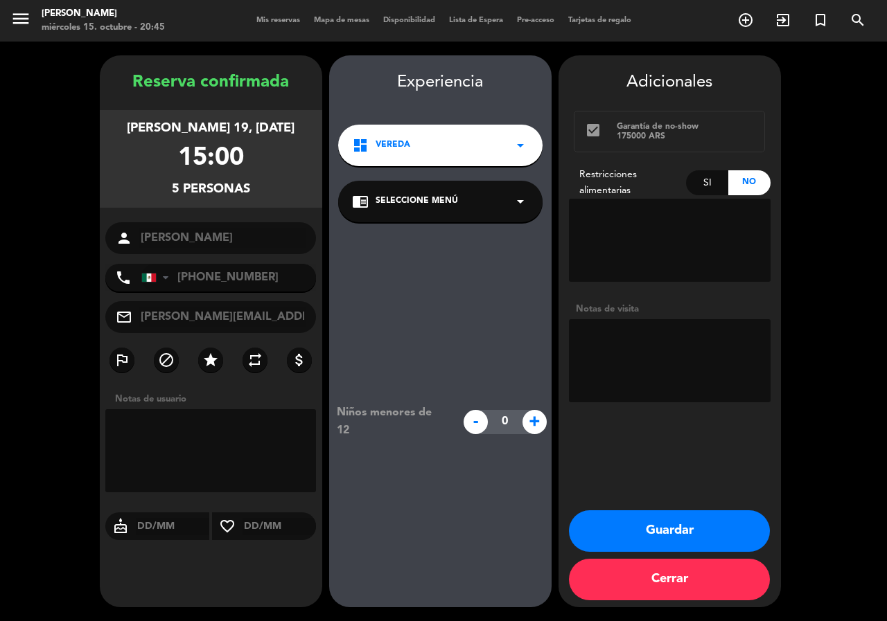
click at [434, 206] on span "Seleccione Menú" at bounding box center [416, 202] width 82 height 14
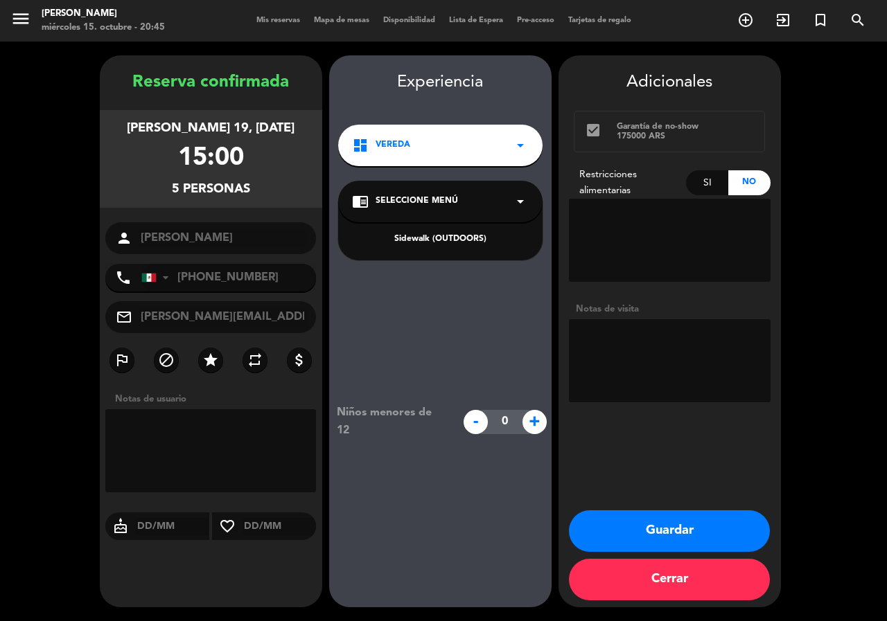
click at [458, 247] on div "Sidewalk (OUTDOORS)" at bounding box center [440, 231] width 204 height 59
click at [459, 241] on div "Sidewalk (OUTDOORS)" at bounding box center [440, 240] width 177 height 14
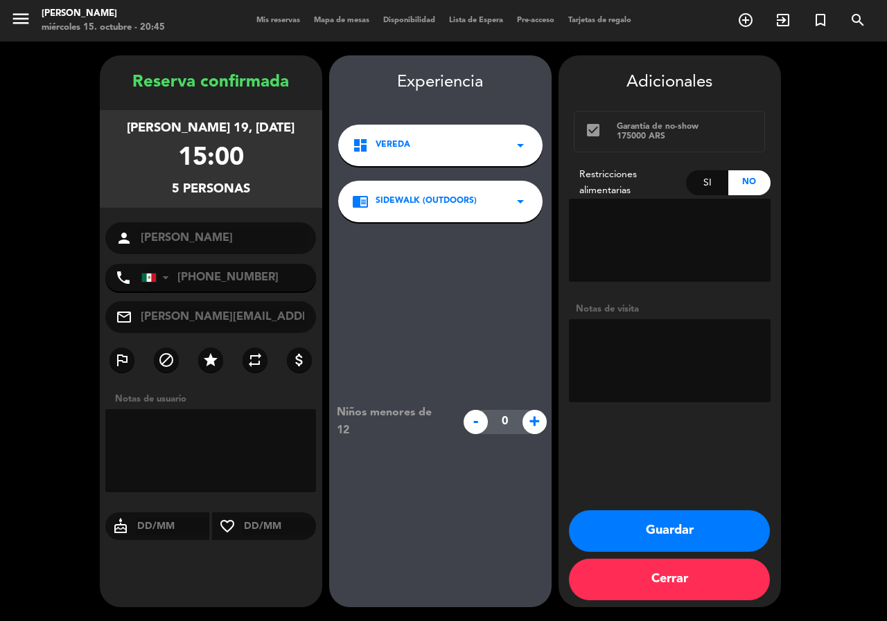
click at [634, 527] on button "Guardar" at bounding box center [669, 532] width 201 height 42
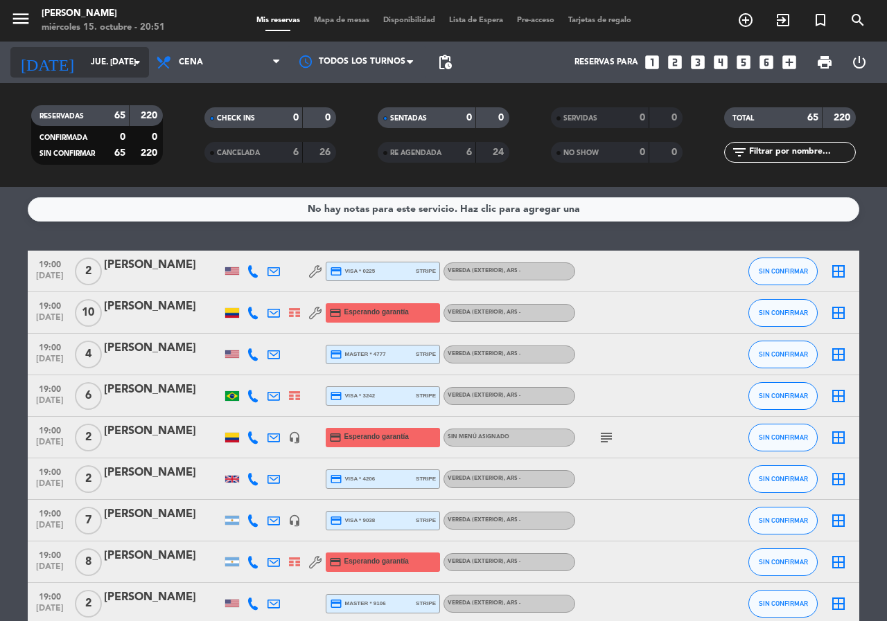
click at [122, 60] on input "jue. [DATE]" at bounding box center [139, 63] width 110 height 24
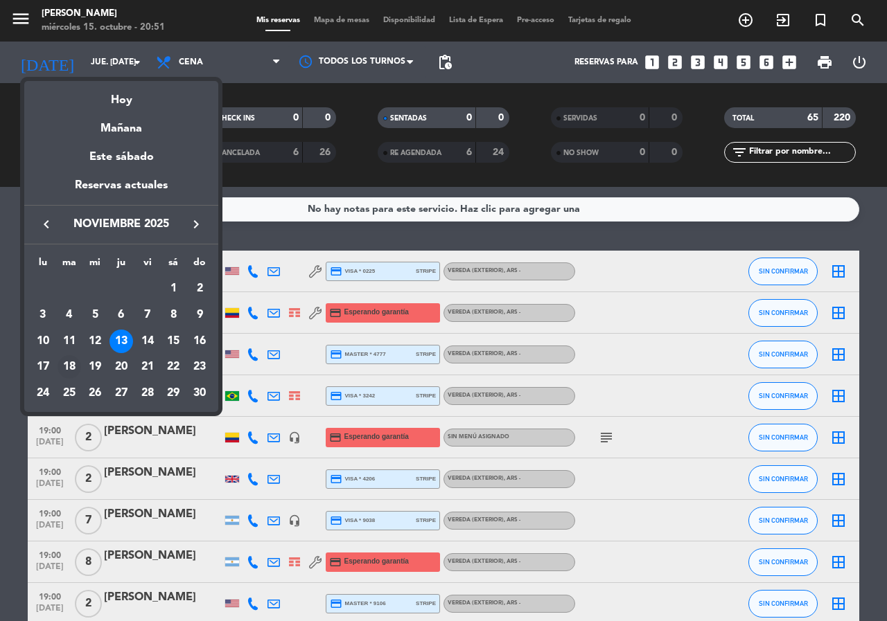
click at [75, 365] on div "18" at bounding box center [69, 367] width 24 height 24
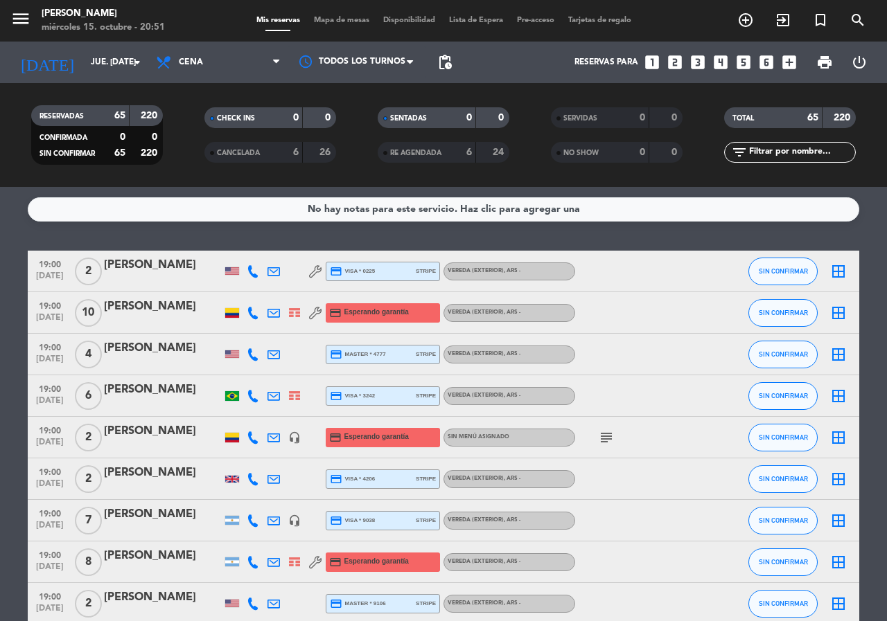
type input "[DATE] nov."
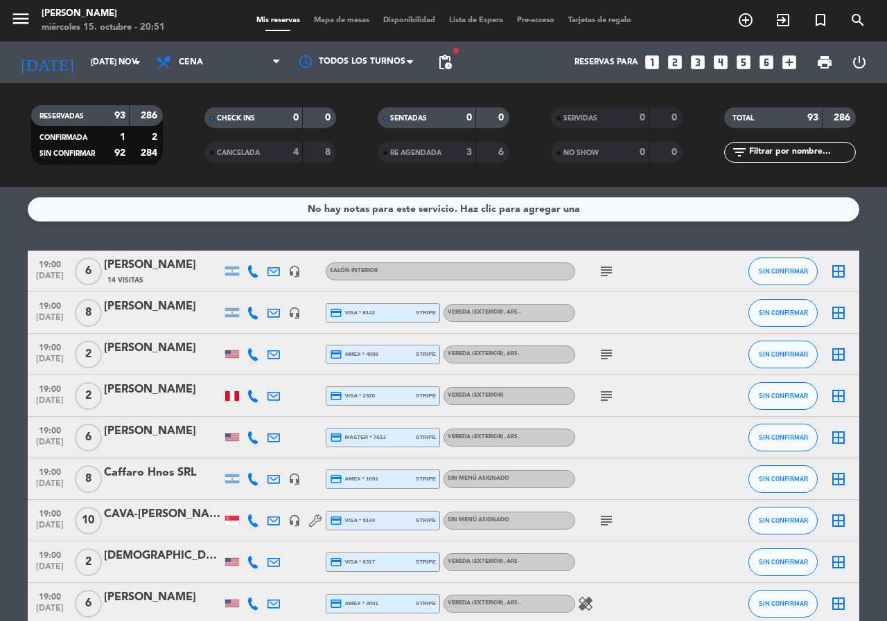
click at [802, 159] on input "text" at bounding box center [800, 152] width 107 height 15
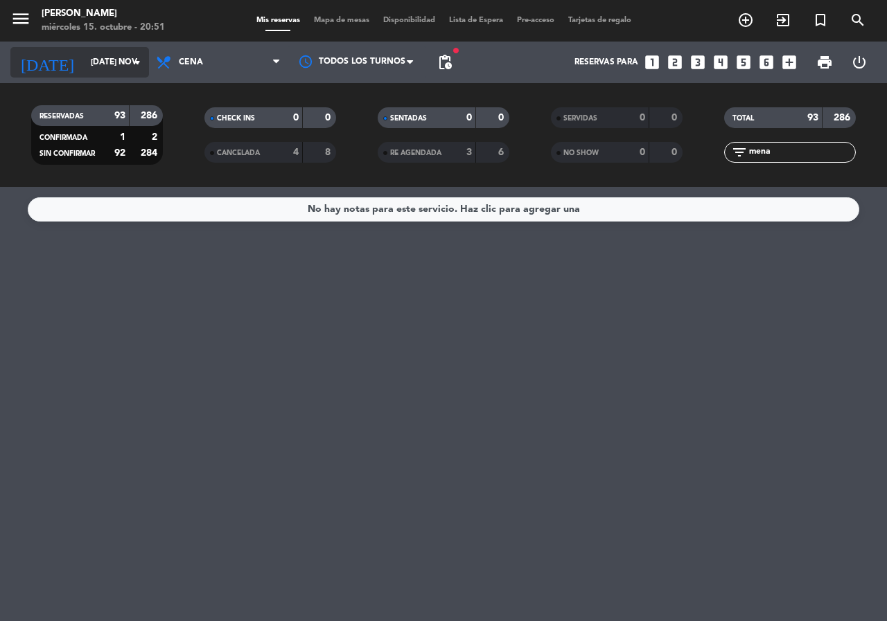
type input "mena"
click at [56, 47] on div "[DATE] [DATE] nov. arrow_drop_down" at bounding box center [79, 62] width 139 height 30
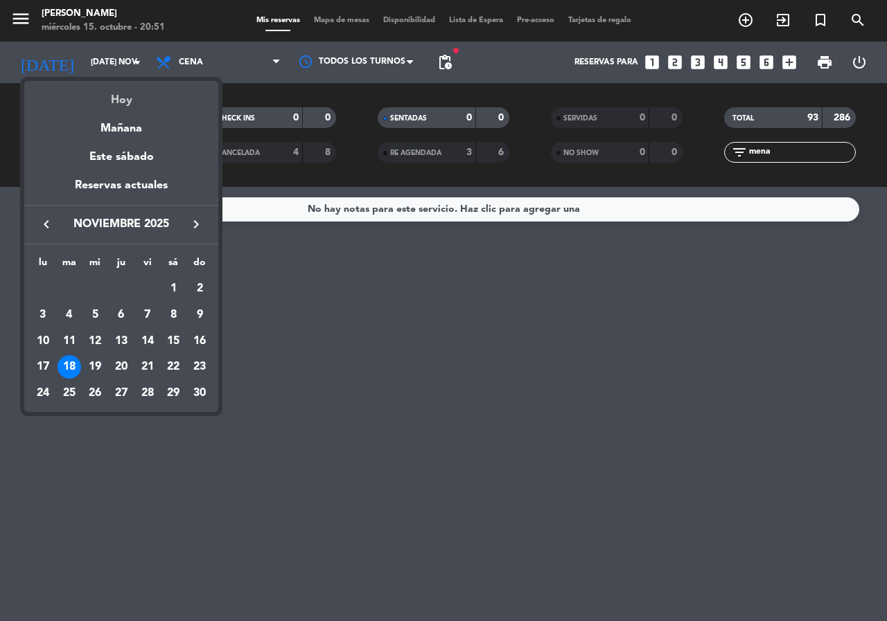
click at [134, 100] on div "Hoy" at bounding box center [121, 95] width 194 height 28
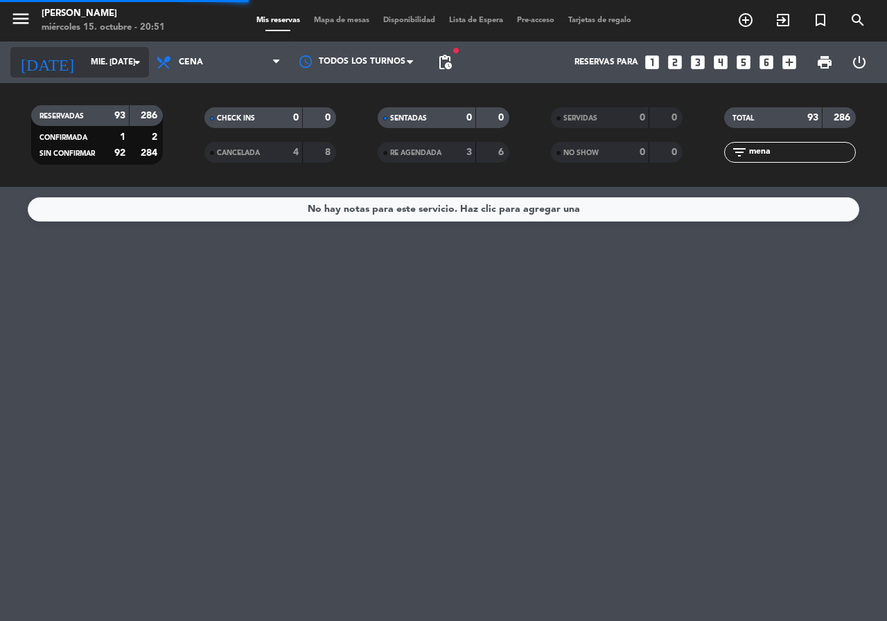
click at [110, 70] on input "mié. [DATE]" at bounding box center [139, 63] width 110 height 24
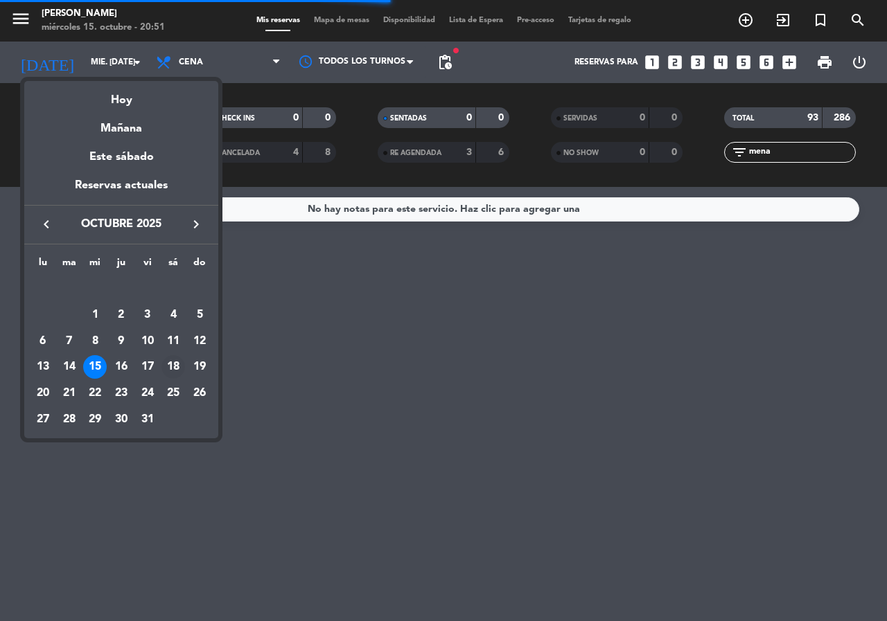
click at [172, 362] on div "18" at bounding box center [173, 367] width 24 height 24
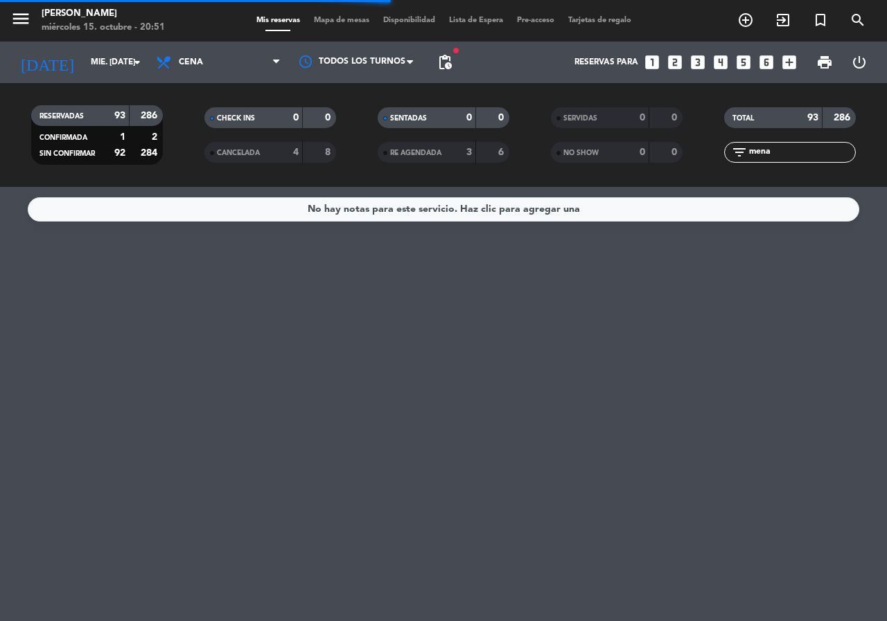
type input "sáb. [DATE]"
